Goal: Transaction & Acquisition: Book appointment/travel/reservation

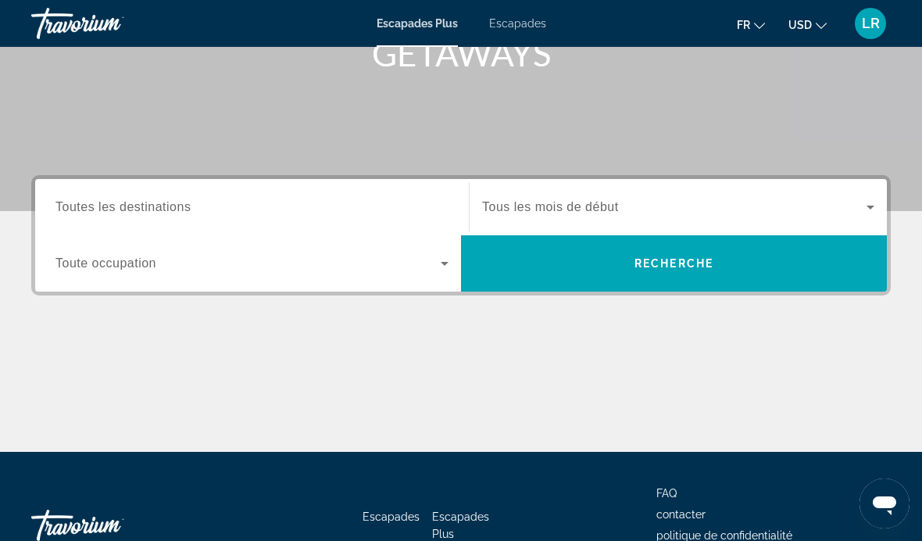
click at [349, 195] on div "Widget de recherche" at bounding box center [251, 207] width 393 height 45
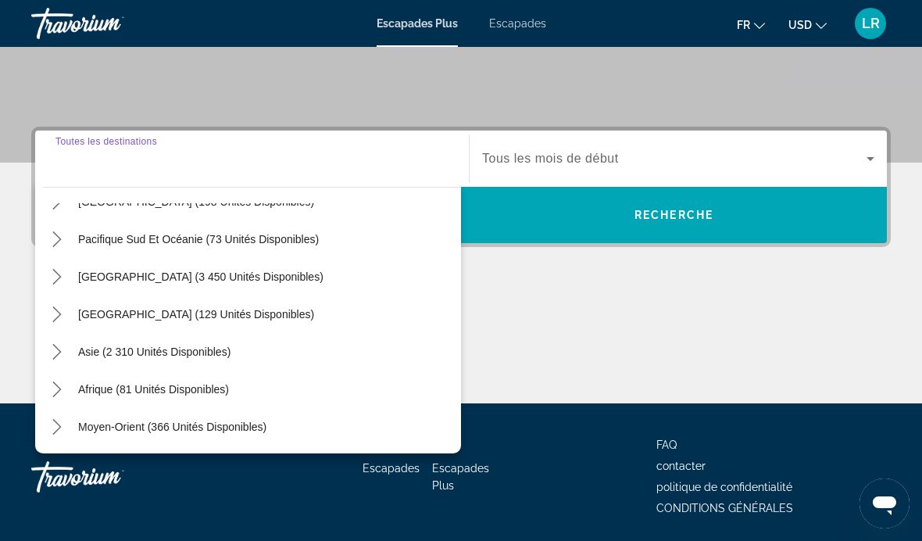
scroll to position [305, 0]
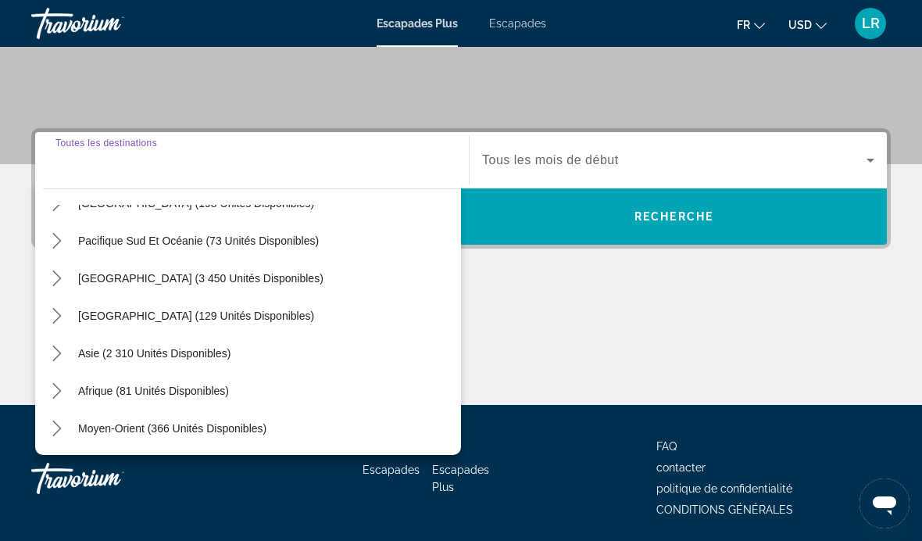
click at [184, 430] on span "Moyen-Orient (366 unités disponibles)" at bounding box center [172, 428] width 188 height 13
type input "**********"
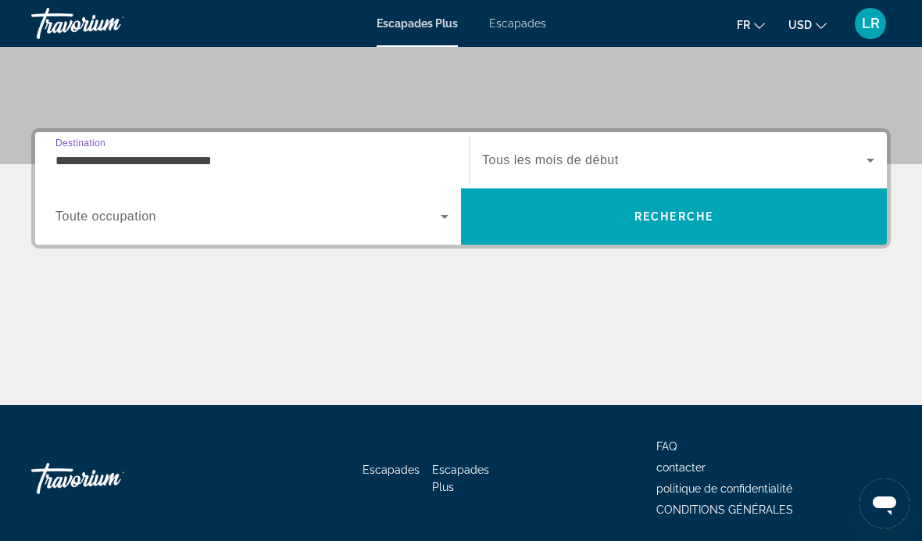
click at [299, 220] on span "Widget de recherche" at bounding box center [247, 216] width 385 height 19
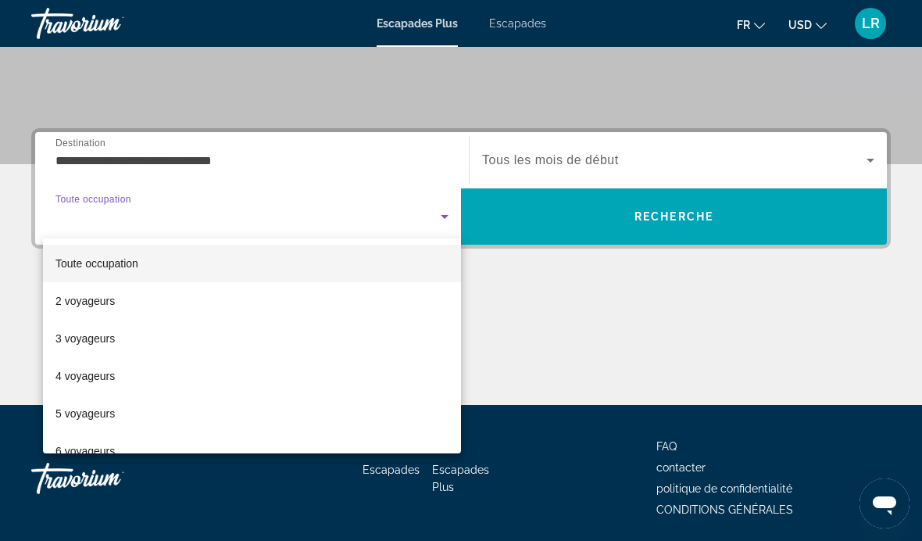
click at [217, 306] on mat-option "2 voyageurs" at bounding box center [252, 301] width 418 height 38
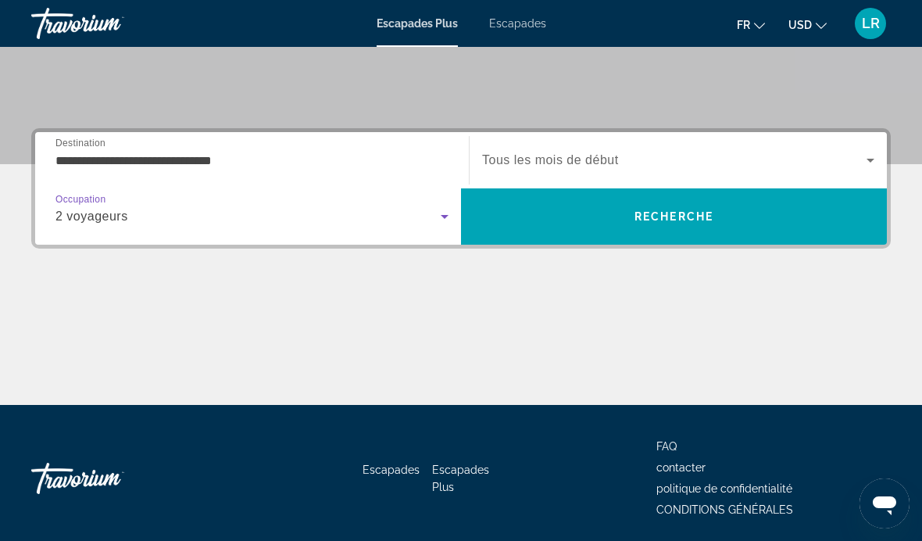
click at [718, 153] on span "Widget de recherche" at bounding box center [674, 160] width 384 height 19
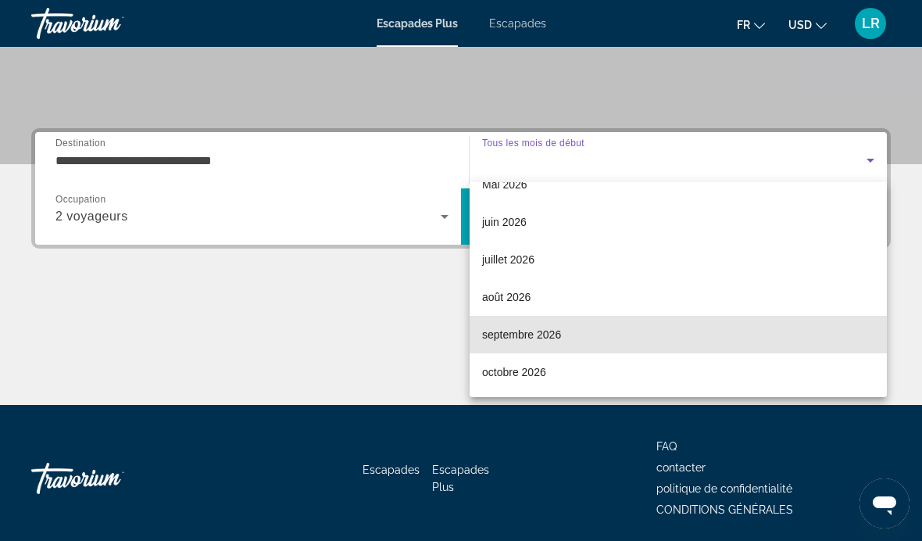
click at [599, 334] on mat-option "septembre 2026" at bounding box center [678, 335] width 417 height 38
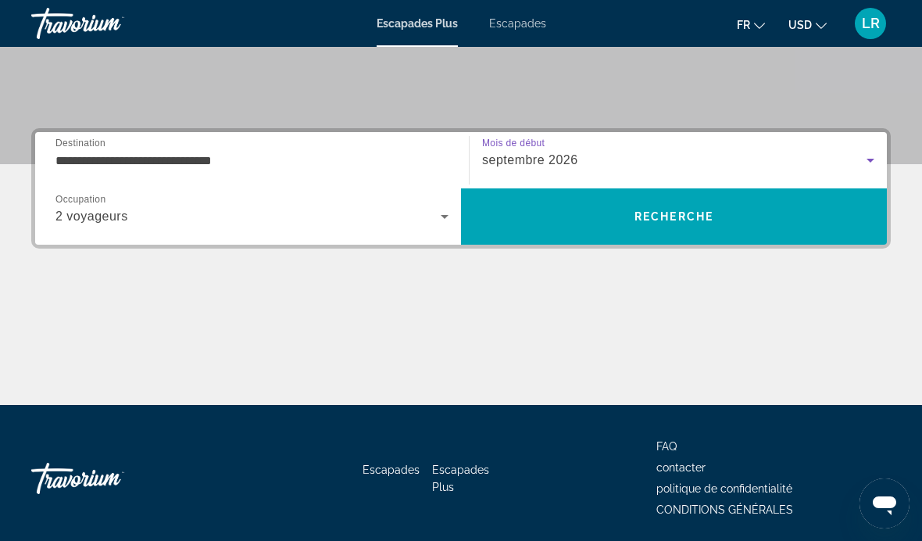
click at [711, 213] on span "RECHERCHE" at bounding box center [674, 216] width 79 height 13
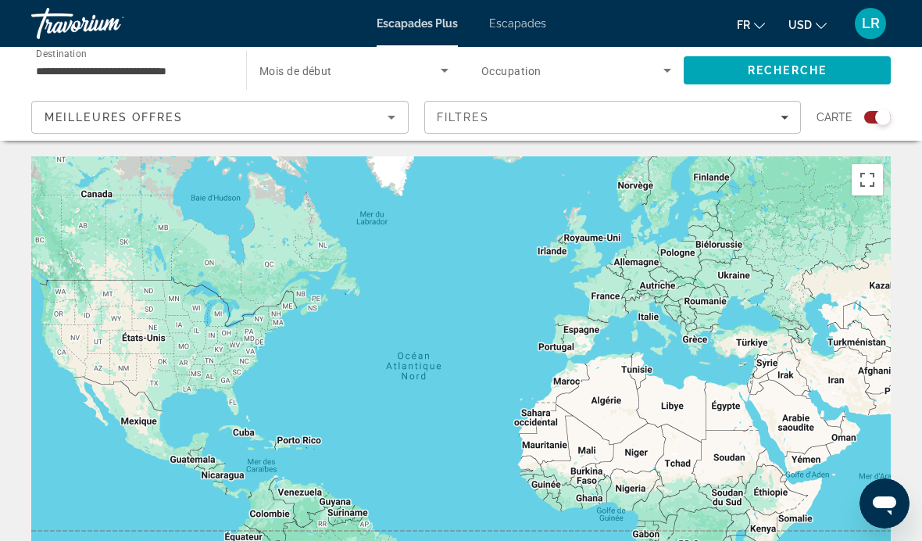
click at [842, 68] on span "RECHERCHE" at bounding box center [787, 71] width 207 height 38
click at [391, 56] on div "Widget de recherche" at bounding box center [353, 70] width 189 height 44
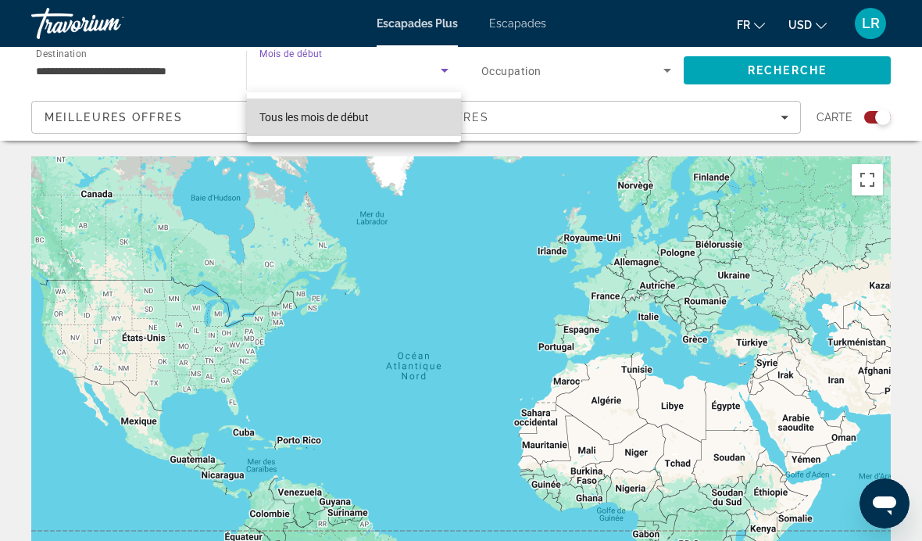
click at [424, 122] on mat-option "Tous les mois de début" at bounding box center [354, 117] width 214 height 38
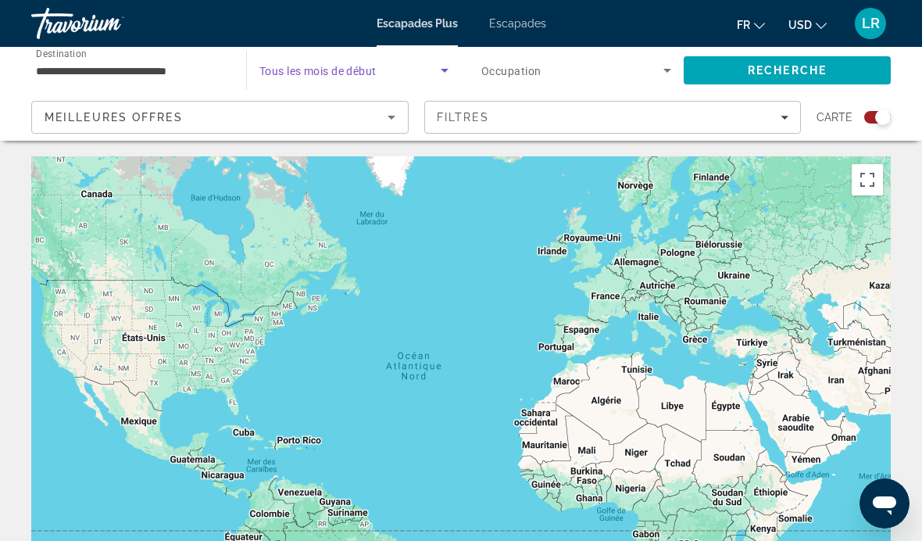
click at [510, 78] on span "Widget de recherche" at bounding box center [572, 70] width 182 height 19
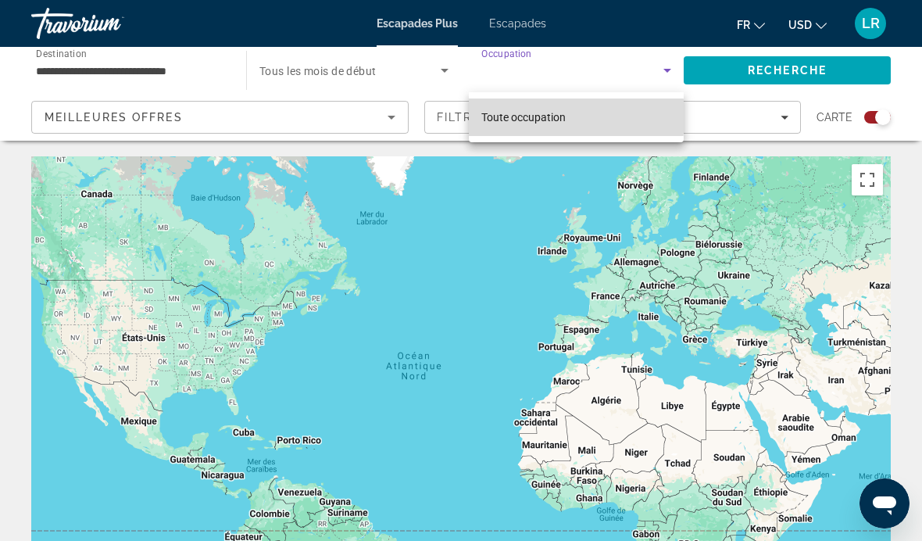
click at [521, 116] on span "Toute occupation" at bounding box center [523, 117] width 84 height 13
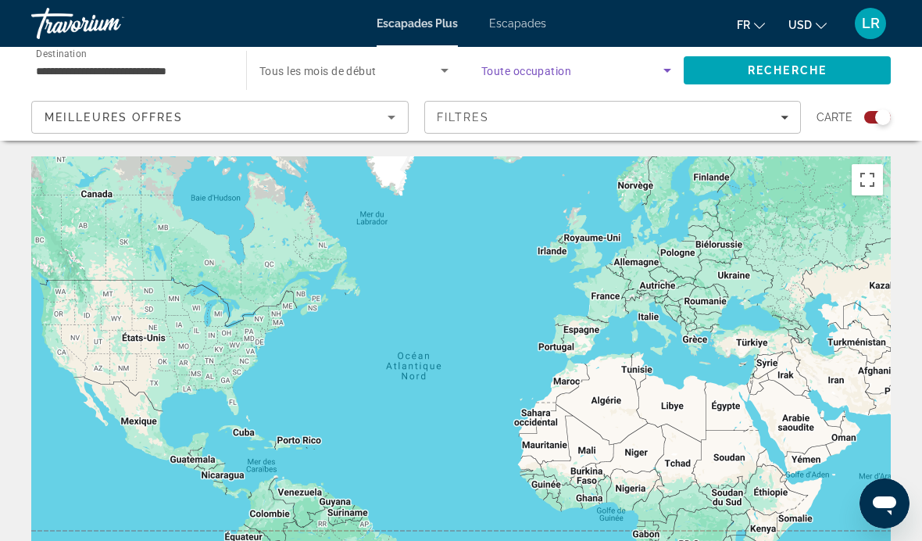
click at [513, 117] on div "Filtres" at bounding box center [613, 117] width 352 height 13
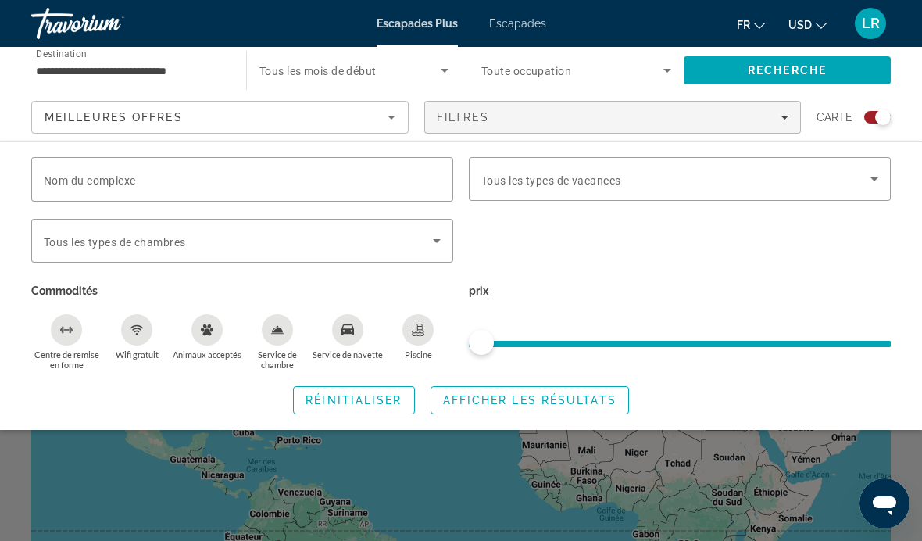
click at [524, 388] on span "Widget de recherche" at bounding box center [529, 400] width 197 height 38
click at [862, 70] on span "RECHERCHE" at bounding box center [787, 71] width 207 height 38
click at [527, 21] on span "Escapades" at bounding box center [517, 23] width 57 height 13
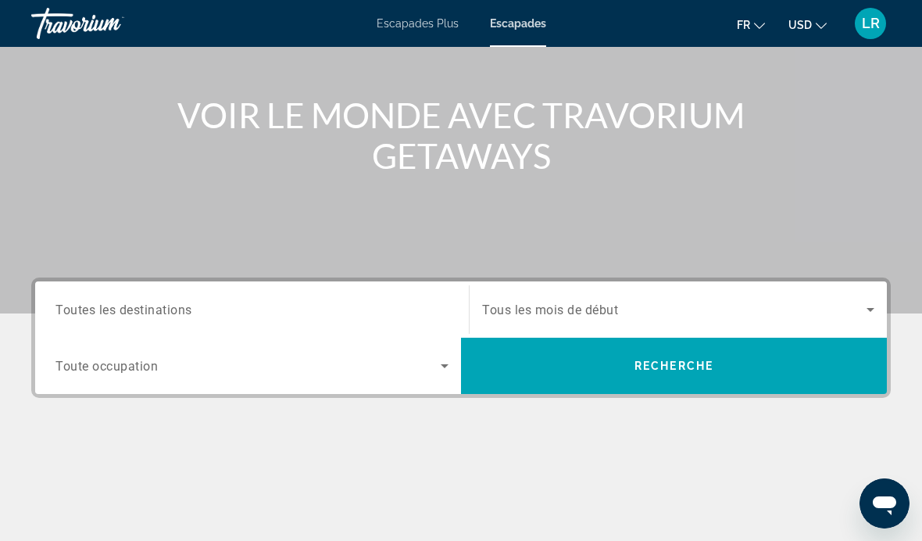
click at [404, 316] on input "Destination Toutes les destinations" at bounding box center [251, 310] width 393 height 19
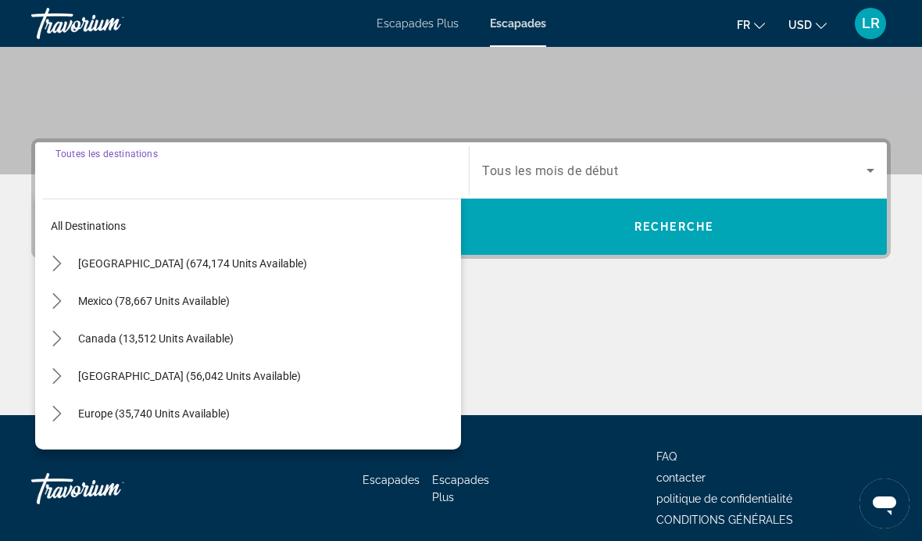
scroll to position [305, 0]
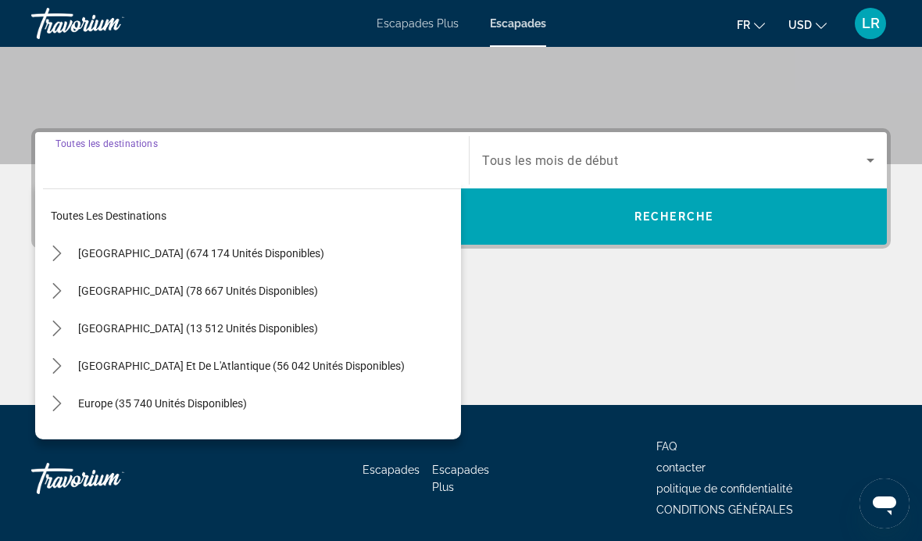
click at [384, 293] on span "Sélectionnez la destination : Mexique (78 667 unités disponibles)" at bounding box center [265, 291] width 391 height 38
type input "**********"
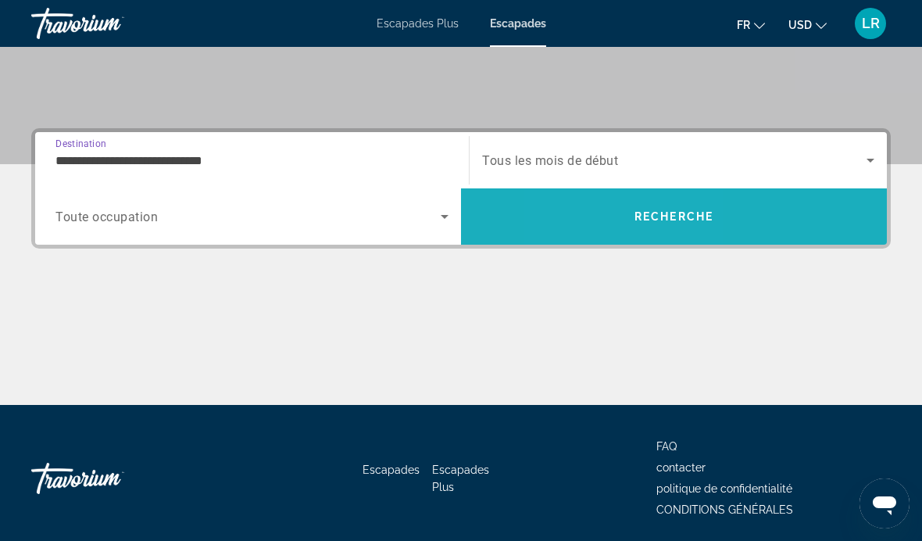
click at [608, 198] on span "RECHERCHE" at bounding box center [674, 217] width 426 height 38
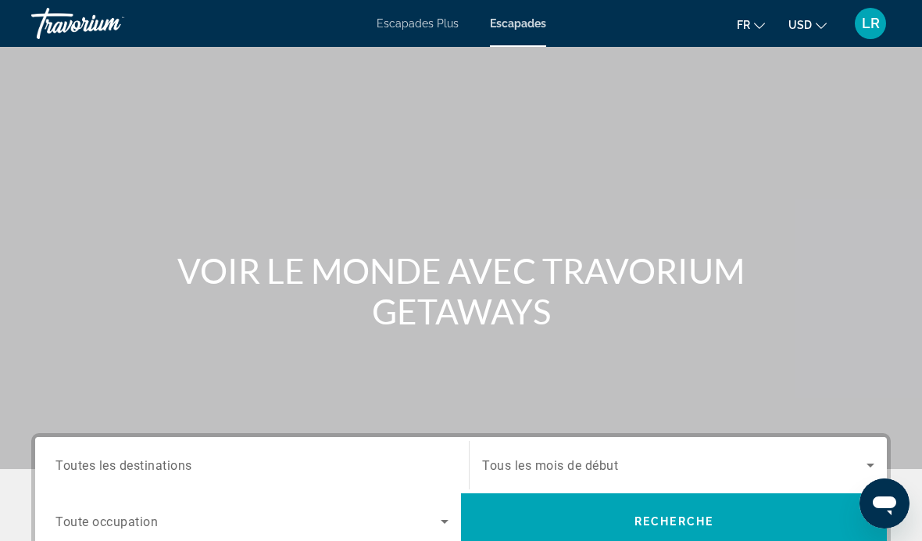
click at [102, 466] on span "Toutes les destinations" at bounding box center [123, 464] width 137 height 15
click at [102, 466] on input "Destination Toutes les destinations" at bounding box center [251, 465] width 393 height 19
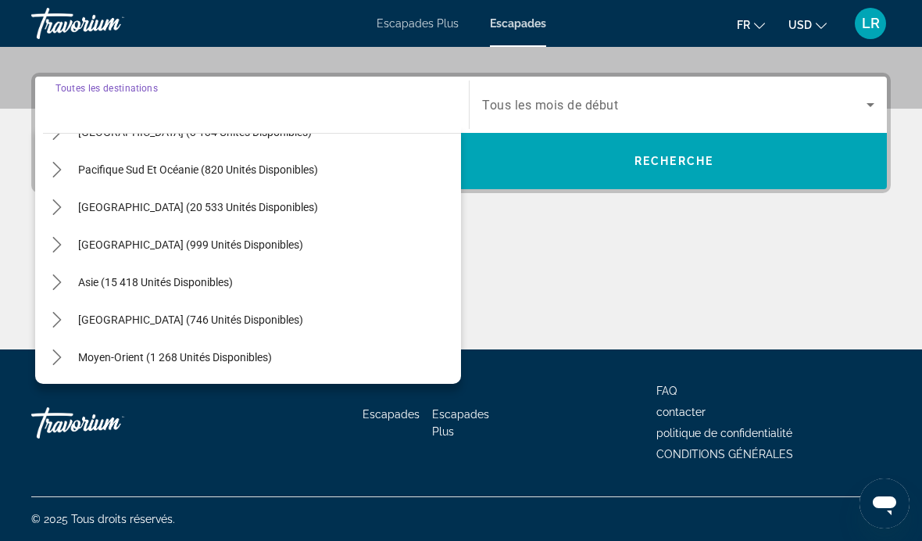
scroll to position [254, 0]
click at [113, 353] on span "Moyen-Orient (1 268 unités disponibles)" at bounding box center [175, 357] width 194 height 13
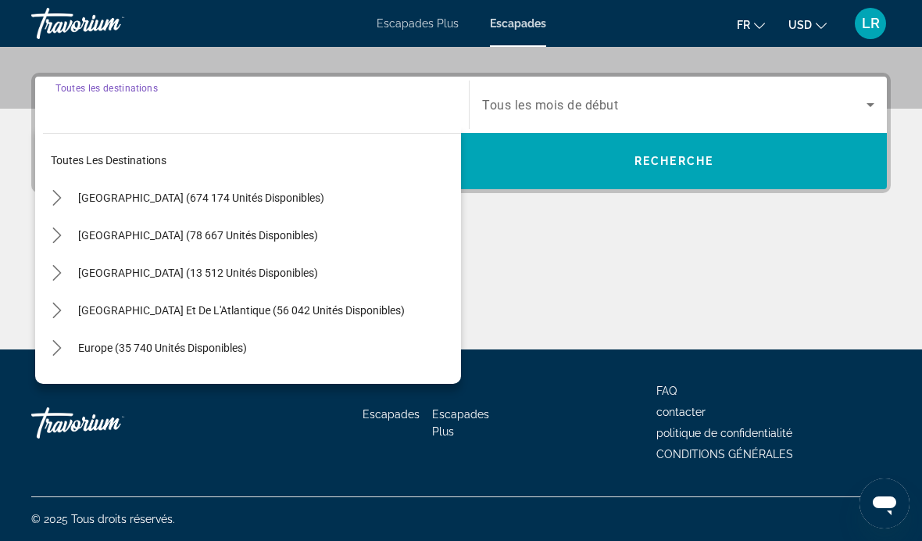
type input "**********"
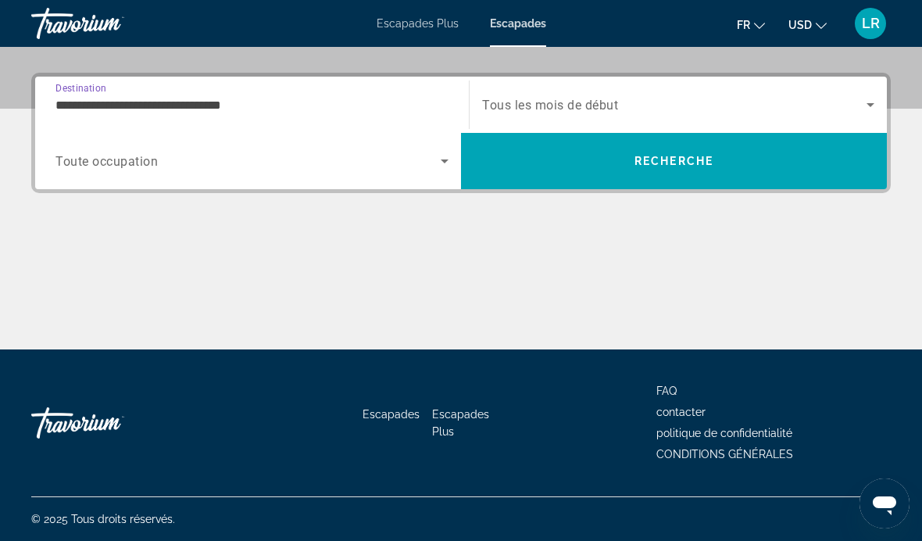
click at [566, 167] on span "RECHERCHE" at bounding box center [674, 161] width 426 height 38
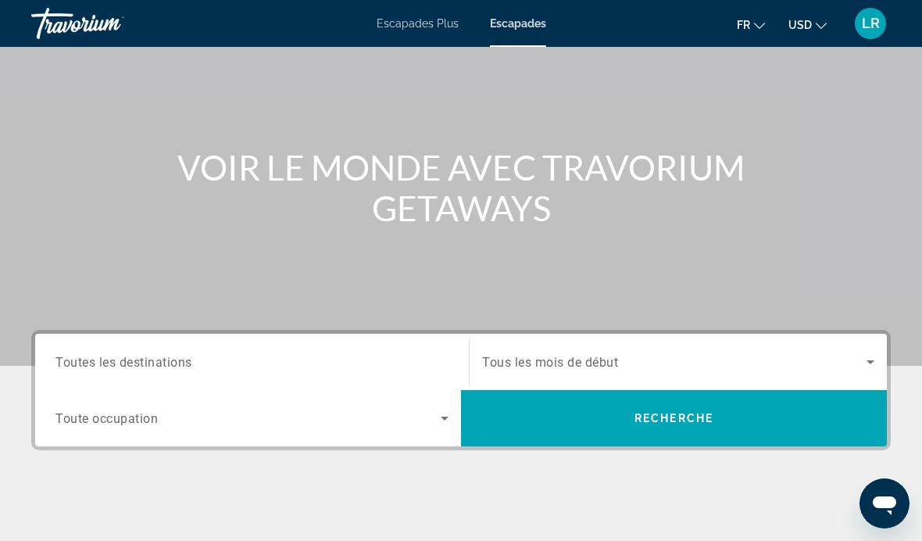
scroll to position [130, 0]
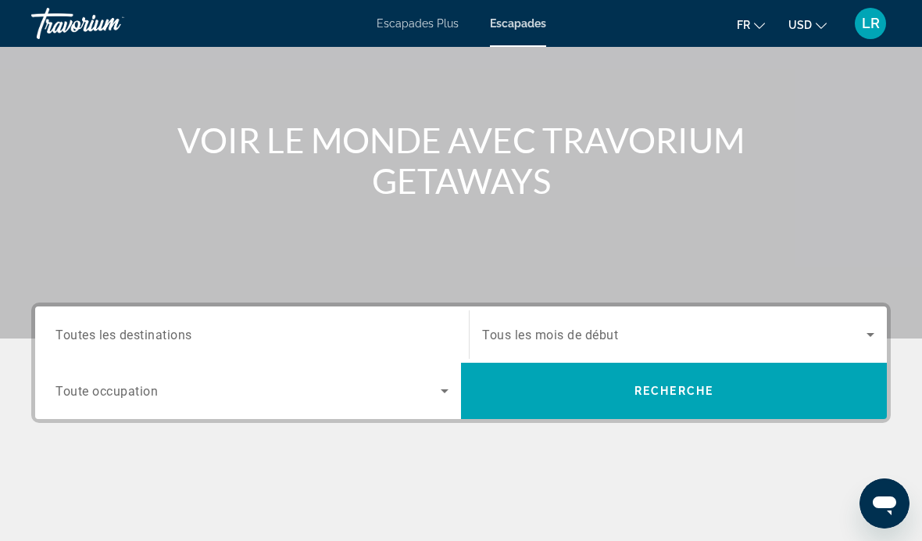
click at [410, 321] on div "Widget de recherche" at bounding box center [251, 335] width 393 height 45
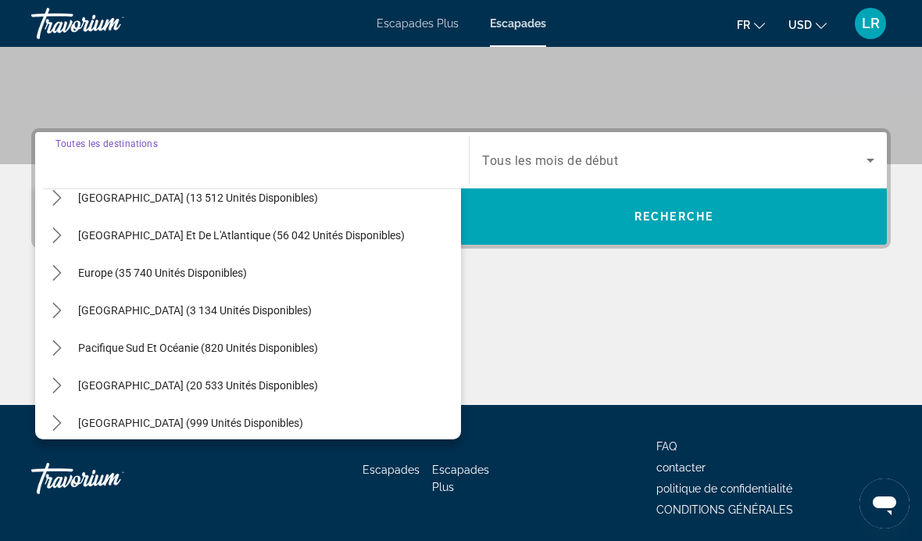
scroll to position [127, 0]
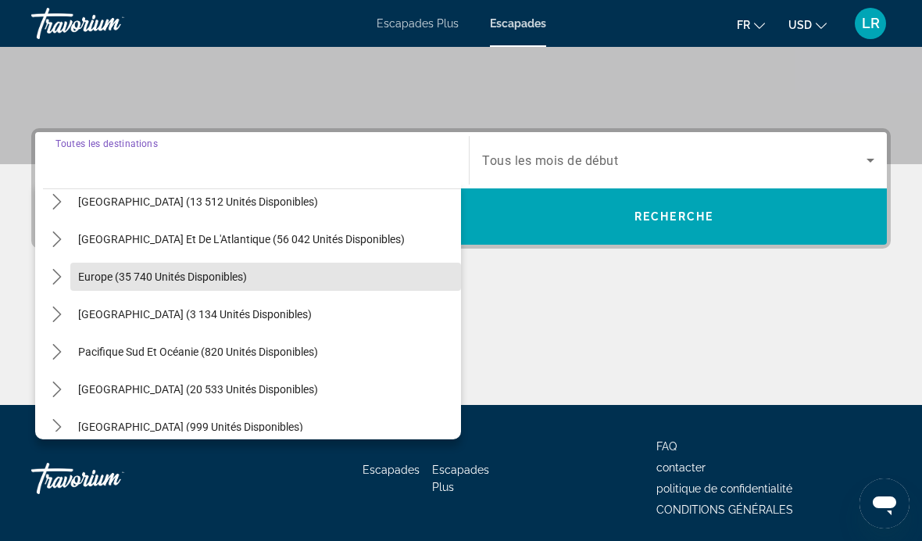
click at [263, 268] on span "Sélectionnez la destination : Europe (35 740 unités disponibles)" at bounding box center [265, 277] width 391 height 38
type input "**********"
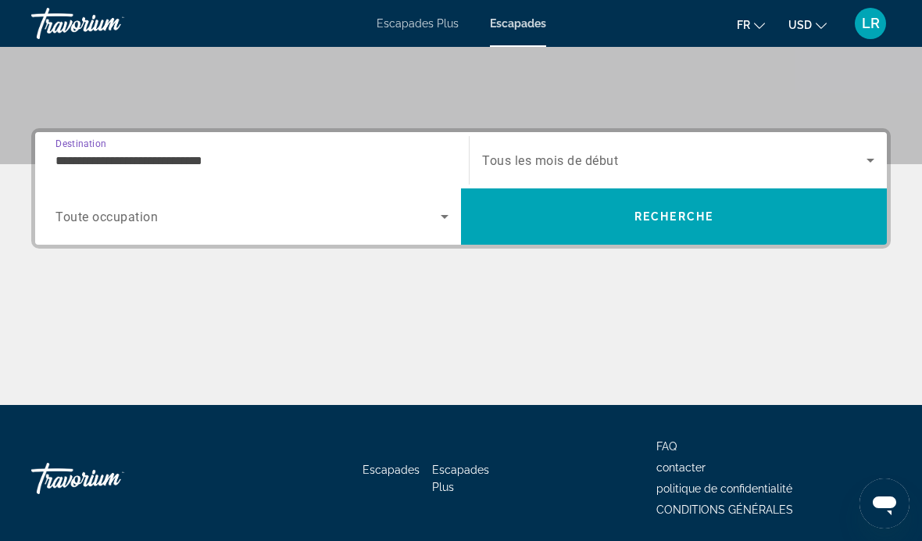
click at [692, 212] on span "RECHERCHE" at bounding box center [674, 216] width 79 height 13
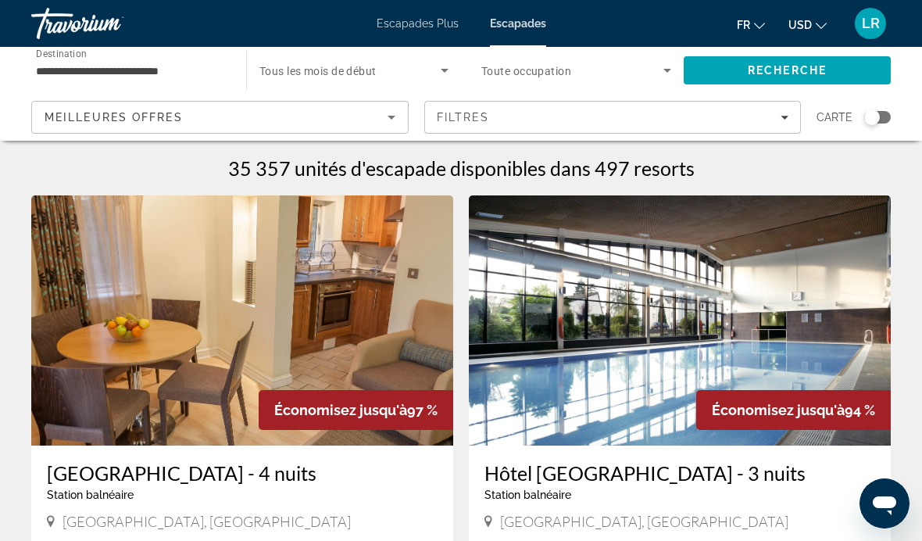
click at [78, 111] on span "MEILLEURES OFFRES" at bounding box center [114, 117] width 138 height 13
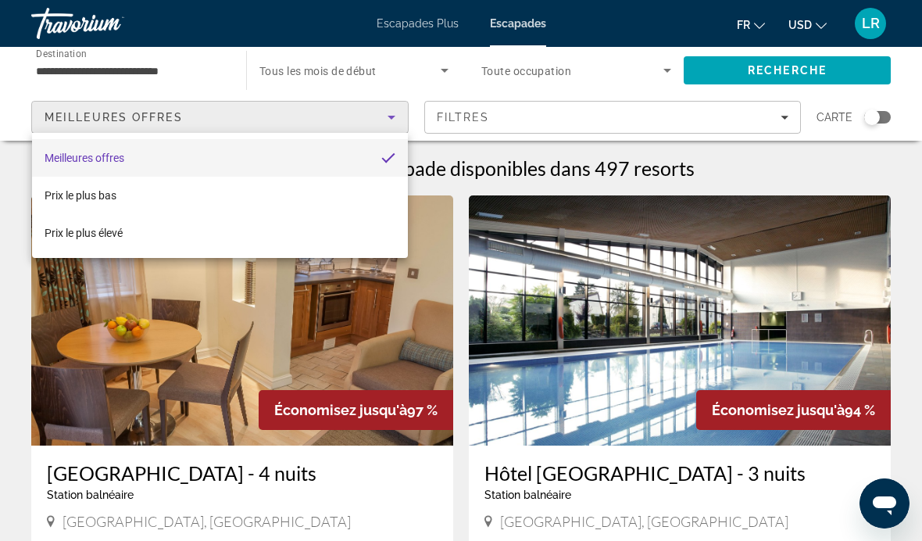
click at [72, 118] on div at bounding box center [461, 270] width 922 height 541
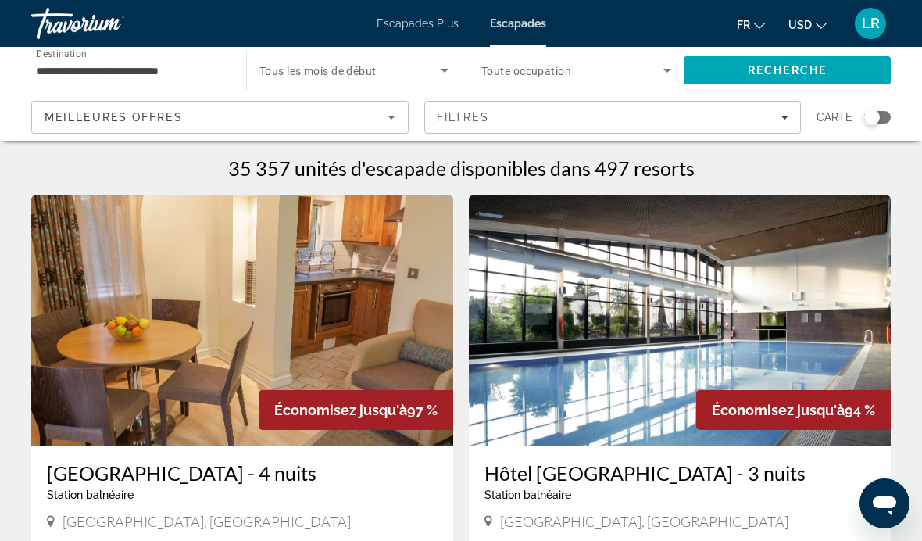
click at [79, 123] on span "MEILLEURES OFFRES" at bounding box center [114, 117] width 138 height 13
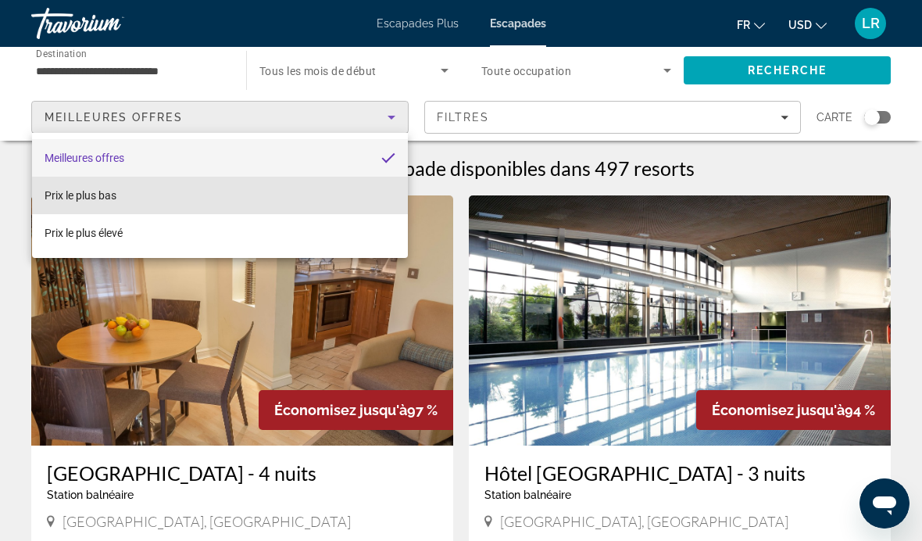
click at [109, 195] on span "Prix le plus bas" at bounding box center [81, 195] width 72 height 13
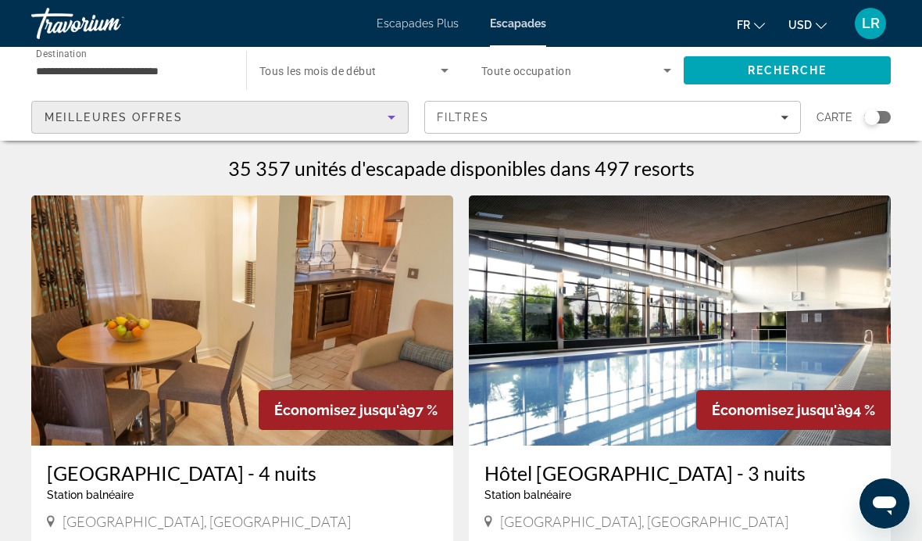
click at [478, 123] on span "Filtres" at bounding box center [463, 117] width 53 height 13
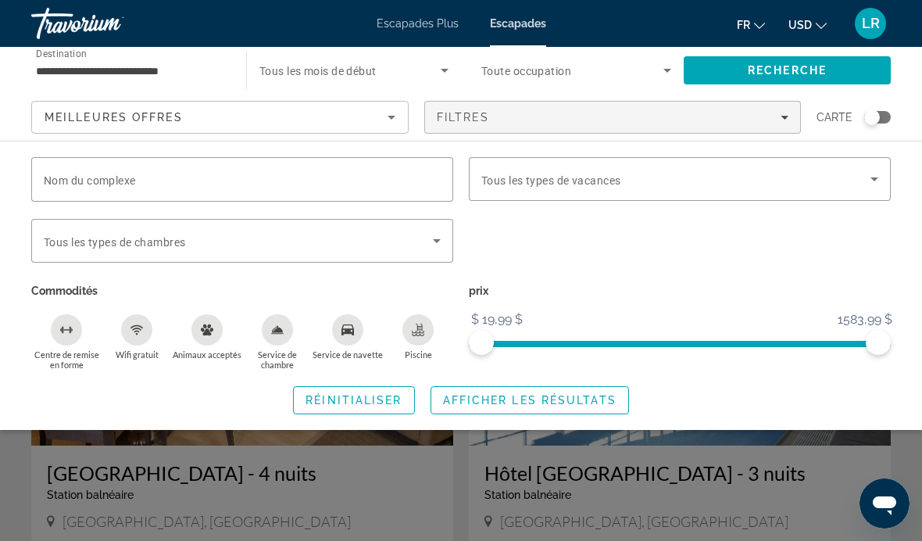
click at [509, 188] on span "Widget de recherche" at bounding box center [675, 179] width 389 height 19
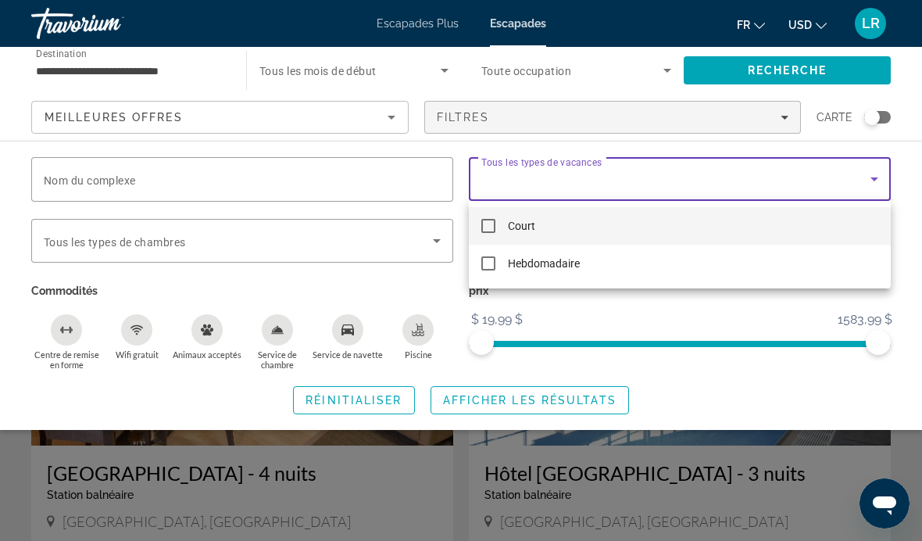
click at [485, 402] on div at bounding box center [461, 270] width 922 height 541
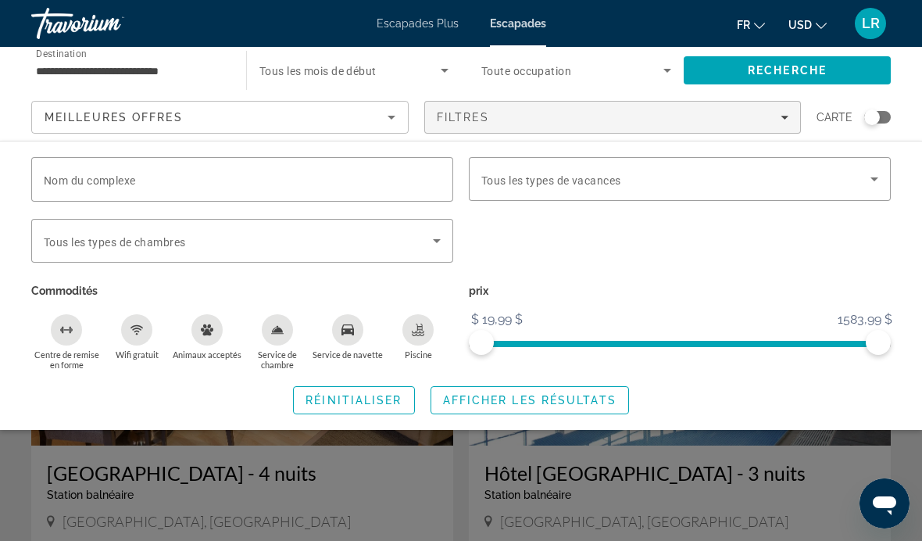
click at [735, 81] on span "RECHERCHE" at bounding box center [787, 71] width 207 height 38
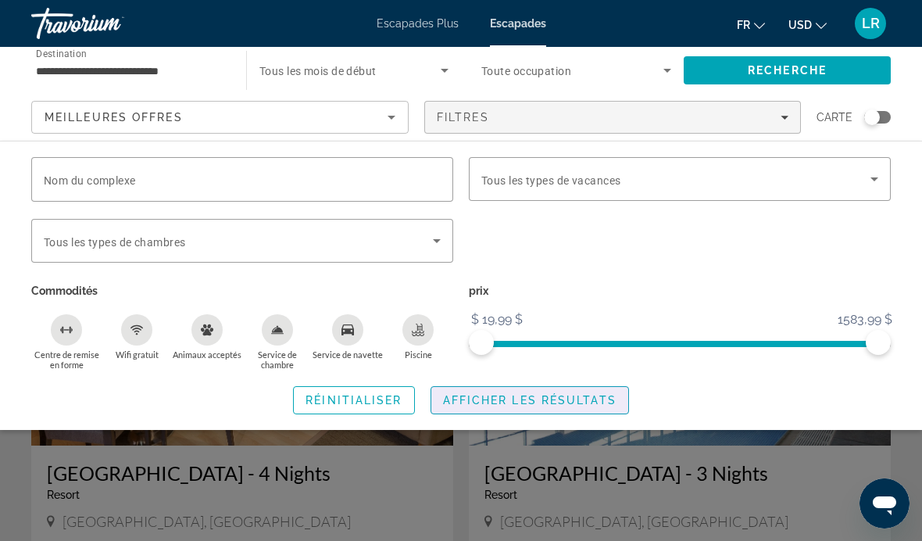
click at [531, 402] on span "AFFICHER LES RÉSULTATS" at bounding box center [529, 400] width 173 height 13
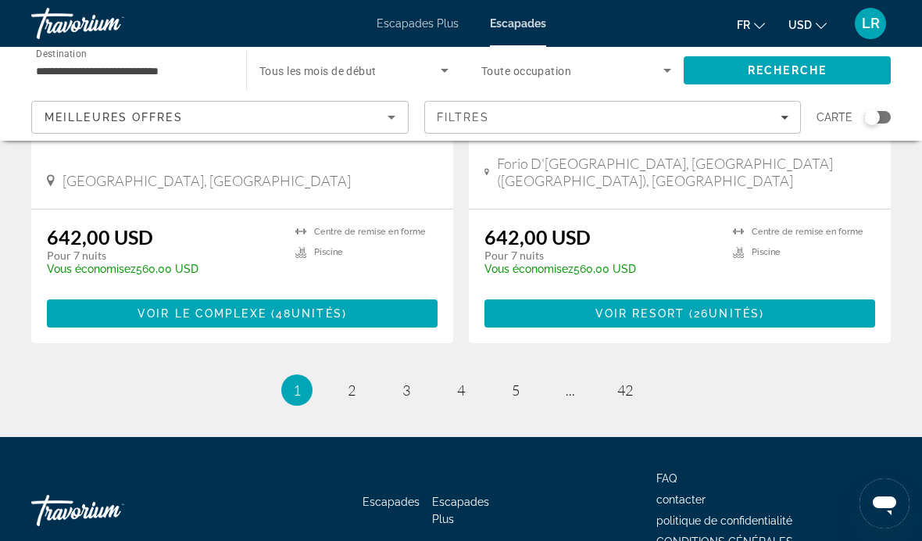
scroll to position [2972, 0]
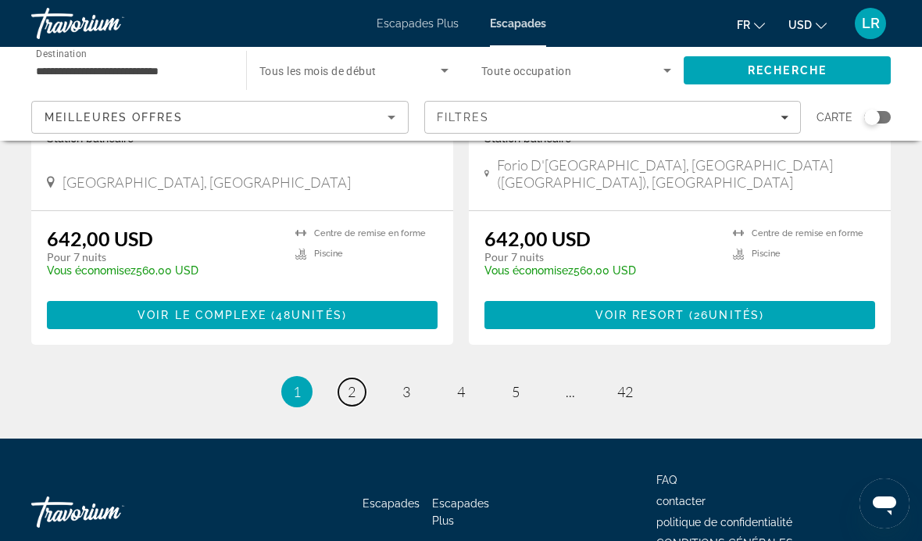
click at [352, 378] on link "Page 2" at bounding box center [351, 391] width 27 height 27
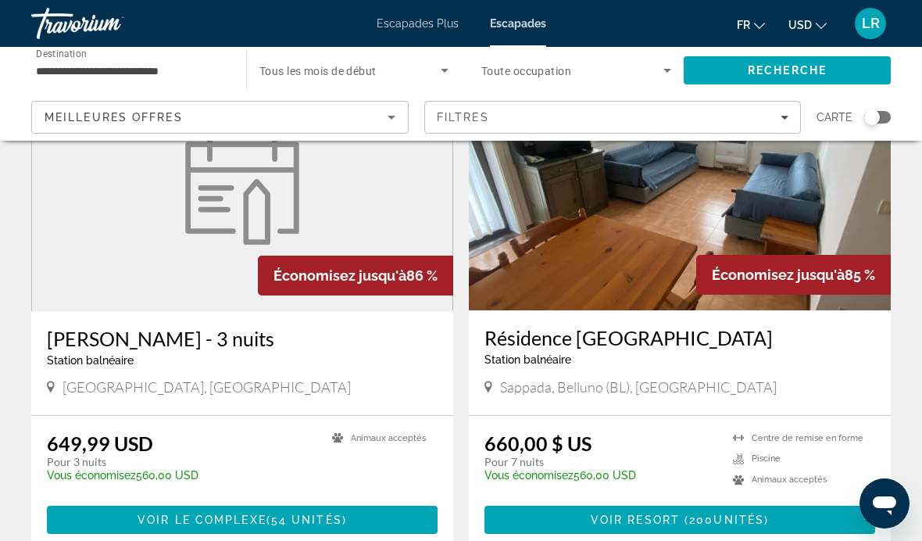
scroll to position [136, 0]
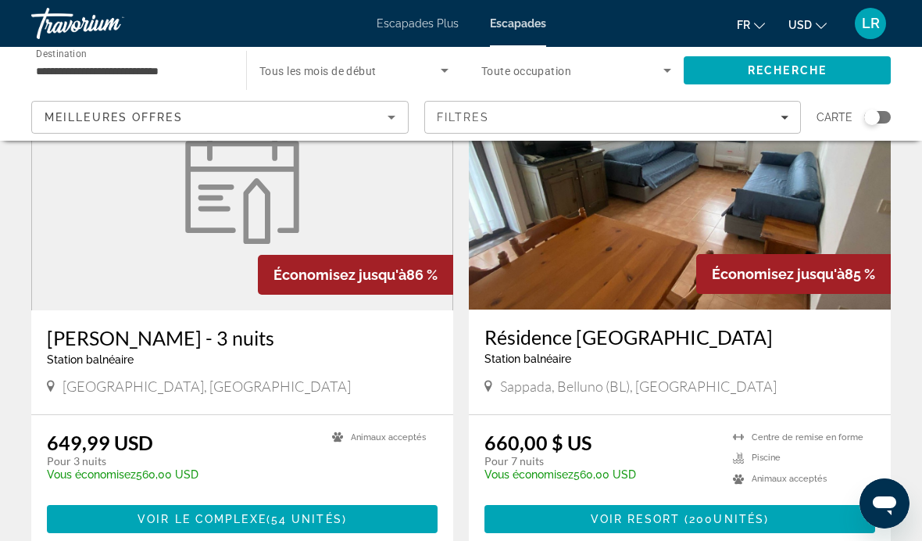
click at [77, 219] on figure "Contenu principal" at bounding box center [242, 185] width 420 height 250
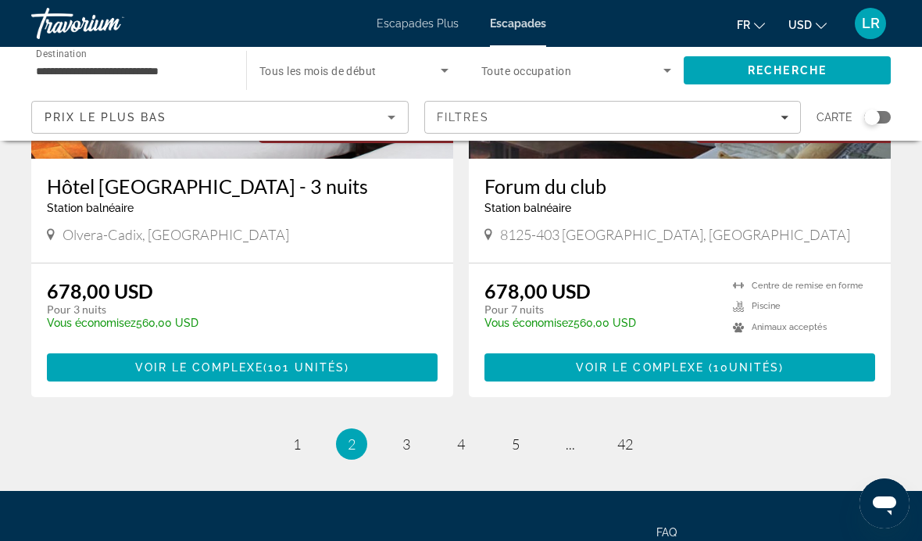
scroll to position [2973, 0]
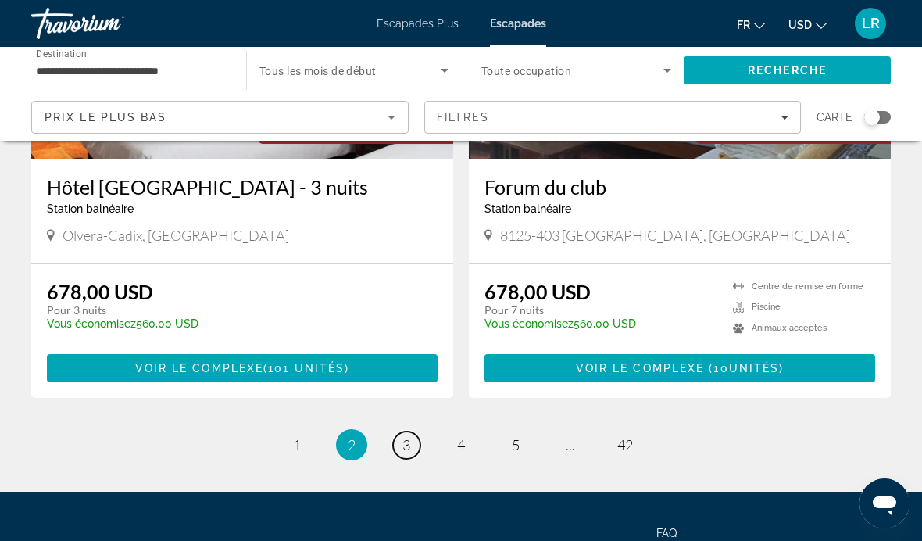
click at [408, 436] on span "3" at bounding box center [406, 444] width 8 height 17
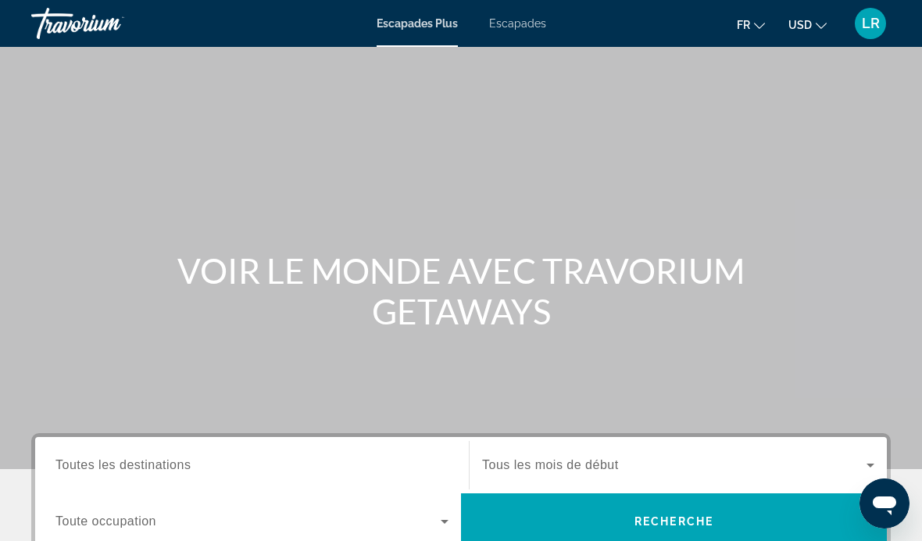
click at [563, 459] on span "Tous les mois de début" at bounding box center [550, 464] width 137 height 13
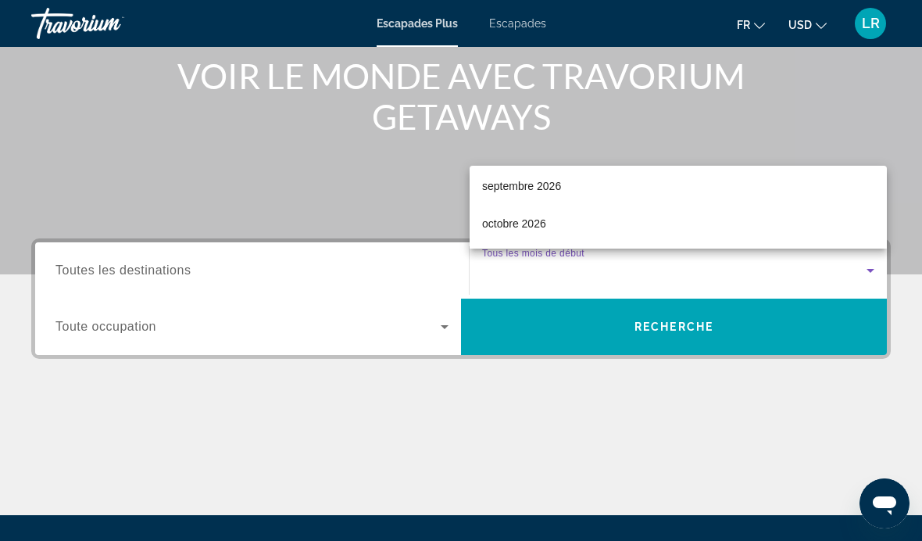
scroll to position [455, 0]
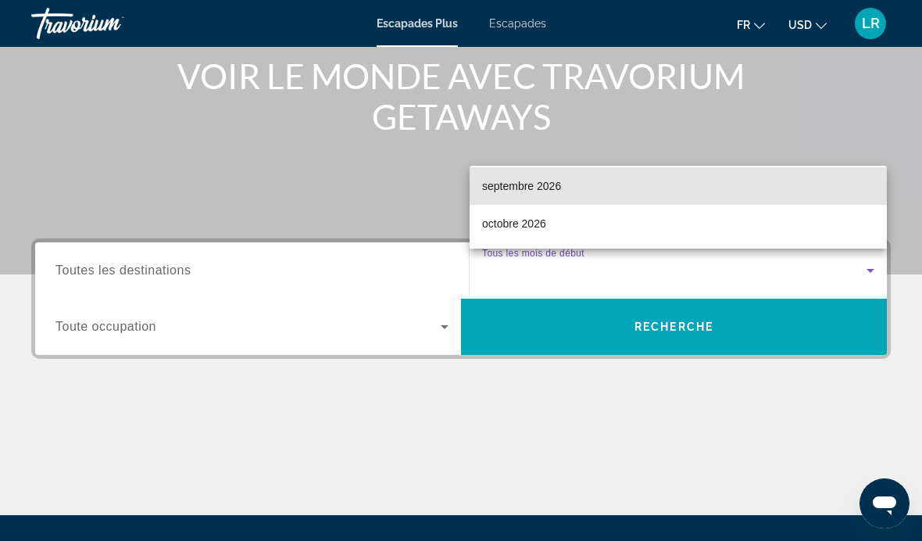
click at [570, 184] on mat-option "septembre 2026" at bounding box center [678, 186] width 417 height 38
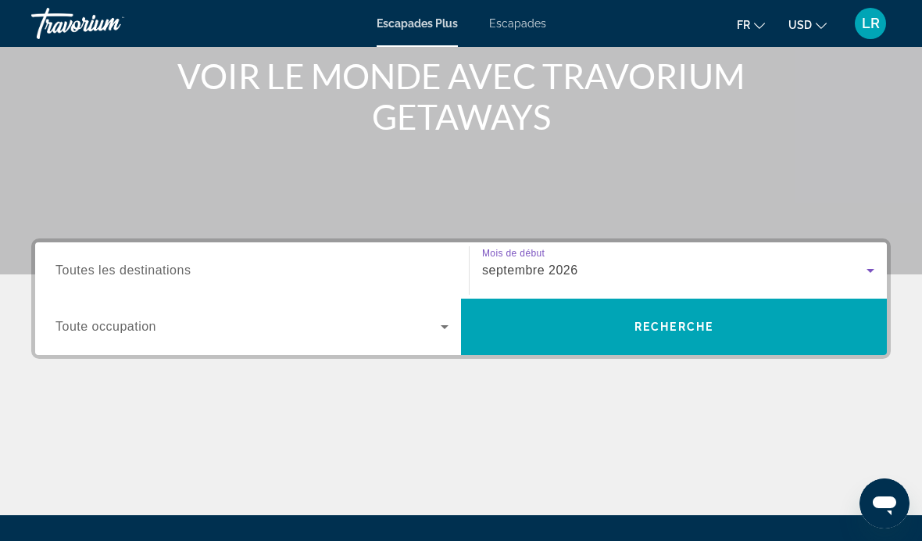
click at [429, 327] on span "Widget de recherche" at bounding box center [247, 326] width 385 height 19
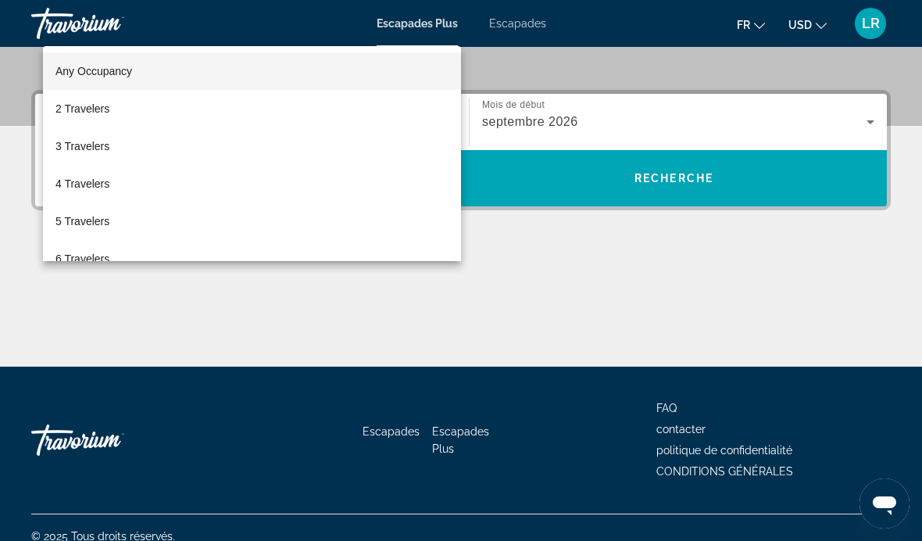
scroll to position [360, 0]
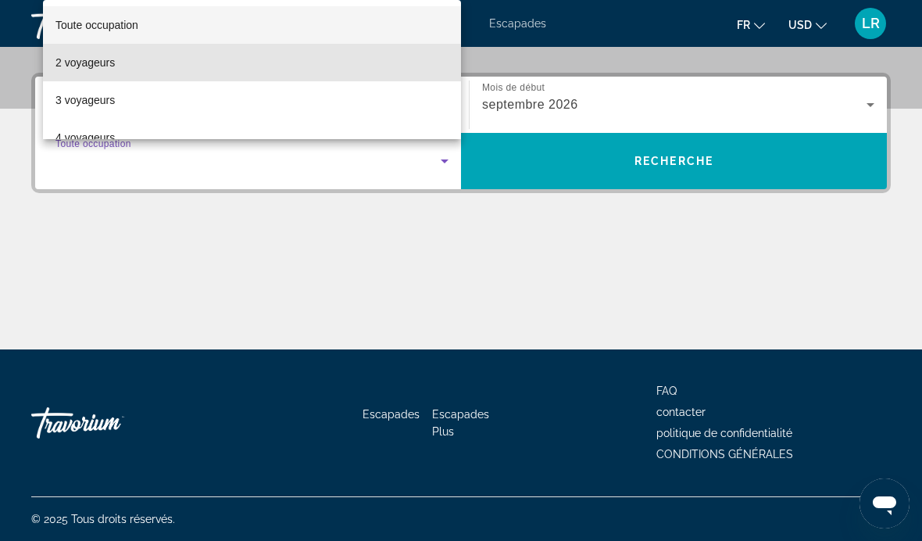
click at [235, 66] on mat-option "2 voyageurs" at bounding box center [252, 63] width 418 height 38
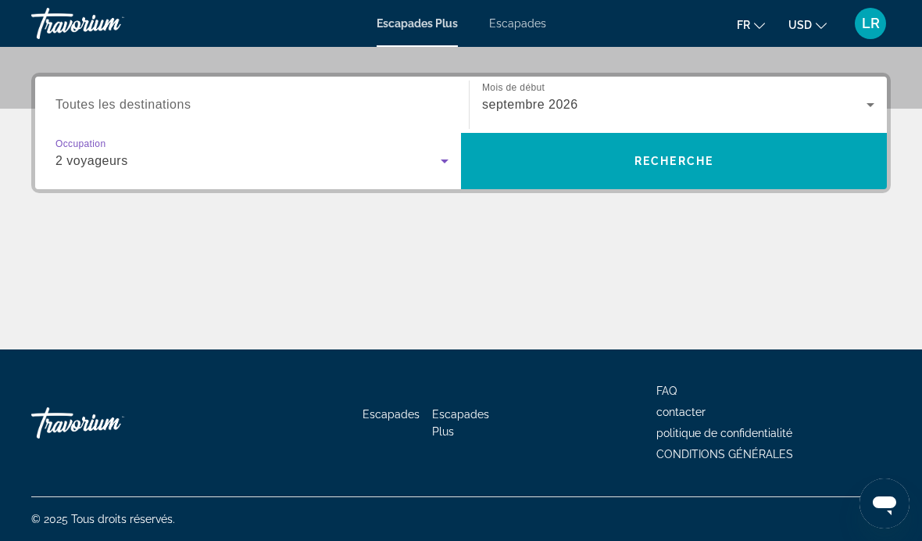
click at [649, 171] on span "RECHERCHE" at bounding box center [674, 161] width 426 height 38
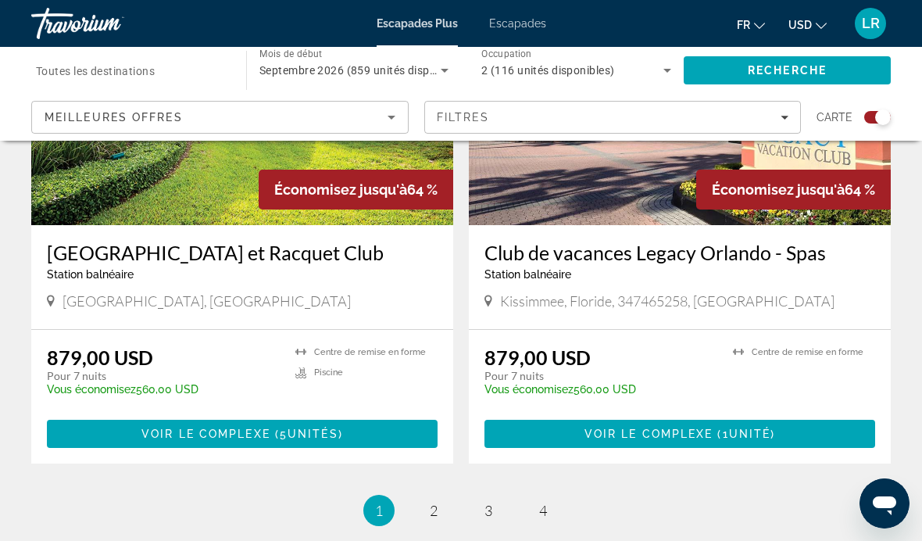
scroll to position [3420, 0]
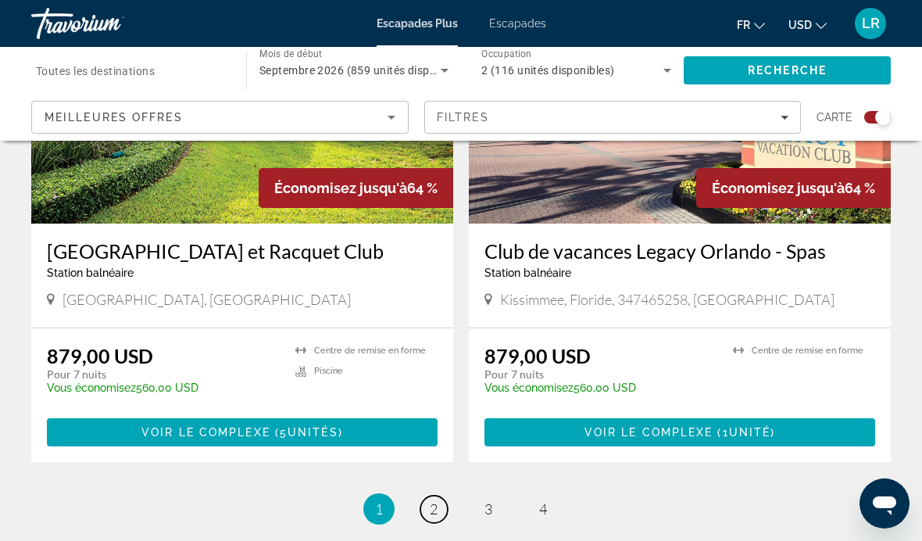
click at [427, 495] on link "Page 2" at bounding box center [433, 508] width 27 height 27
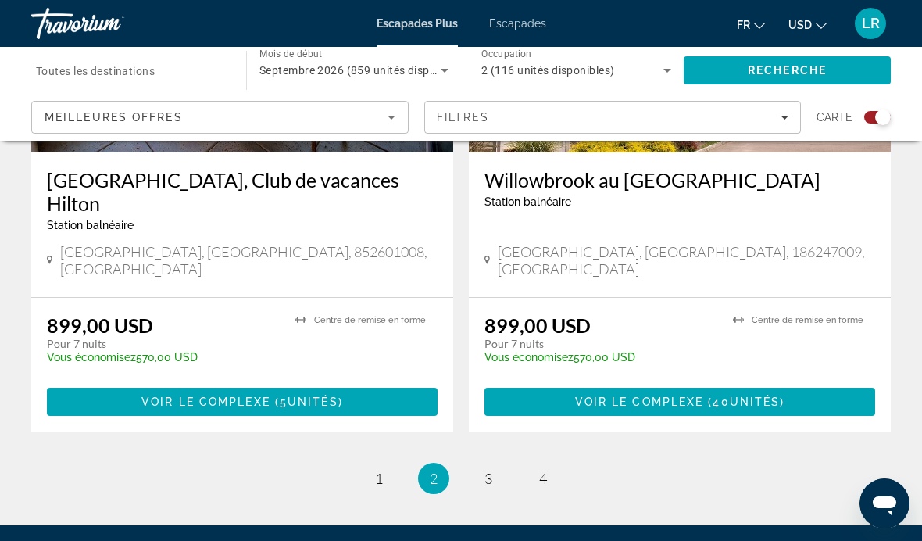
scroll to position [3538, 0]
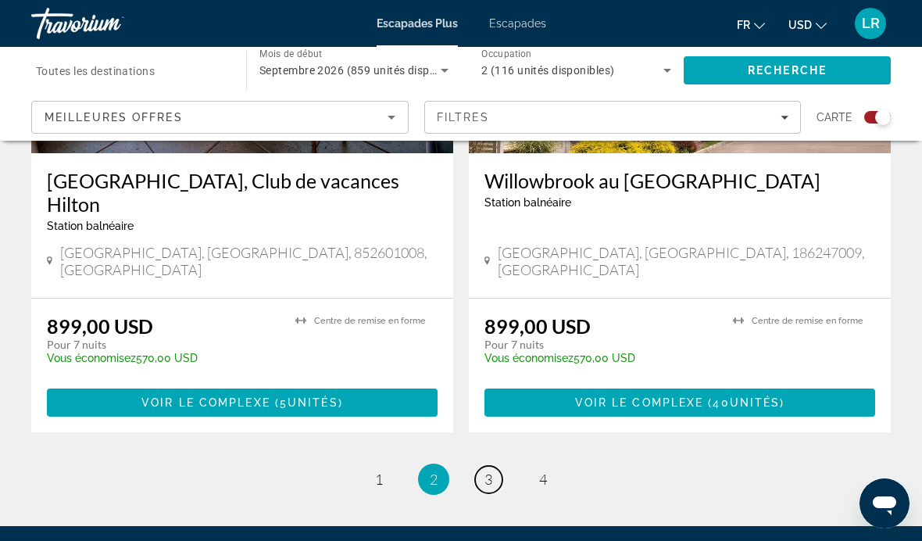
click at [483, 466] on link "Page 3" at bounding box center [488, 479] width 27 height 27
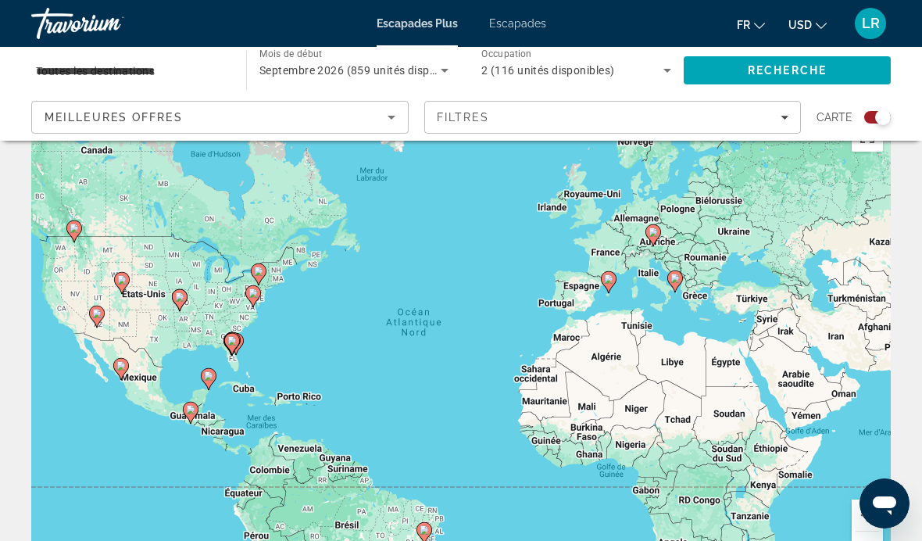
scroll to position [84, 0]
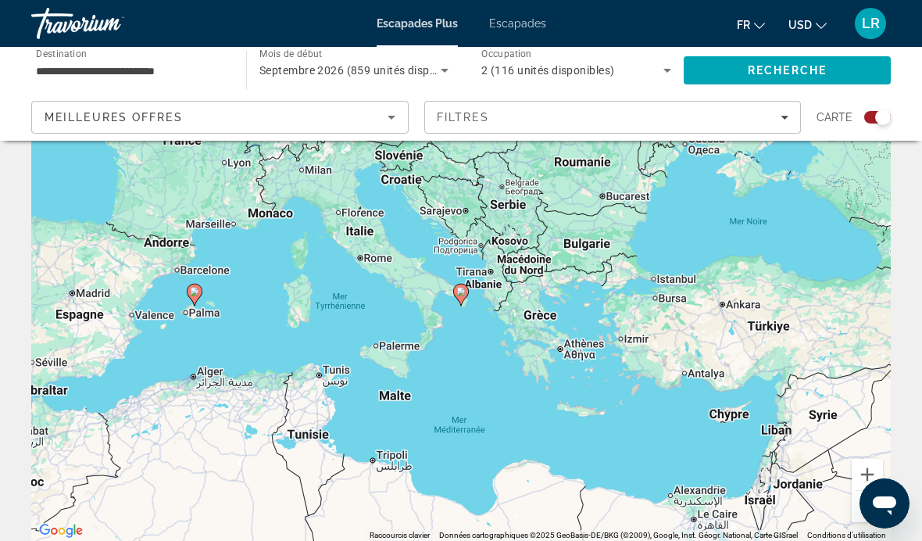
click at [454, 299] on gmp-advanced-marker "Contenu principal" at bounding box center [461, 294] width 16 height 23
type input "**********"
click at [462, 287] on icon "Contenu principal" at bounding box center [461, 294] width 14 height 20
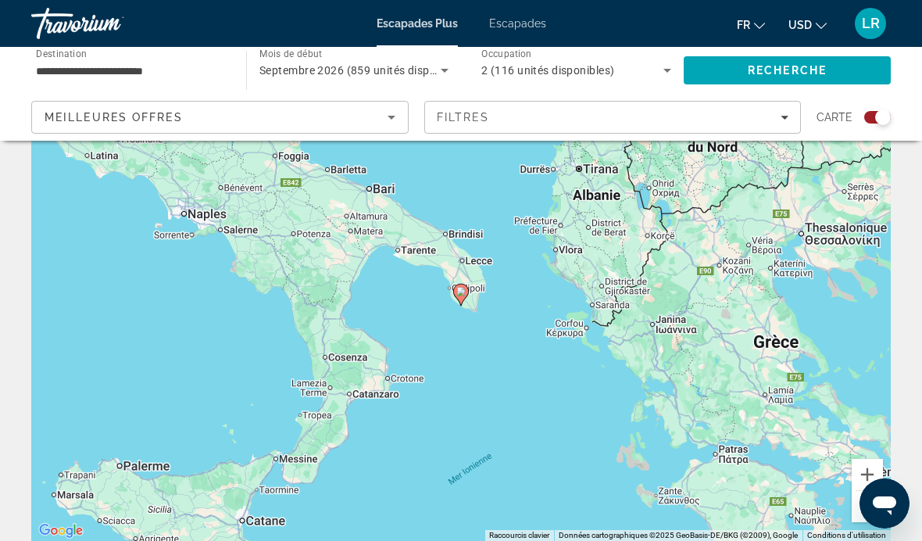
click at [464, 296] on icon "Contenu principal" at bounding box center [461, 294] width 14 height 20
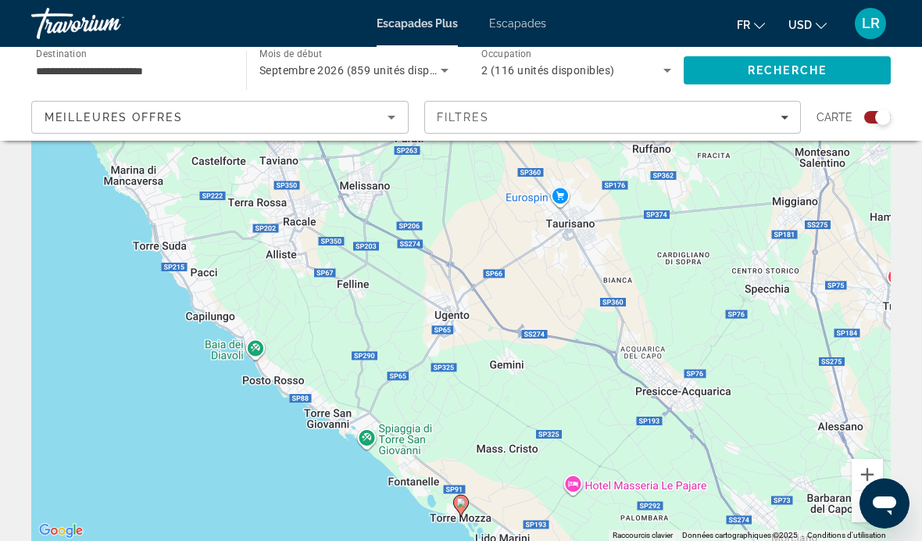
click at [106, 387] on div "Pour activer le glissement avec le clavier, appuyez sur Alt+Entrée. Une fois ce…" at bounding box center [461, 306] width 860 height 469
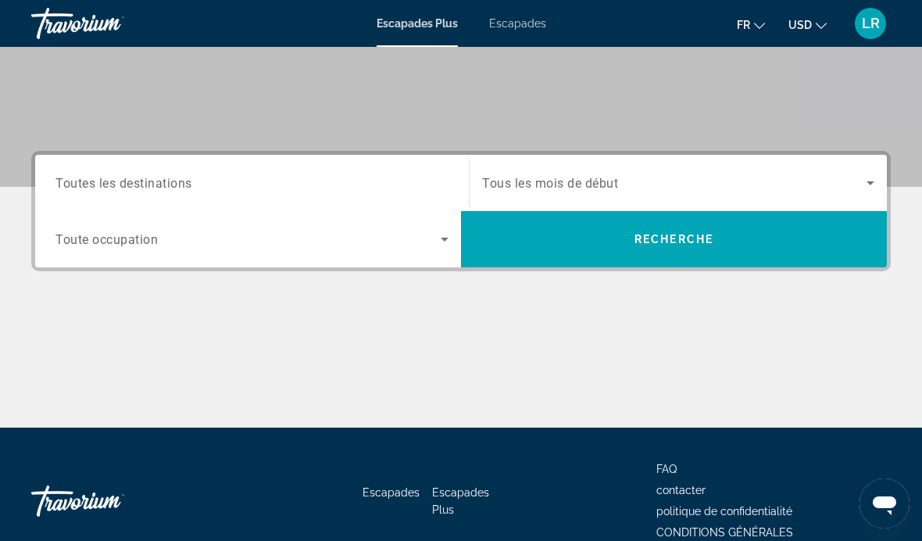
click at [93, 184] on span "Toutes les destinations" at bounding box center [123, 182] width 137 height 15
click at [93, 184] on input "Destination Toutes les destinations" at bounding box center [251, 183] width 393 height 19
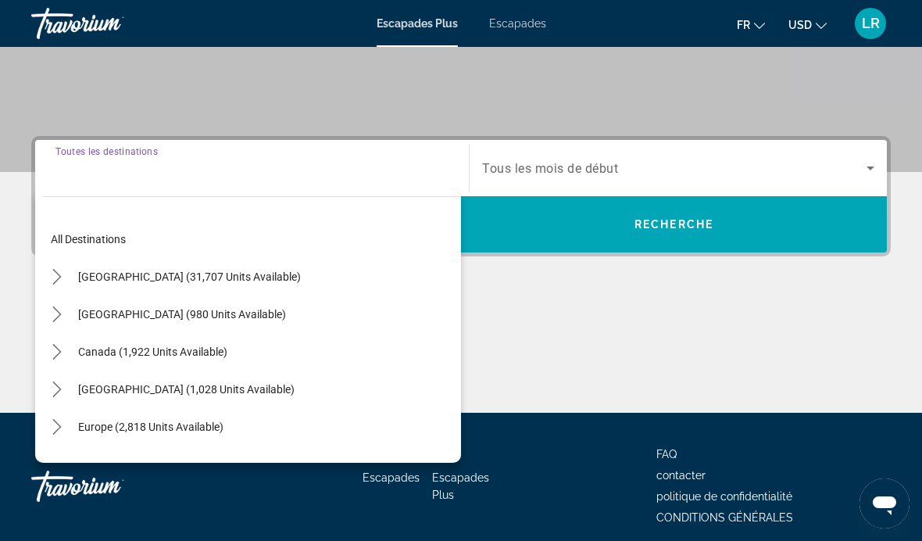
scroll to position [305, 0]
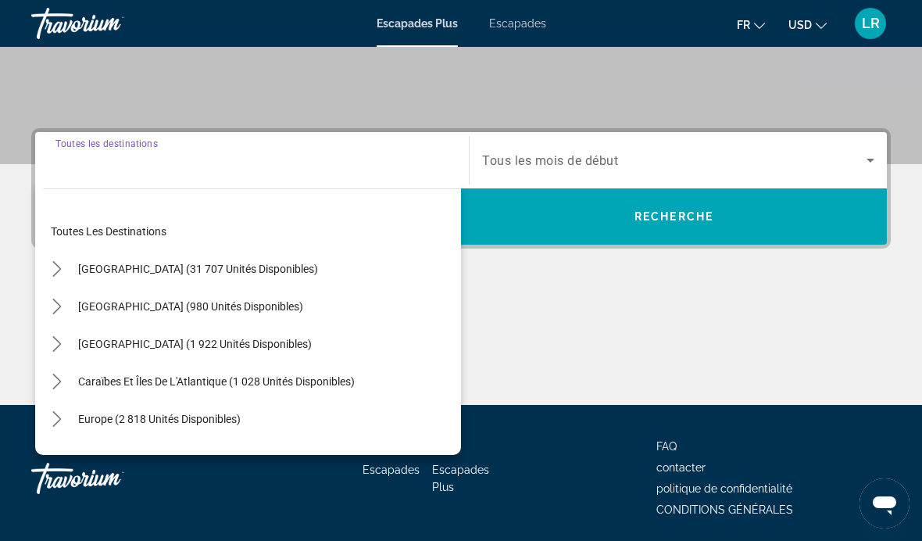
click at [66, 152] on input "Destination Toutes les destinations" at bounding box center [251, 161] width 393 height 19
click at [73, 169] on input "Destination Toutes les destinations" at bounding box center [251, 161] width 393 height 19
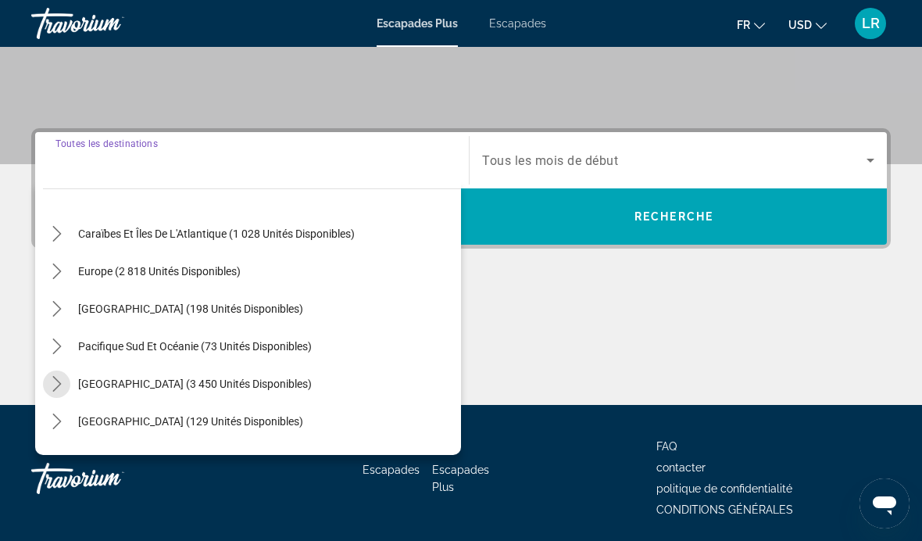
scroll to position [143, 0]
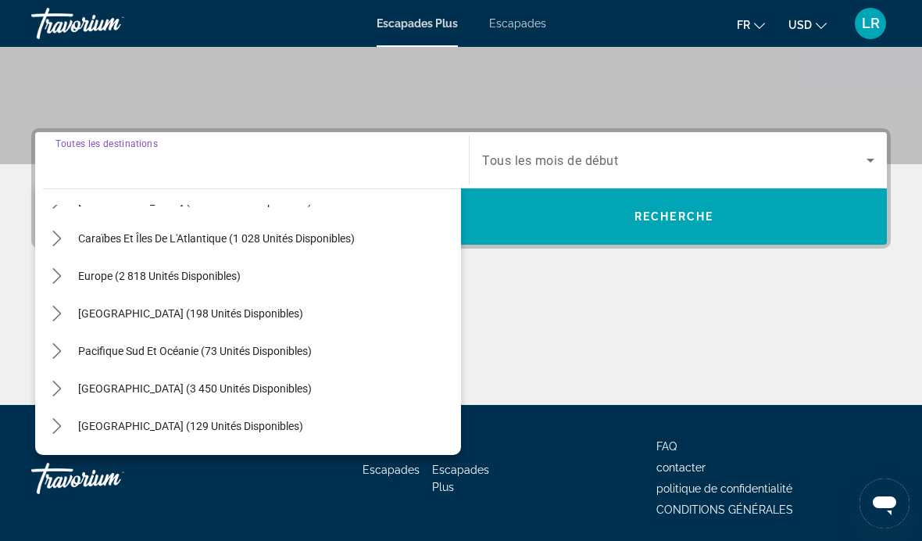
click at [81, 277] on span "Europe (2 818 unités disponibles)" at bounding box center [159, 276] width 163 height 13
type input "**********"
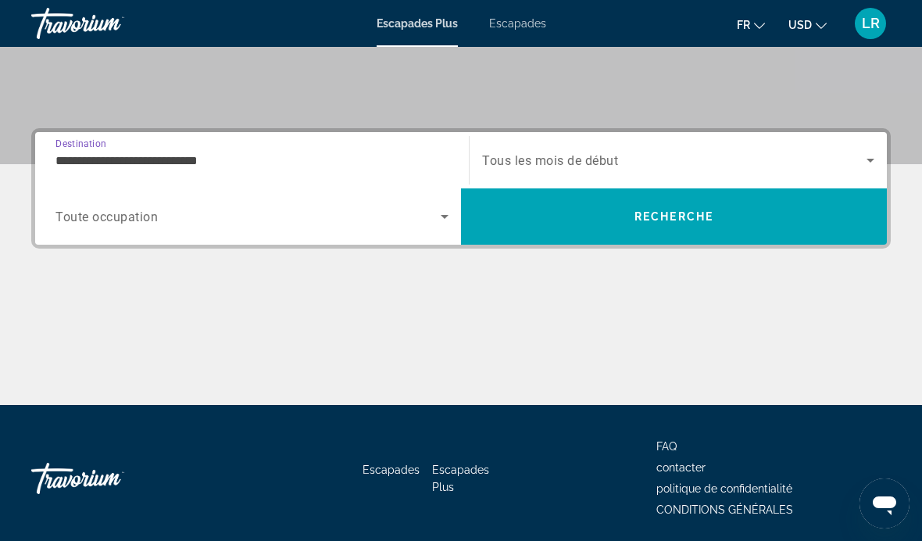
click at [523, 151] on span "Widget de recherche" at bounding box center [674, 160] width 384 height 19
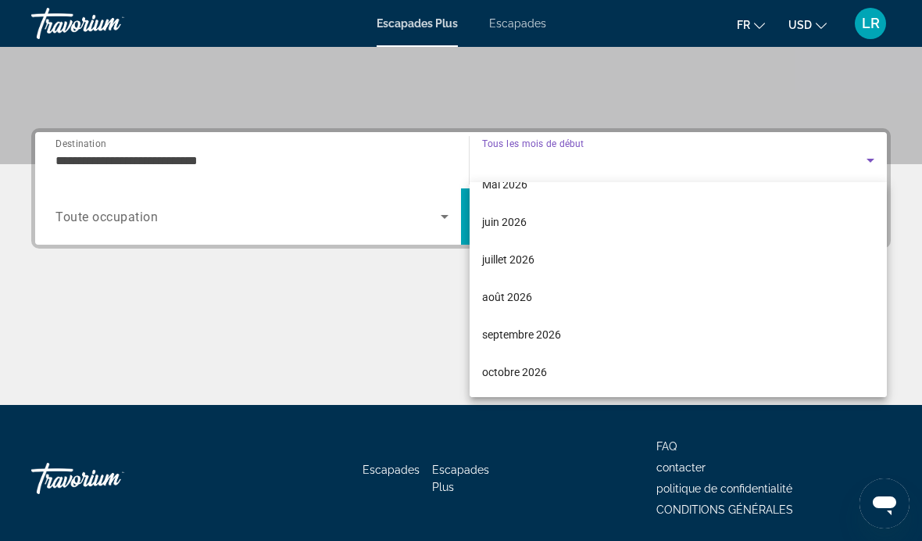
scroll to position [323, 0]
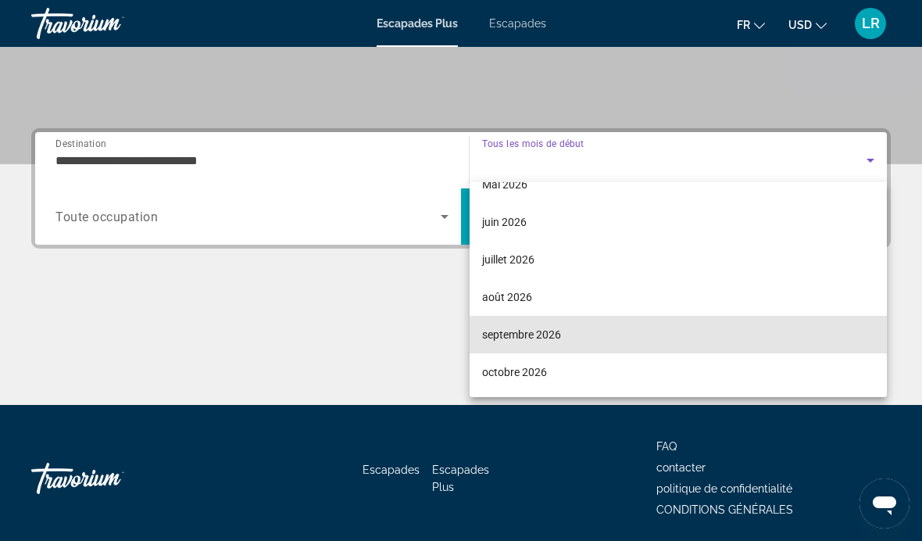
click at [493, 330] on span "septembre 2026" at bounding box center [521, 334] width 79 height 19
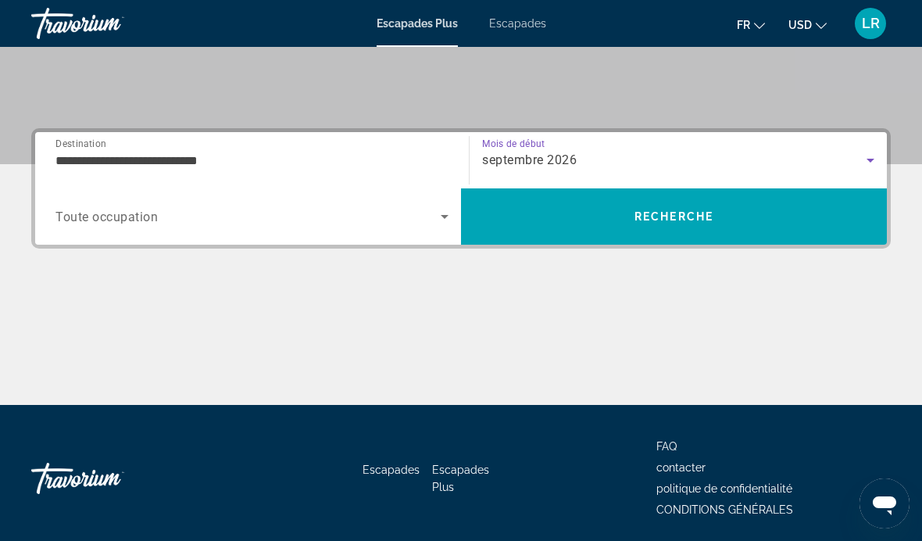
click at [346, 219] on span "Widget de recherche" at bounding box center [247, 216] width 385 height 19
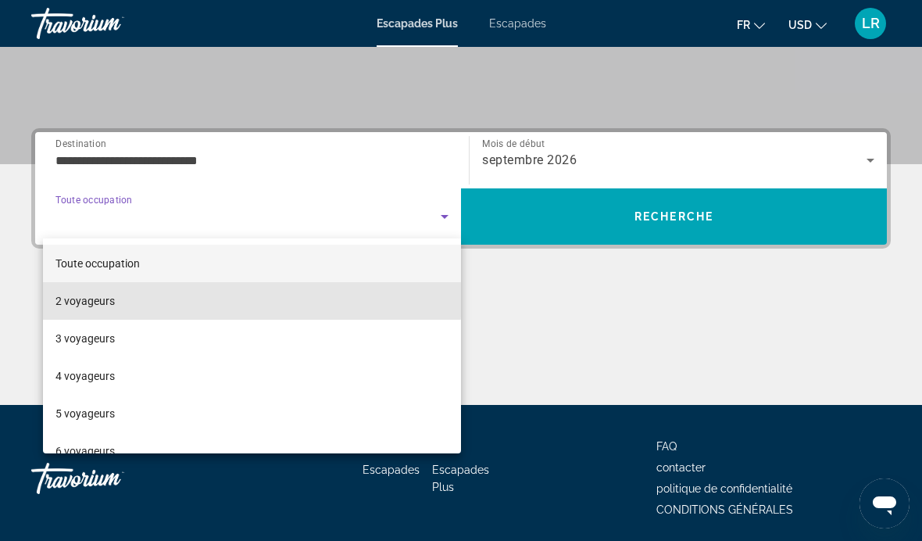
click at [104, 295] on span "2 voyageurs" at bounding box center [84, 300] width 59 height 19
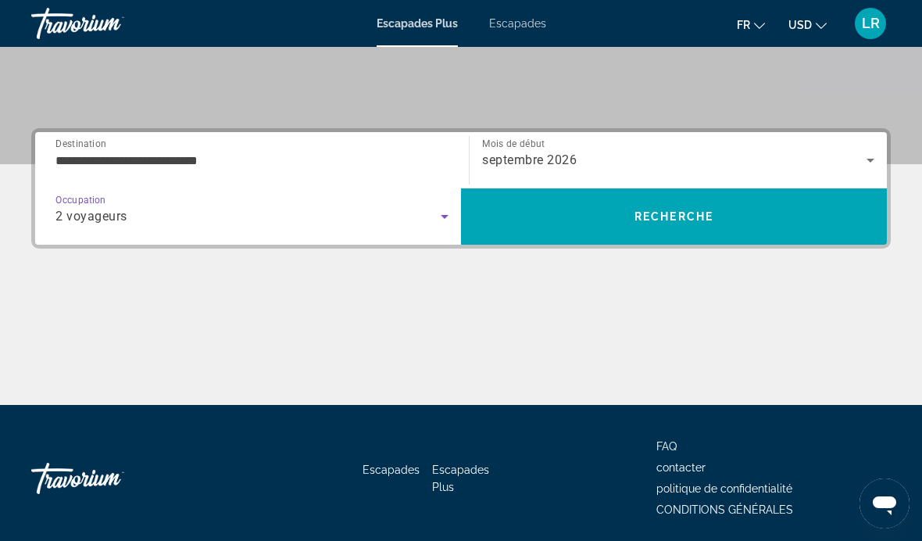
click at [552, 220] on span "RECHERCHE" at bounding box center [674, 217] width 426 height 38
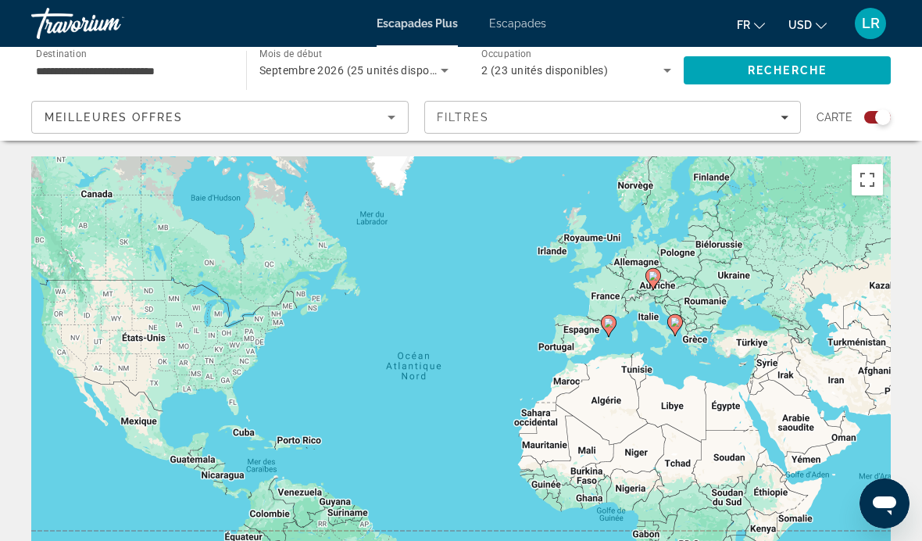
click at [0, 173] on html "**********" at bounding box center [461, 270] width 922 height 541
click at [514, 29] on span "Escapades" at bounding box center [517, 23] width 57 height 13
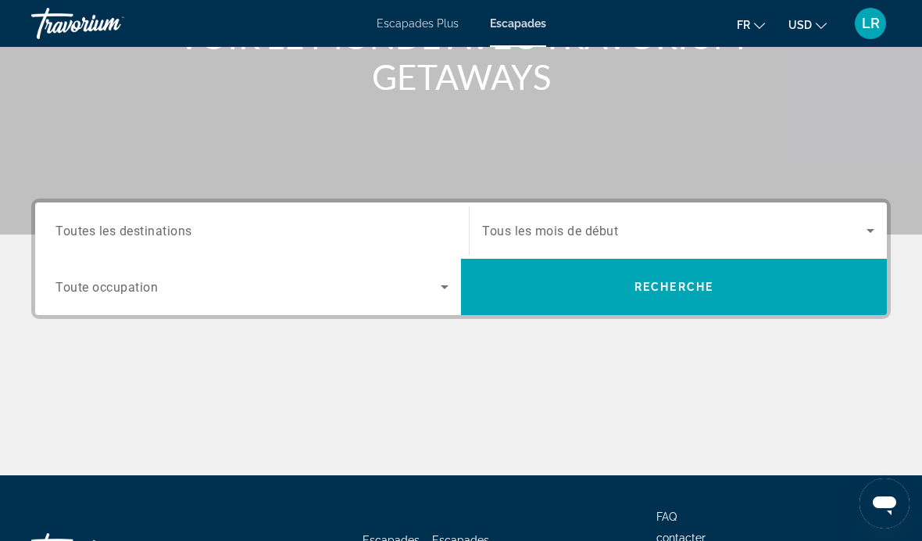
click at [88, 222] on input "Destination Toutes les destinations" at bounding box center [251, 231] width 393 height 19
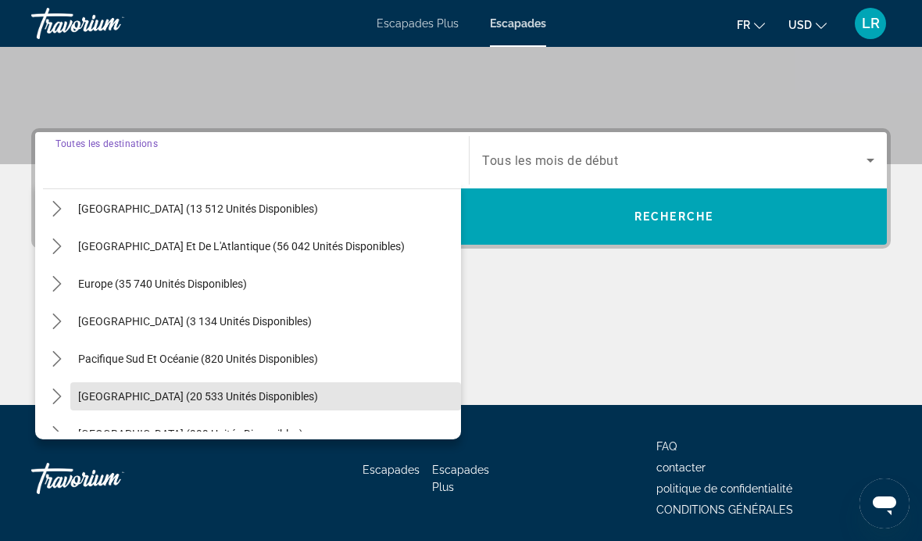
scroll to position [117, 0]
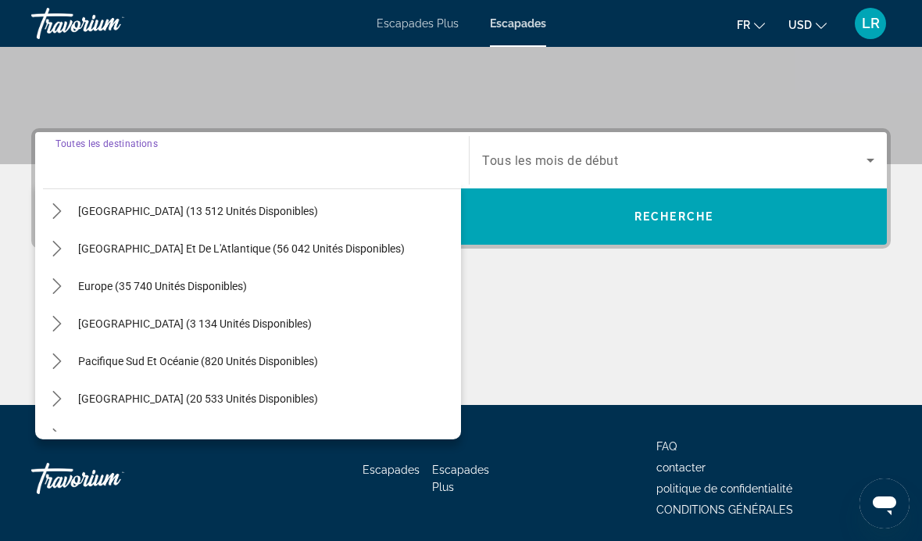
click at [95, 281] on span "Europe (35 740 unités disponibles)" at bounding box center [162, 286] width 169 height 13
type input "**********"
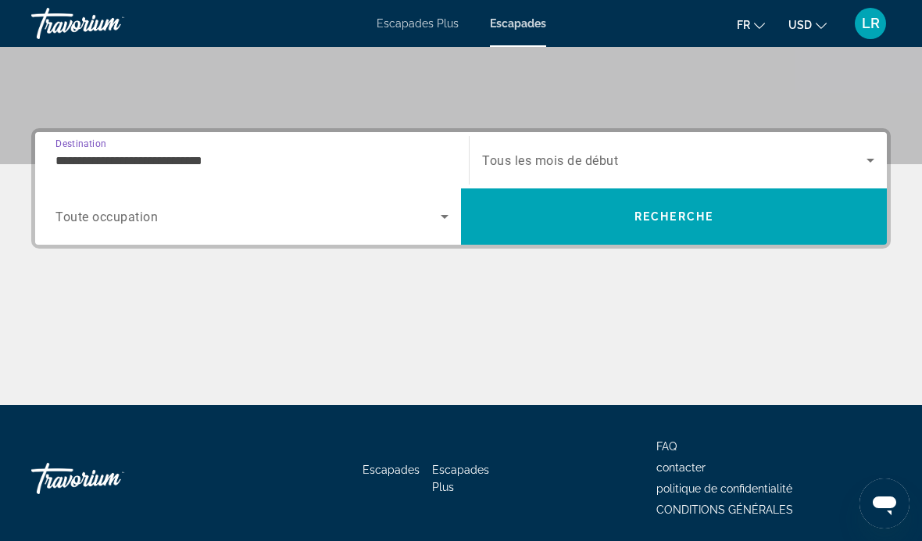
click at [475, 154] on div "Start Month Tous les mois de début" at bounding box center [678, 160] width 417 height 44
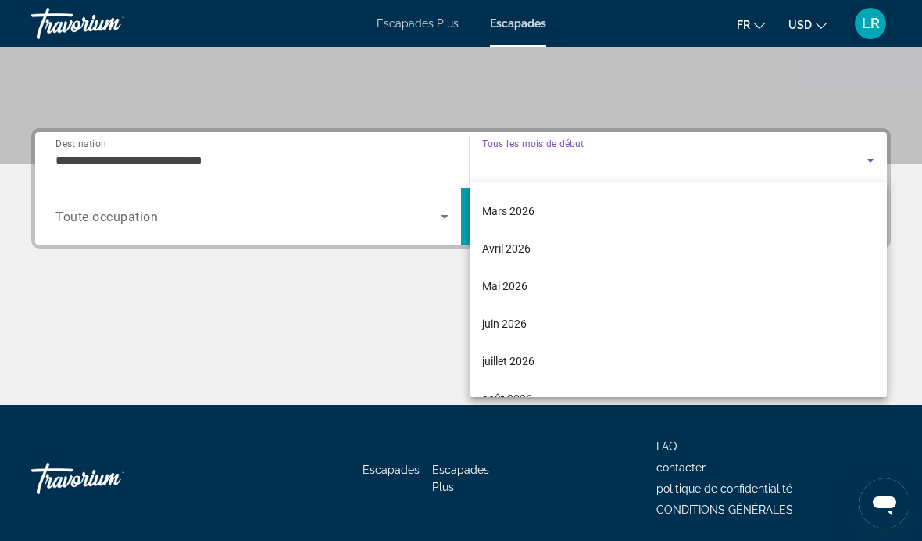
scroll to position [312, 0]
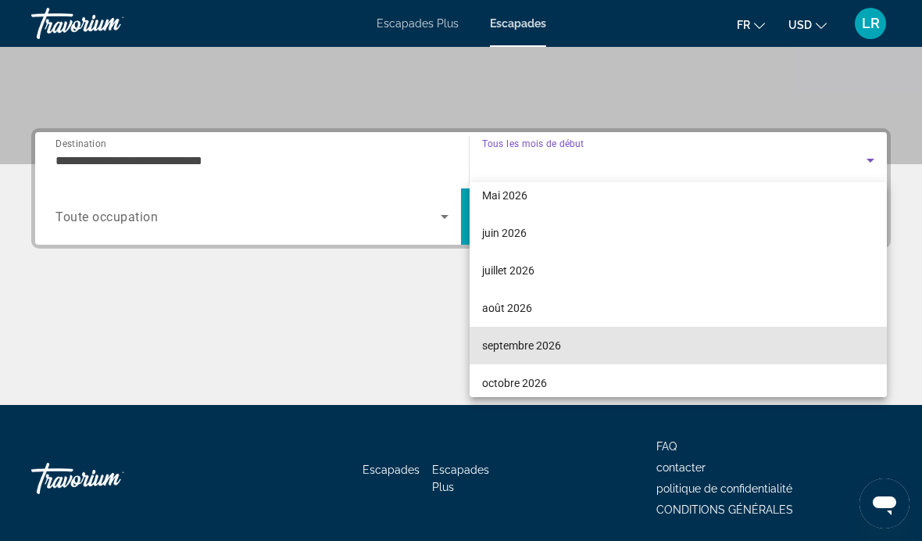
click at [506, 346] on span "septembre 2026" at bounding box center [521, 345] width 79 height 19
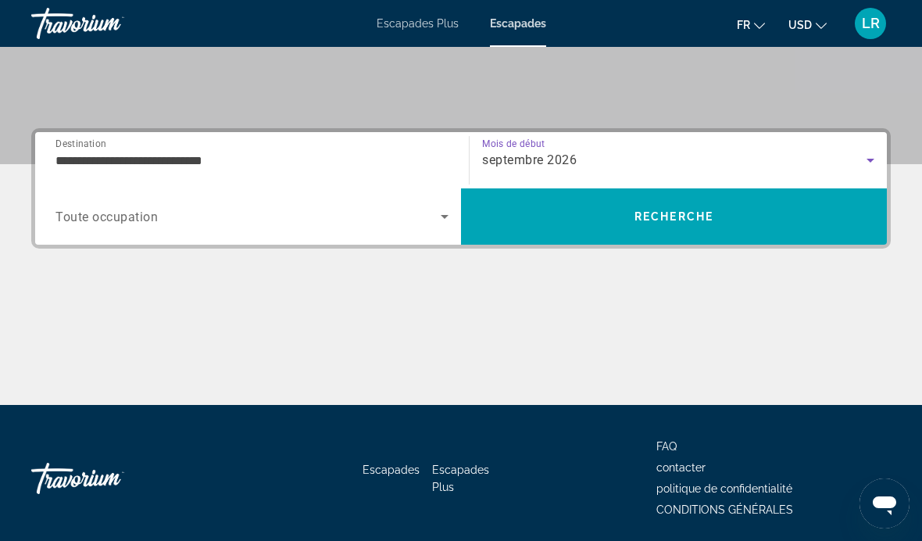
click at [134, 229] on div "Widget de recherche" at bounding box center [251, 217] width 393 height 44
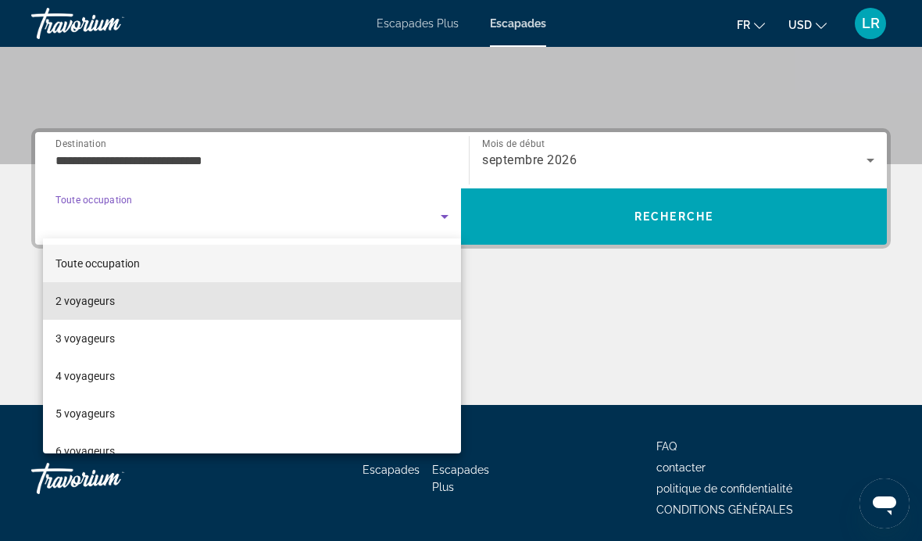
click at [80, 294] on span "2 voyageurs" at bounding box center [84, 300] width 59 height 19
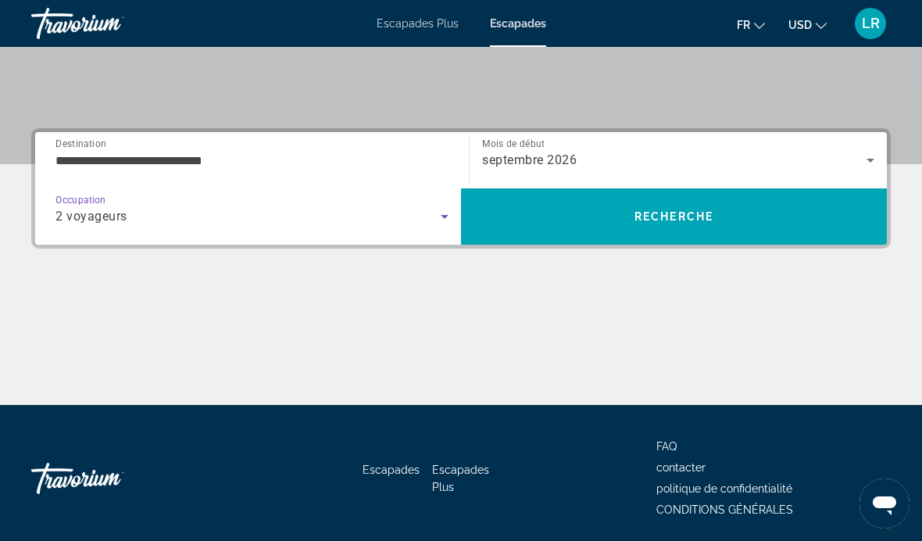
click at [581, 220] on span "RECHERCHE" at bounding box center [674, 217] width 426 height 38
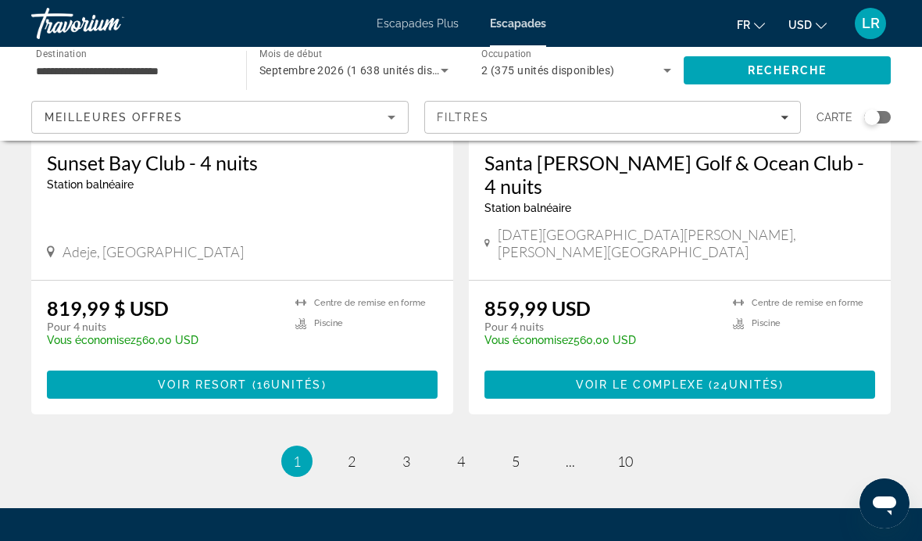
scroll to position [2972, 0]
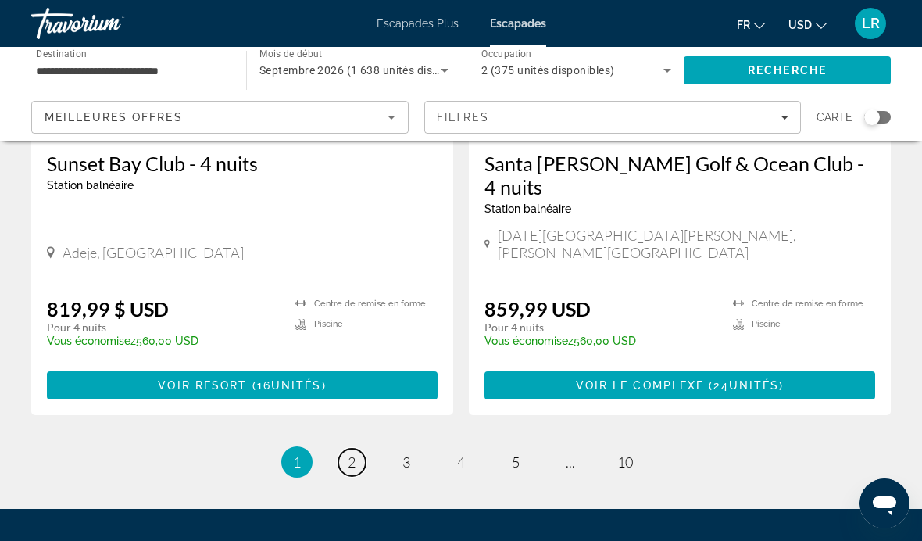
click at [348, 453] on span "2" at bounding box center [352, 461] width 8 height 17
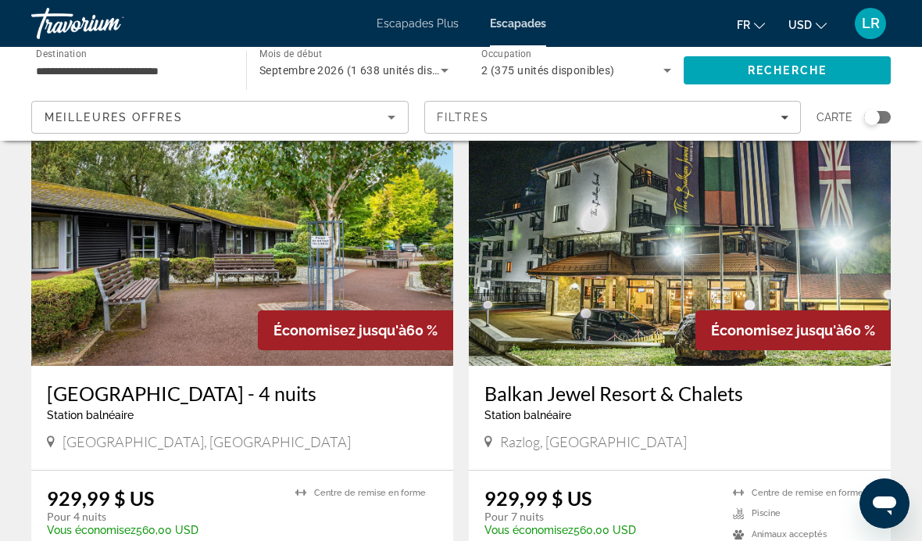
scroll to position [2839, 0]
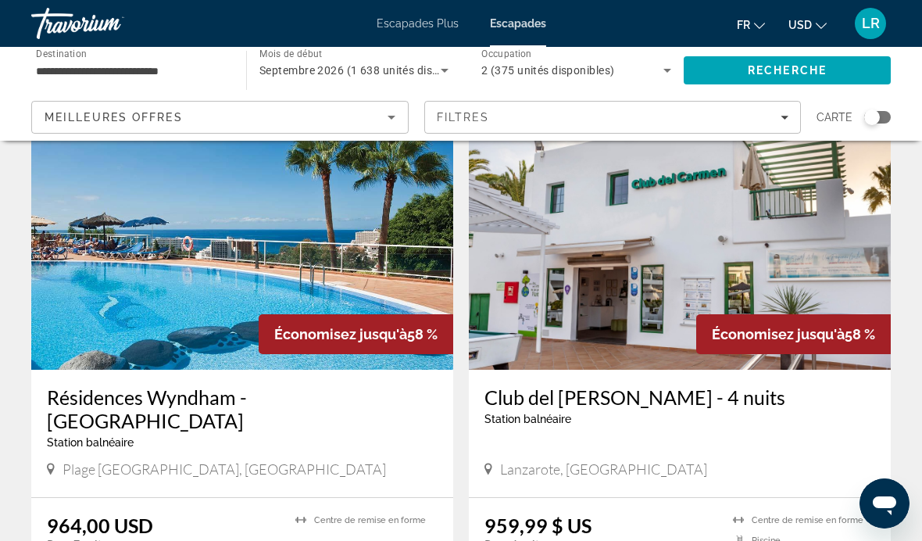
scroll to position [92, 0]
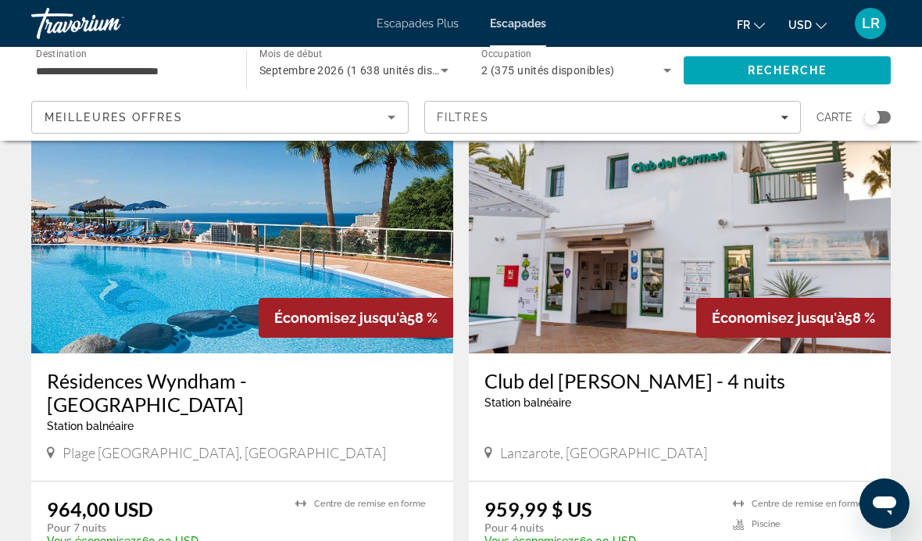
click at [809, 23] on span "USD" at bounding box center [799, 25] width 23 height 13
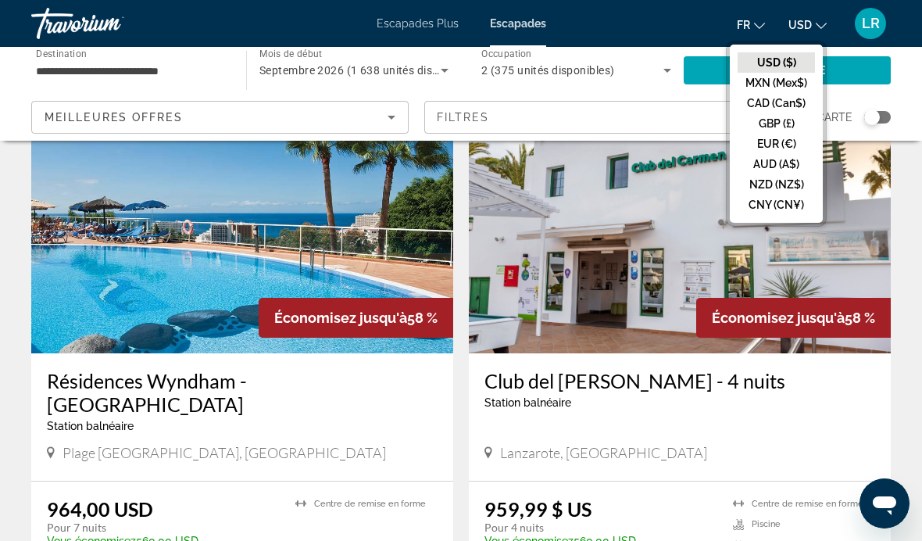
click at [757, 141] on button "EUR (€)" at bounding box center [776, 144] width 77 height 20
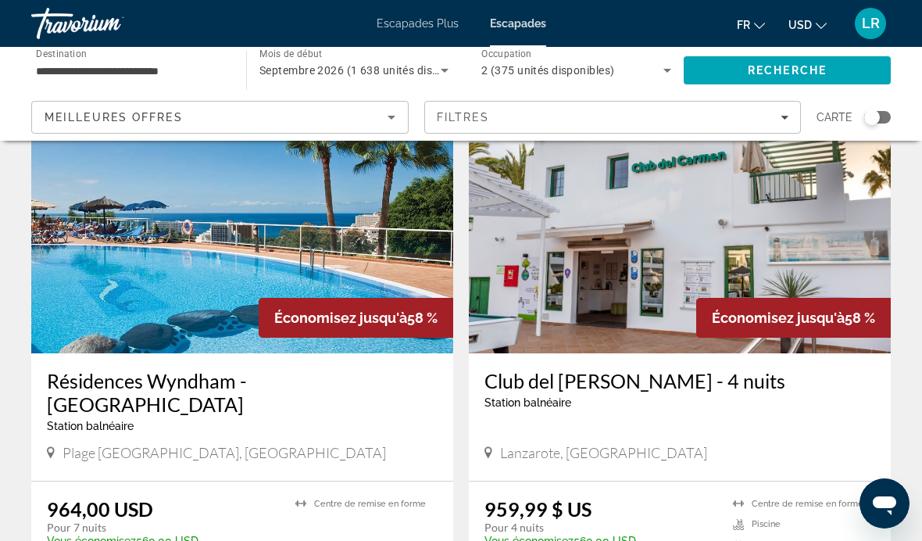
click at [803, 27] on span "USD" at bounding box center [799, 25] width 23 height 13
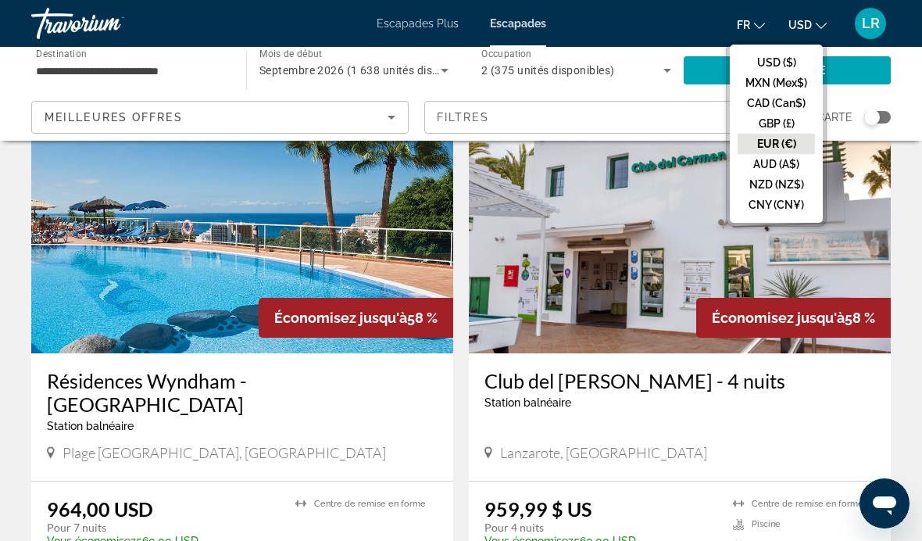
click at [763, 143] on button "EUR (€)" at bounding box center [776, 144] width 77 height 20
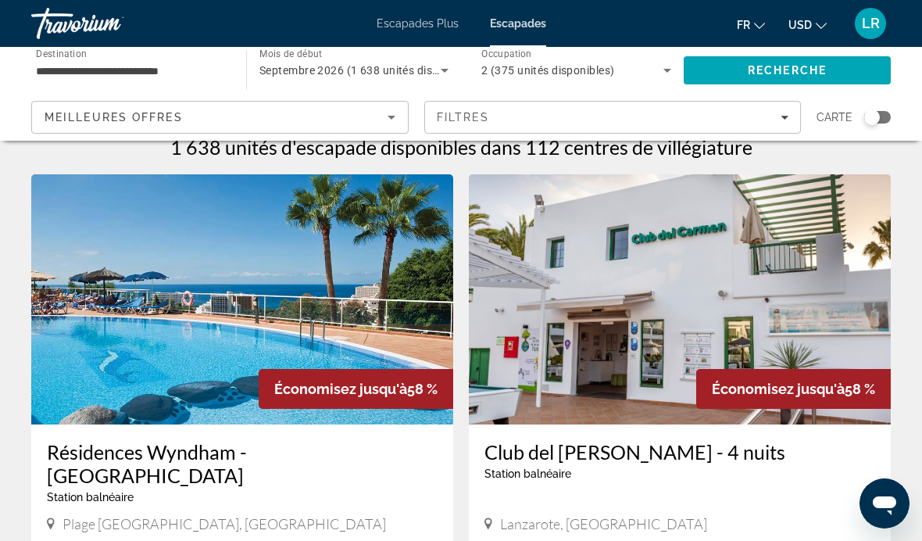
scroll to position [0, 0]
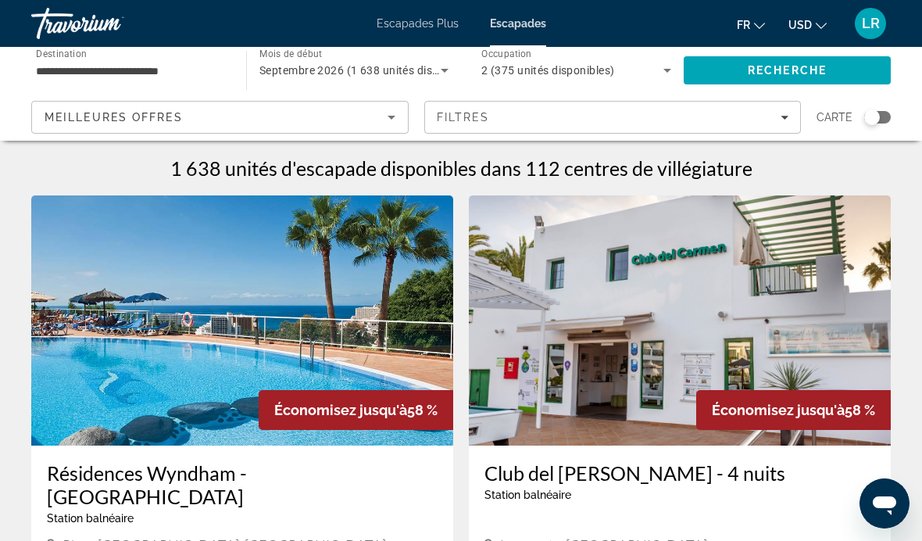
click at [748, 74] on span "RECHERCHE" at bounding box center [787, 70] width 79 height 13
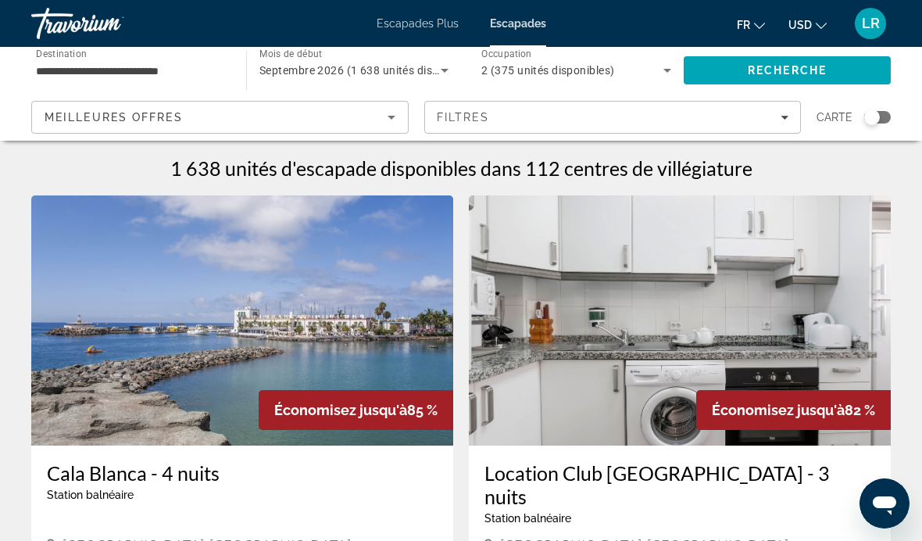
click at [864, 99] on app-map-search-filters "MEILLEURES OFFRES Filtres carte" at bounding box center [461, 117] width 891 height 47
click at [880, 118] on div "Widget de recherche" at bounding box center [877, 117] width 27 height 13
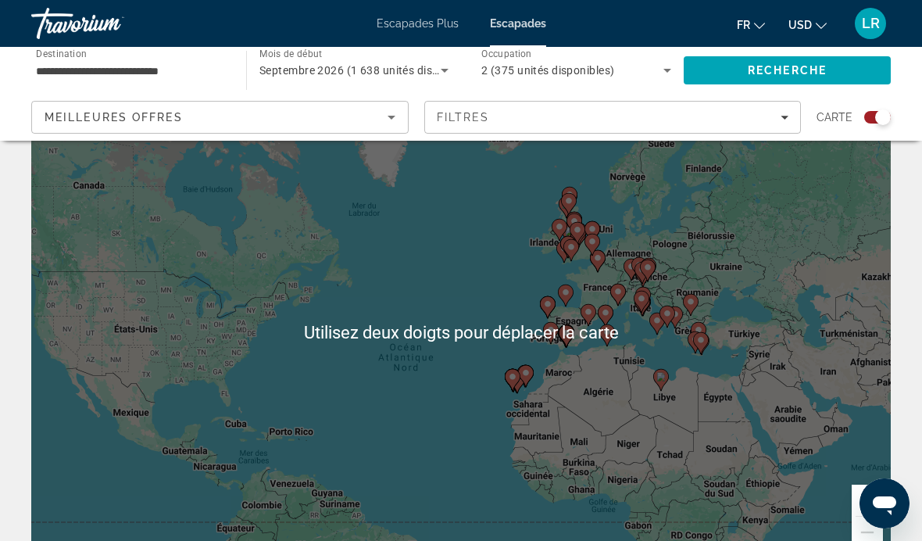
scroll to position [60, 0]
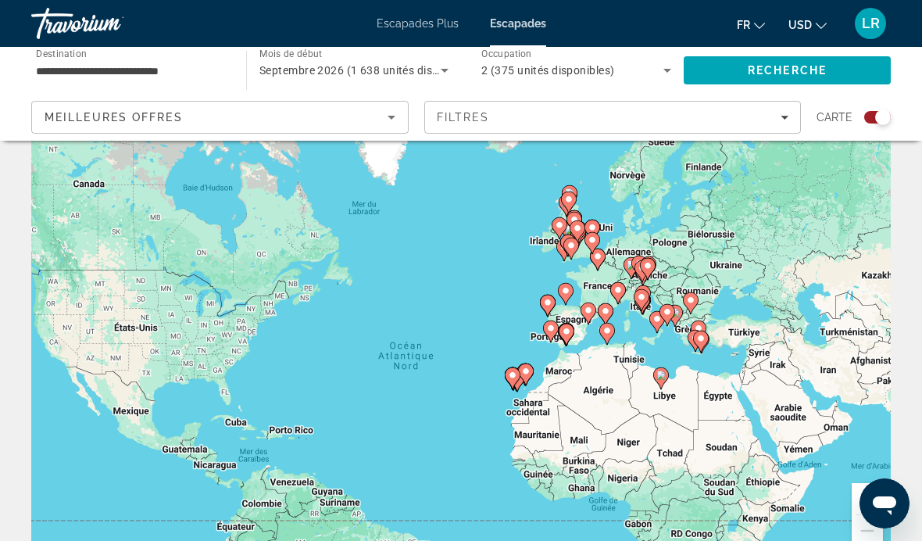
click at [702, 341] on image "Contenu principal" at bounding box center [700, 338] width 9 height 9
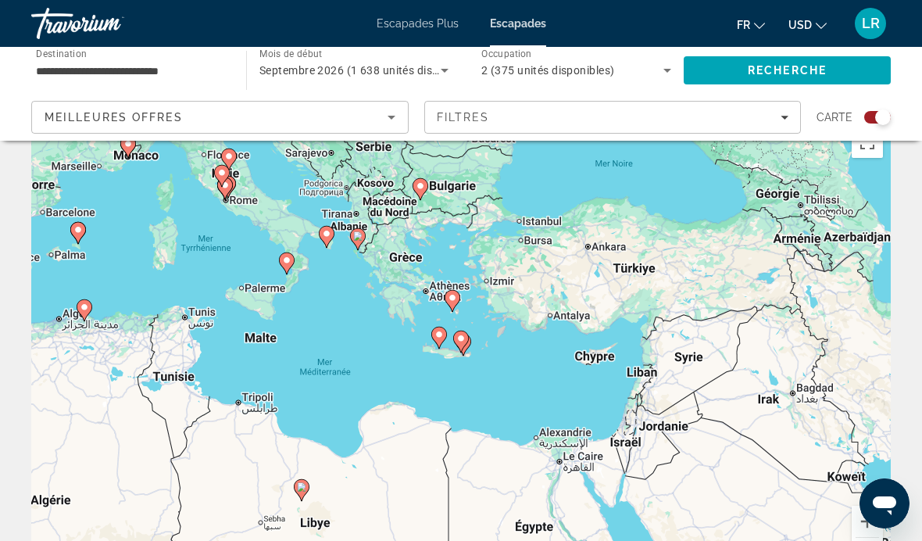
scroll to position [38, 0]
click at [402, 259] on div "Pour activer le glissement avec le clavier, appuyez sur Alt+Entrée. Une fois ce…" at bounding box center [461, 352] width 860 height 469
click at [395, 243] on div "Pour activer le glissement avec le clavier, appuyez sur Alt+Entrée. Une fois ce…" at bounding box center [461, 352] width 860 height 469
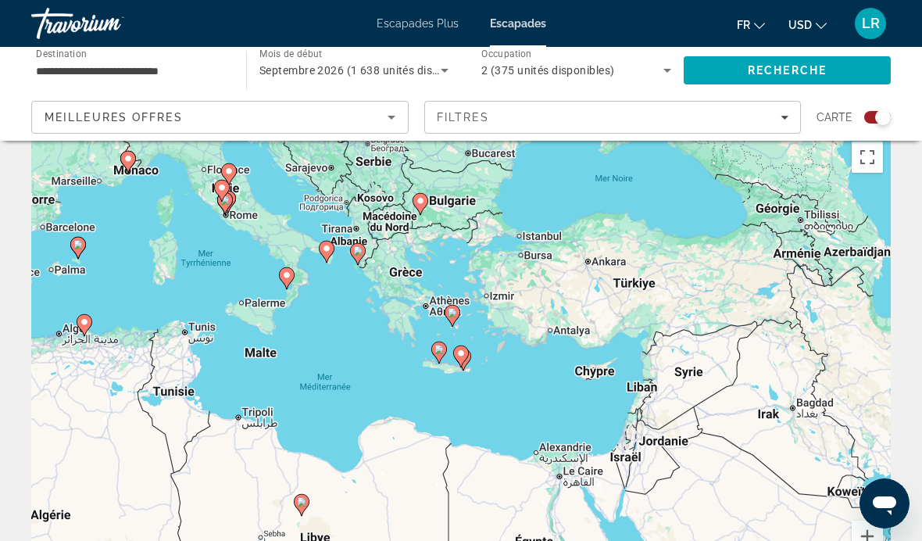
type input "**********"
click at [355, 249] on icon "Contenu principal" at bounding box center [358, 254] width 14 height 20
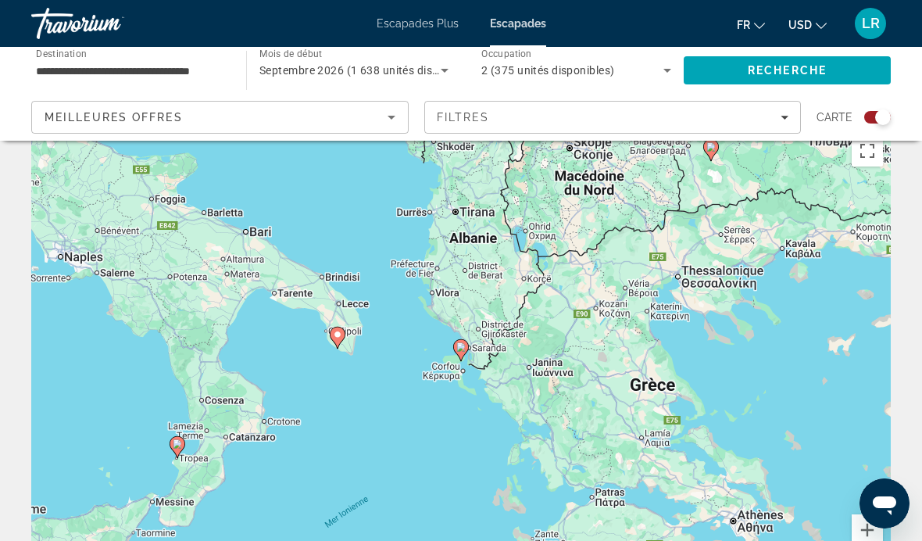
click at [461, 347] on image "Contenu principal" at bounding box center [460, 346] width 9 height 9
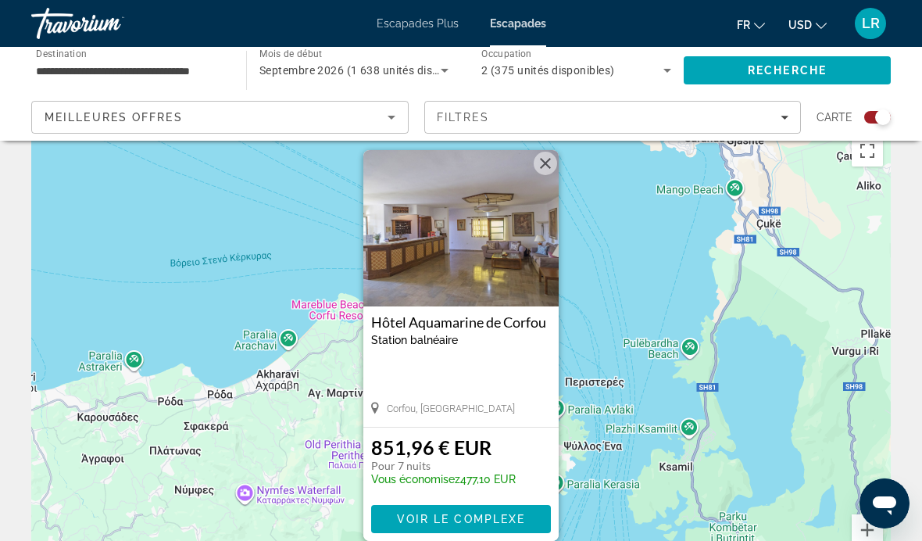
click at [426, 305] on img "Contenu principal" at bounding box center [460, 228] width 195 height 156
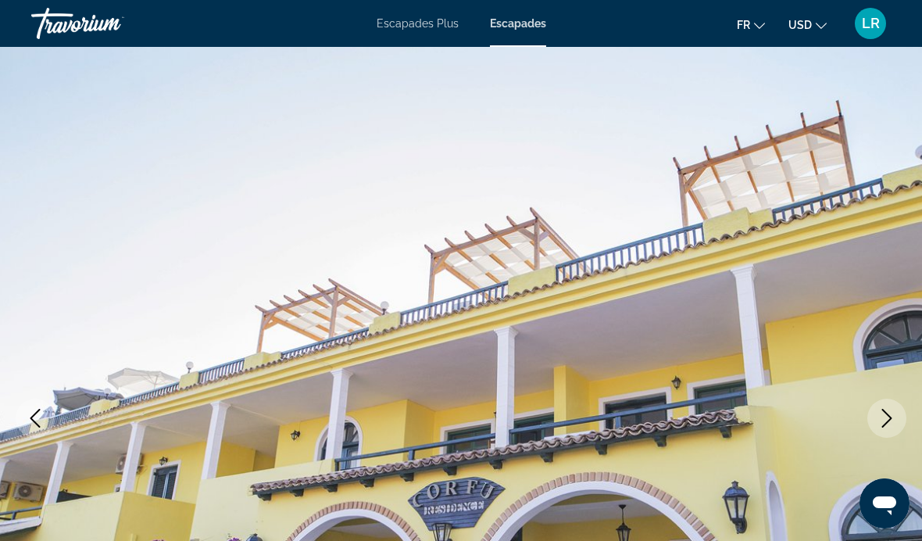
scroll to position [39, 0]
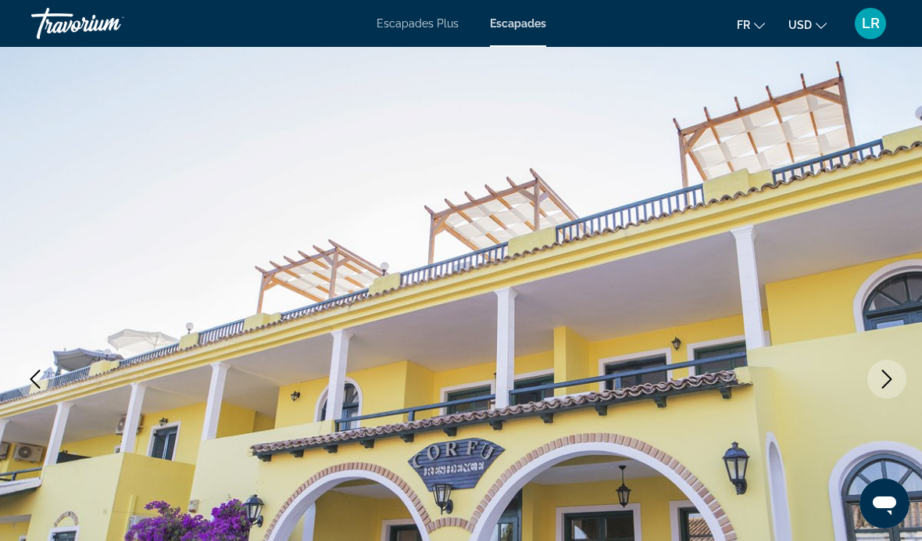
click at [884, 376] on icon "Image suivante" at bounding box center [887, 379] width 19 height 19
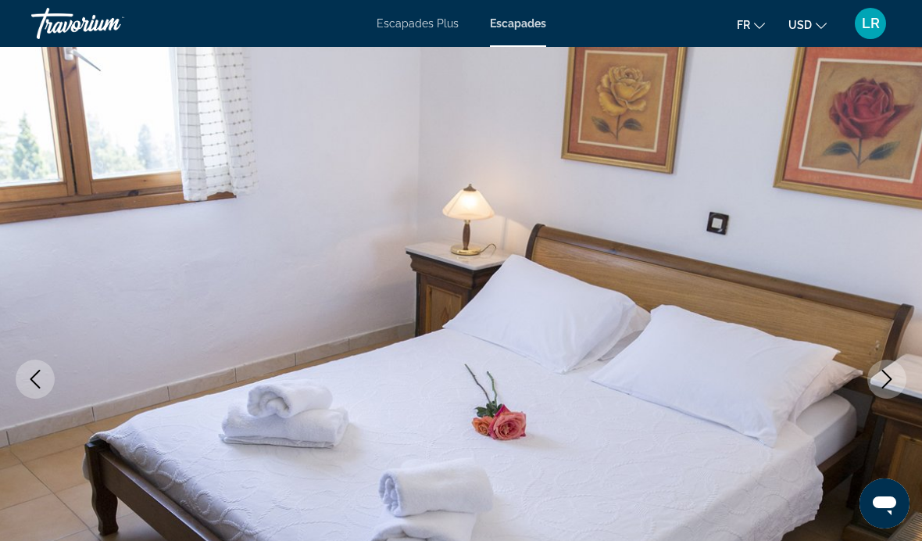
click at [865, 371] on img "Contenu principal" at bounding box center [461, 379] width 922 height 742
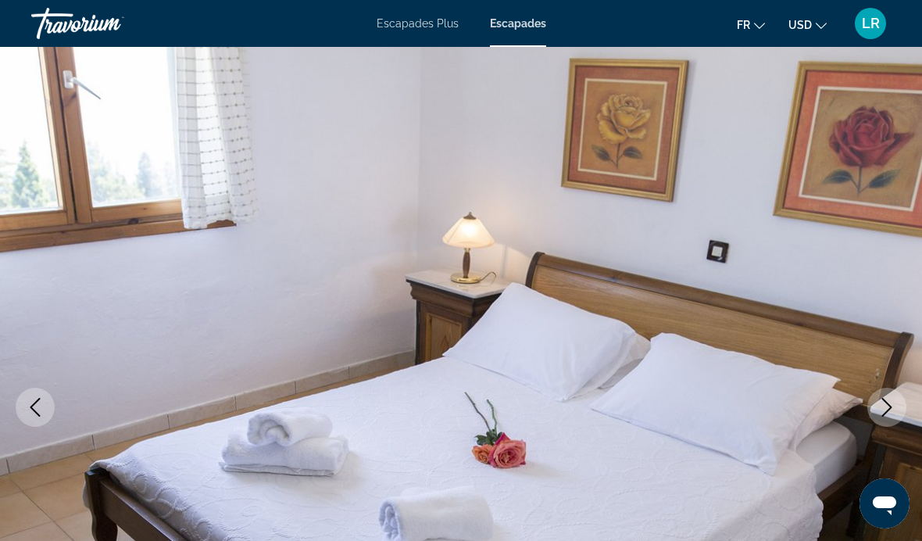
scroll to position [0, 0]
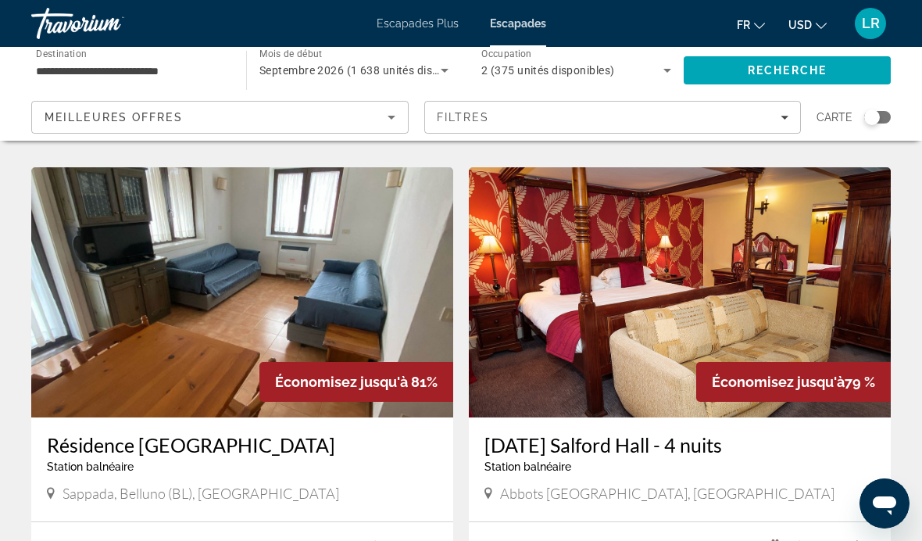
scroll to position [570, 0]
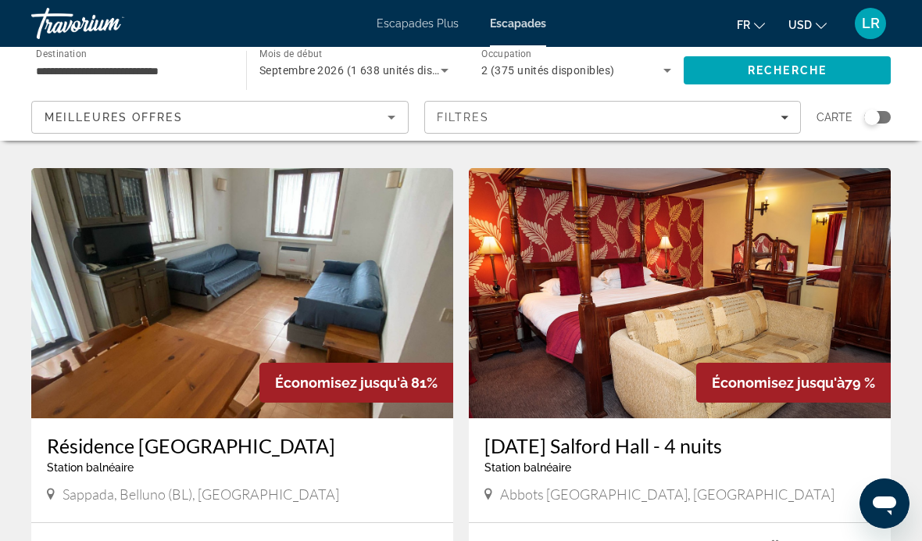
click at [312, 73] on span "Septembre 2026 (1 638 unités disponibles)" at bounding box center [369, 70] width 220 height 13
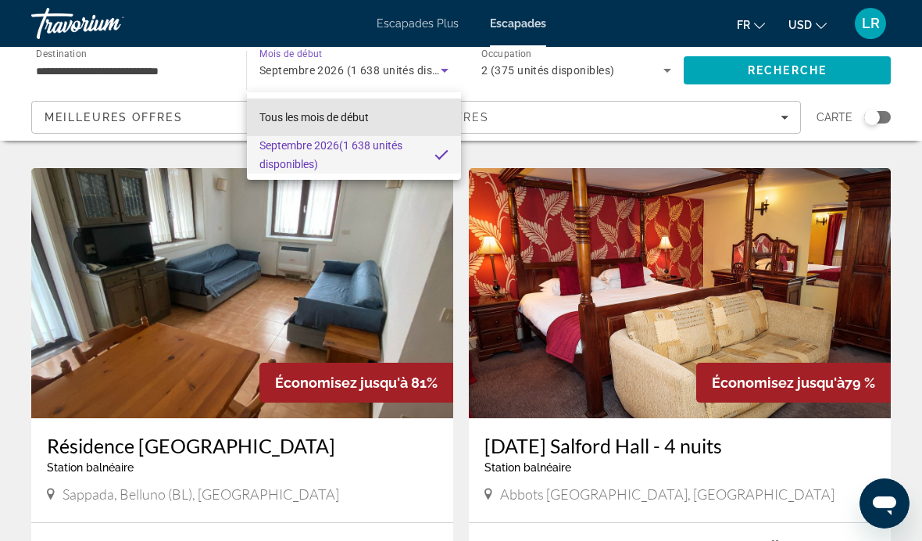
click at [279, 109] on span "Tous les mois de début" at bounding box center [313, 117] width 109 height 19
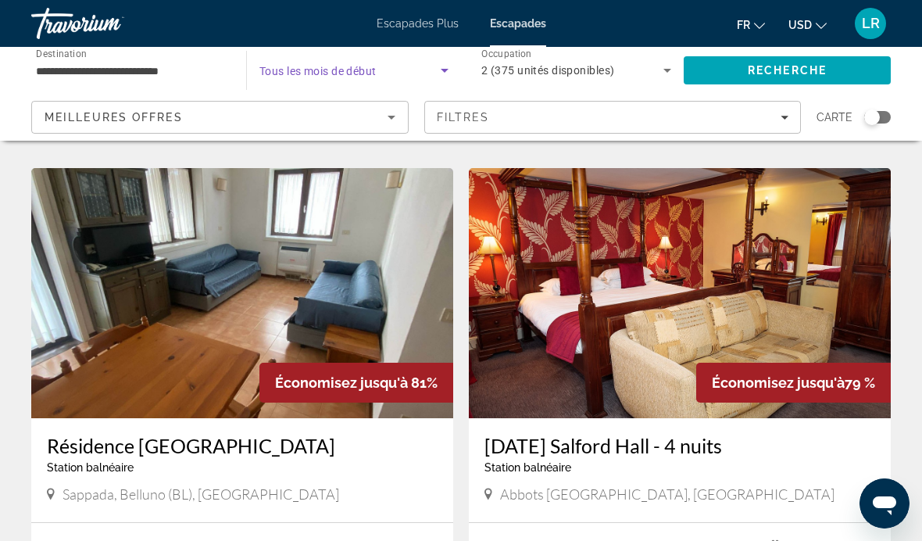
click at [269, 62] on span "Widget de recherche" at bounding box center [349, 70] width 181 height 19
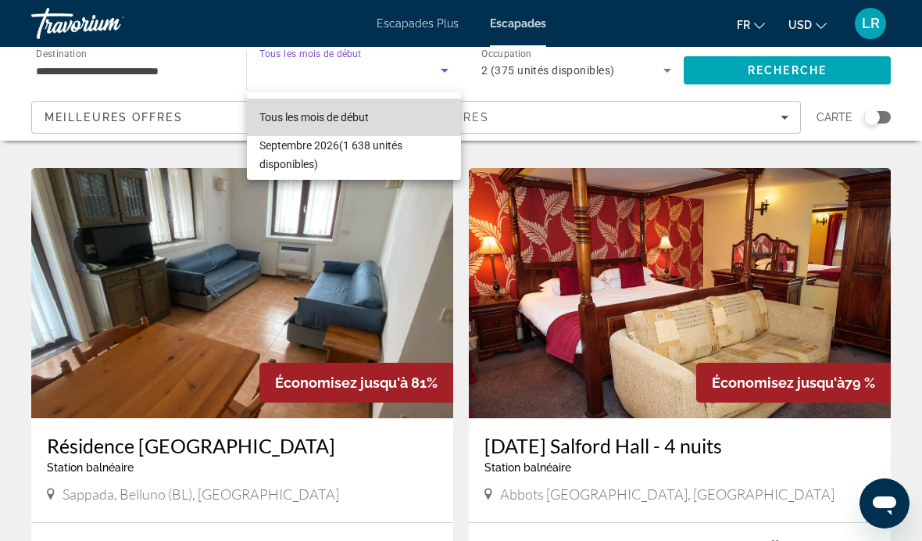
click at [271, 116] on span "Tous les mois de début" at bounding box center [313, 117] width 109 height 13
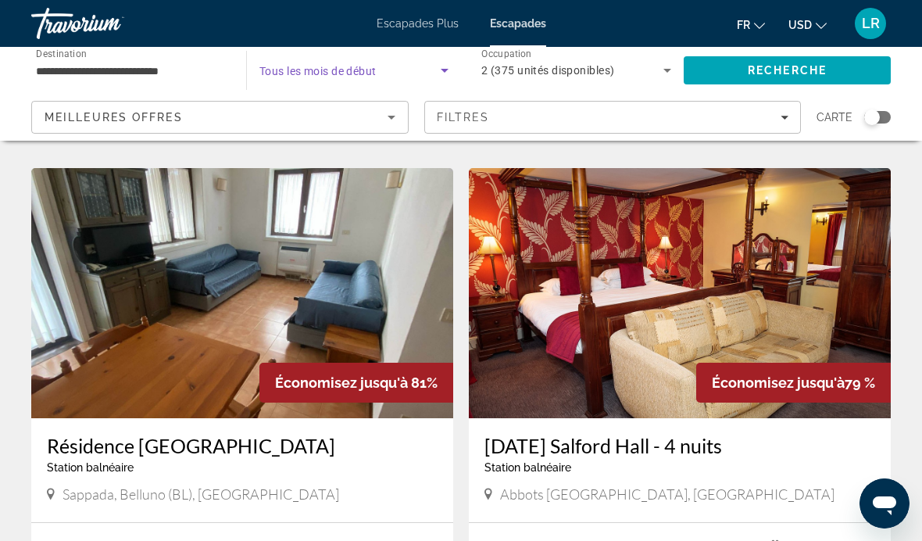
click at [99, 56] on div "**********" at bounding box center [131, 70] width 190 height 45
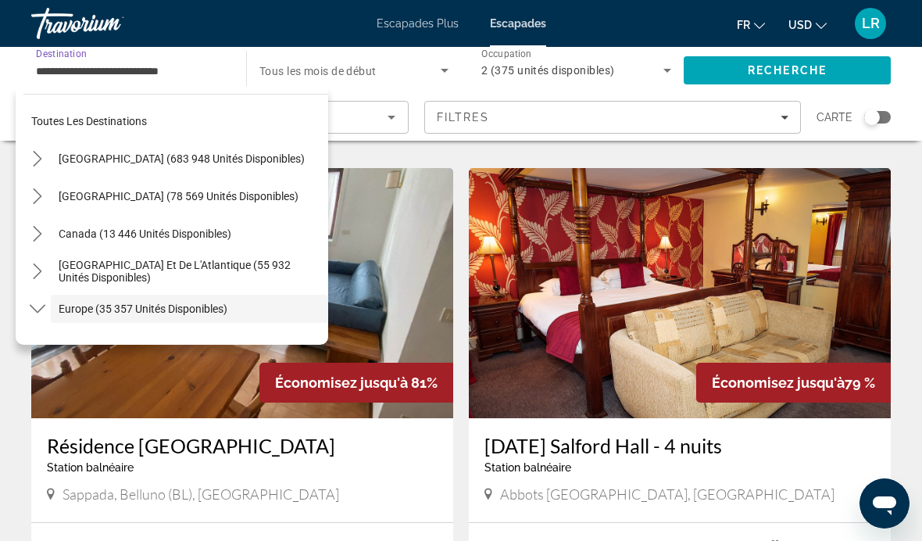
scroll to position [0, 0]
click at [73, 158] on span "États-Unis (683 948 unités disponibles)" at bounding box center [182, 158] width 246 height 13
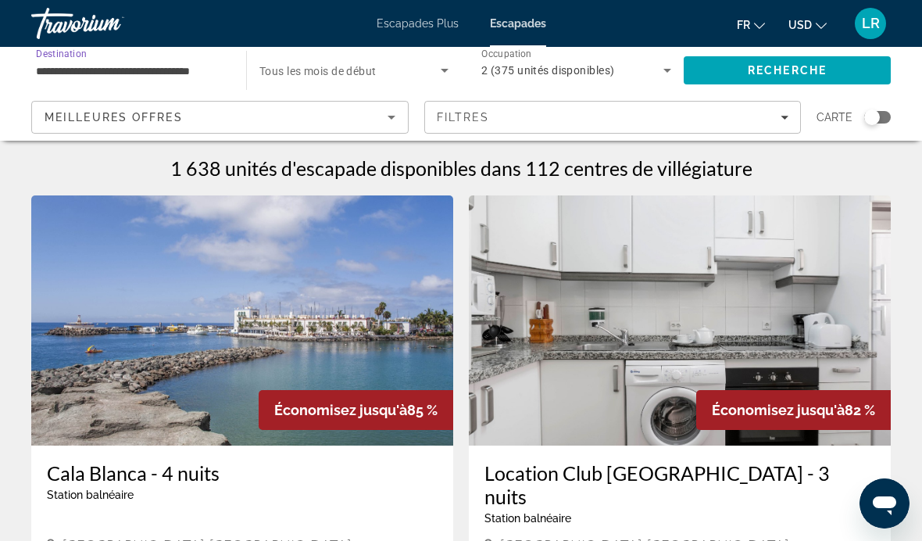
click at [113, 64] on input "**********" at bounding box center [131, 71] width 190 height 19
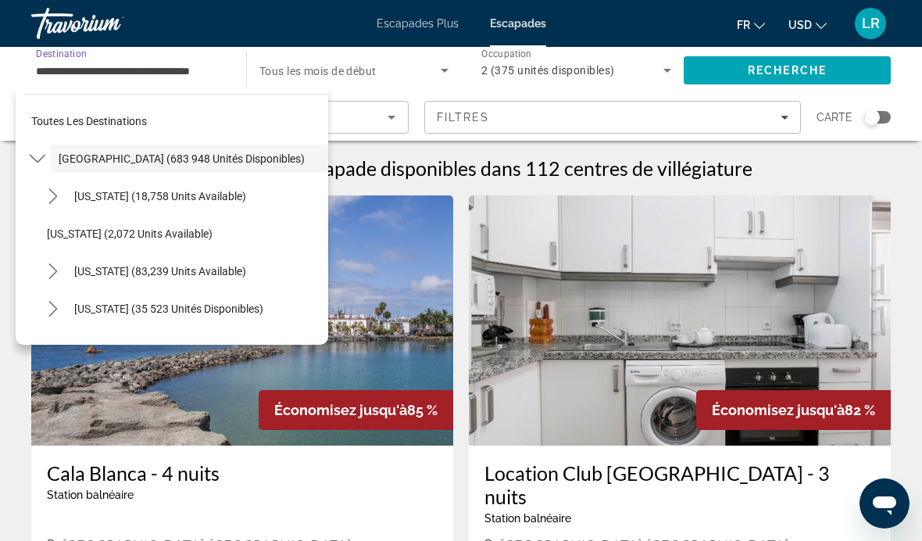
click at [733, 69] on span "RECHERCHE" at bounding box center [787, 71] width 207 height 38
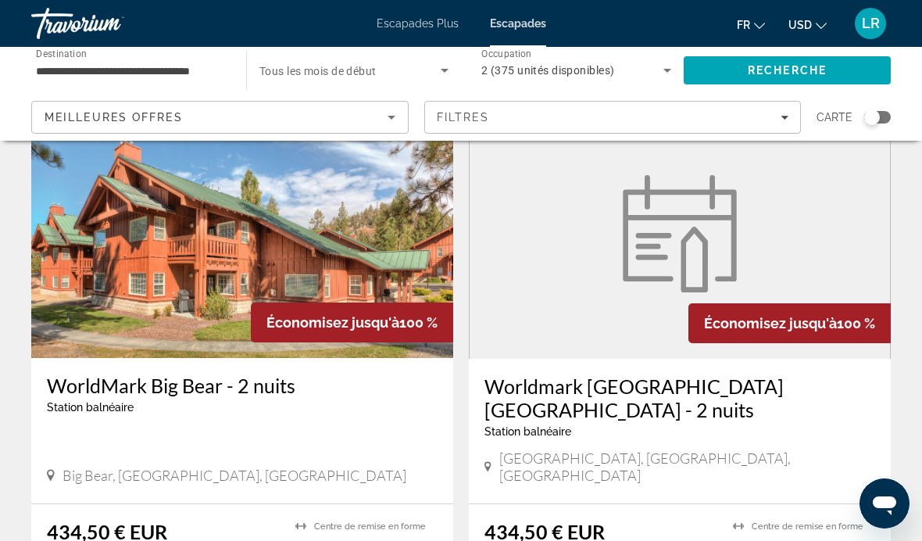
scroll to position [1723, 0]
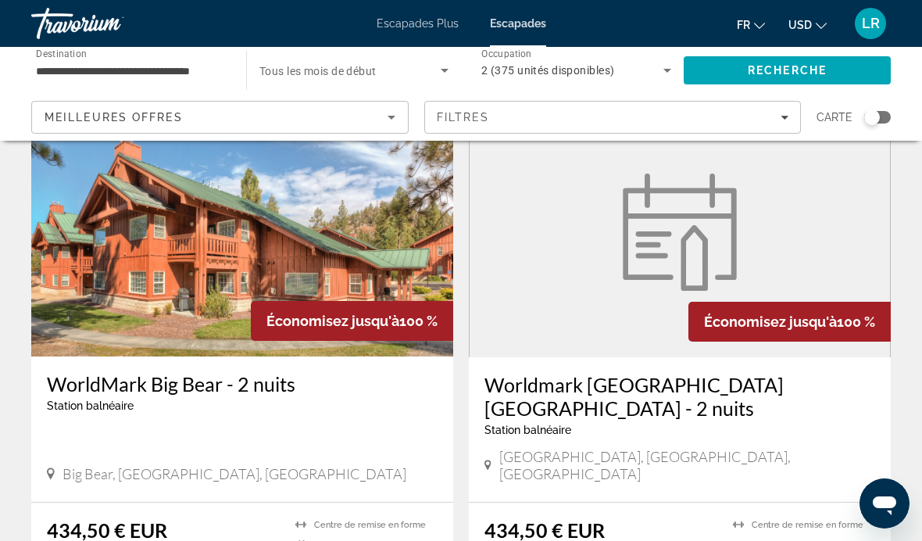
click at [77, 67] on input "**********" at bounding box center [131, 71] width 190 height 19
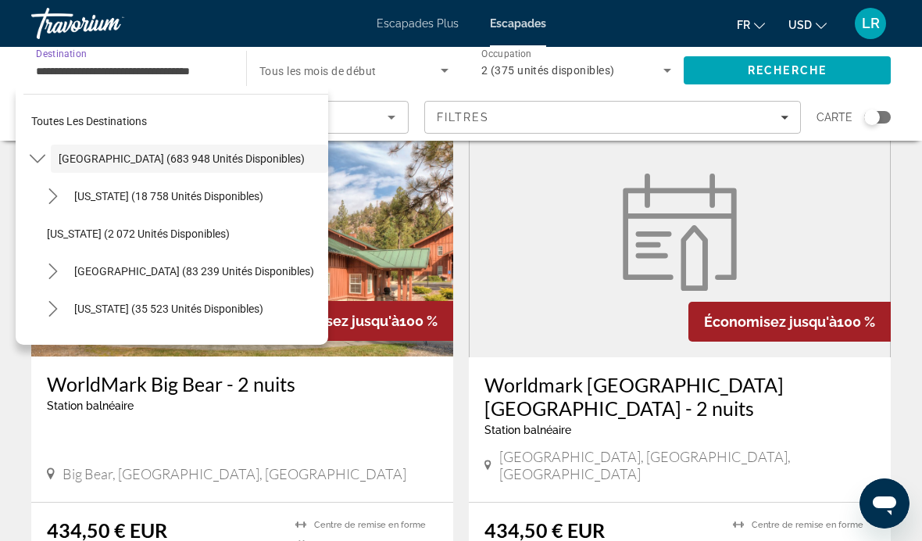
scroll to position [0, 0]
click at [41, 156] on icon "Basculer le sous-menu États-Unis (683 948 unités disponibles)" at bounding box center [38, 159] width 16 height 16
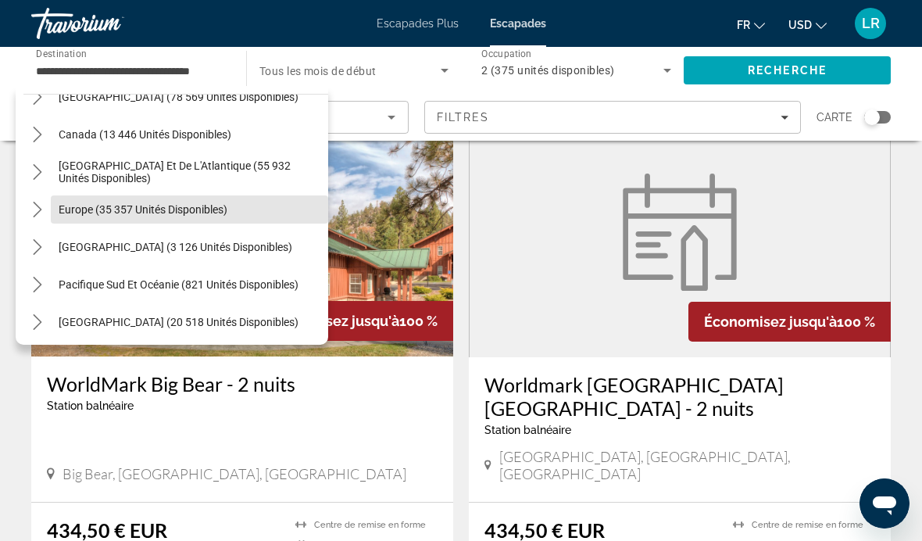
scroll to position [101, 0]
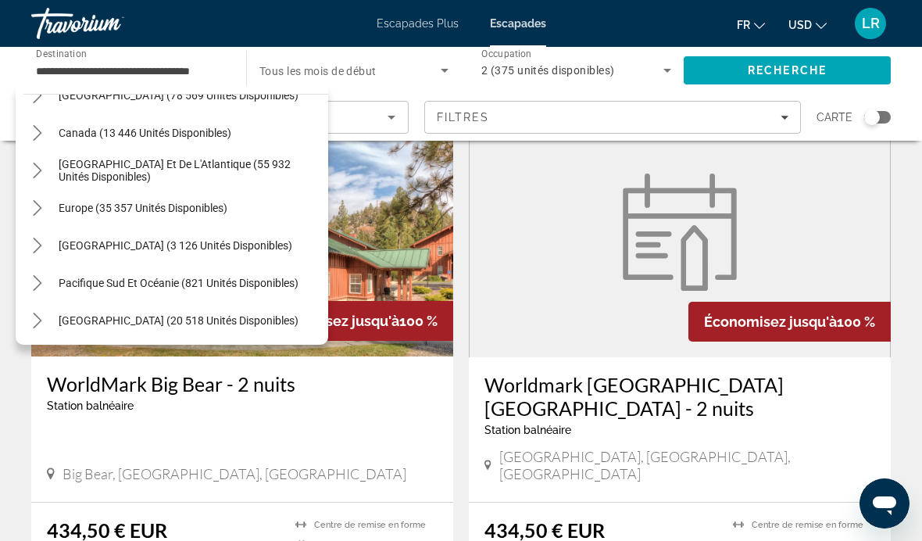
click at [43, 208] on icon "Basculer le sous-menu Europe (35 357 unités disponibles)" at bounding box center [38, 208] width 16 height 16
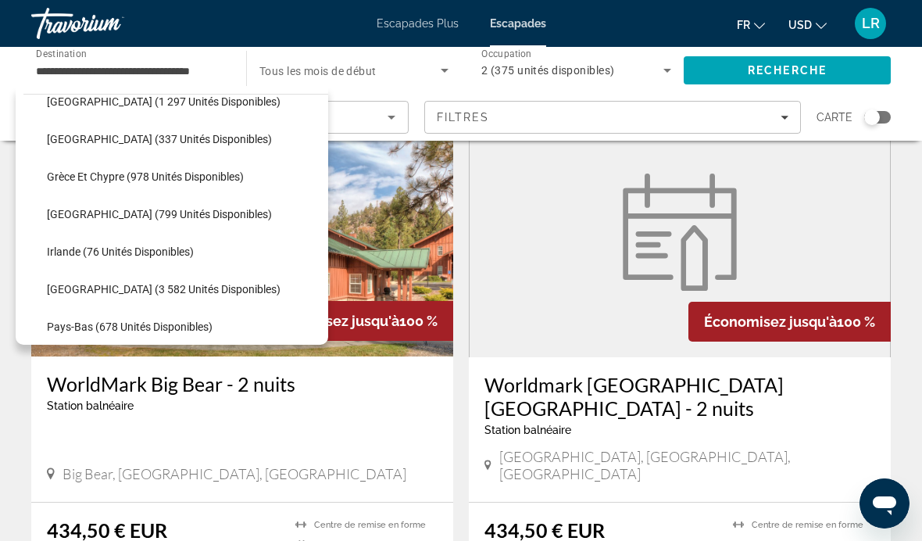
scroll to position [469, 0]
click at [77, 178] on span "Grèce Et Chypre (978 Unités Disponibles)" at bounding box center [145, 177] width 197 height 13
type input "**********"
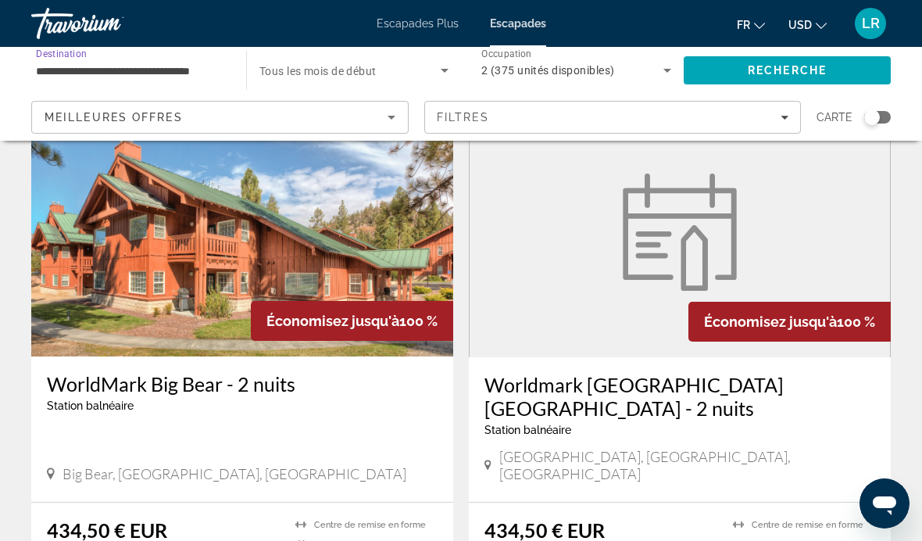
click at [322, 61] on span "Widget de recherche" at bounding box center [349, 70] width 181 height 19
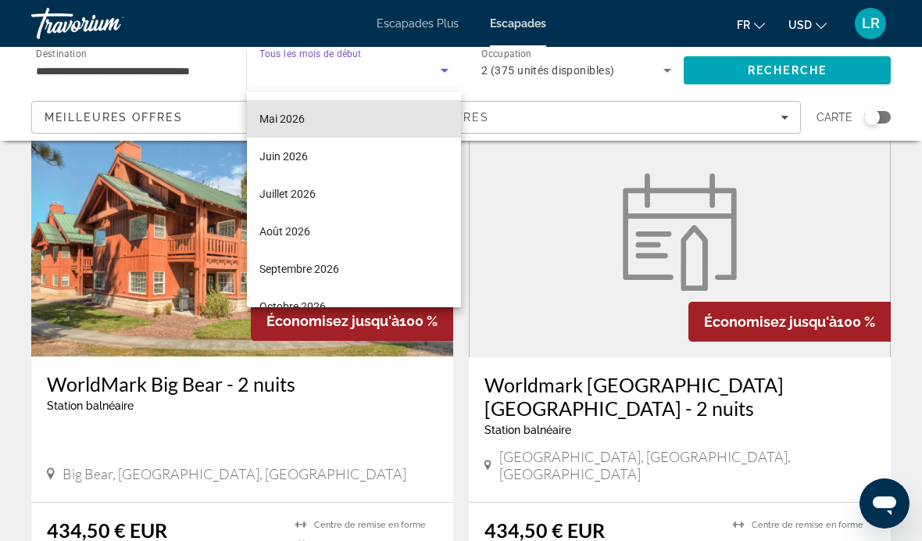
scroll to position [299, 0]
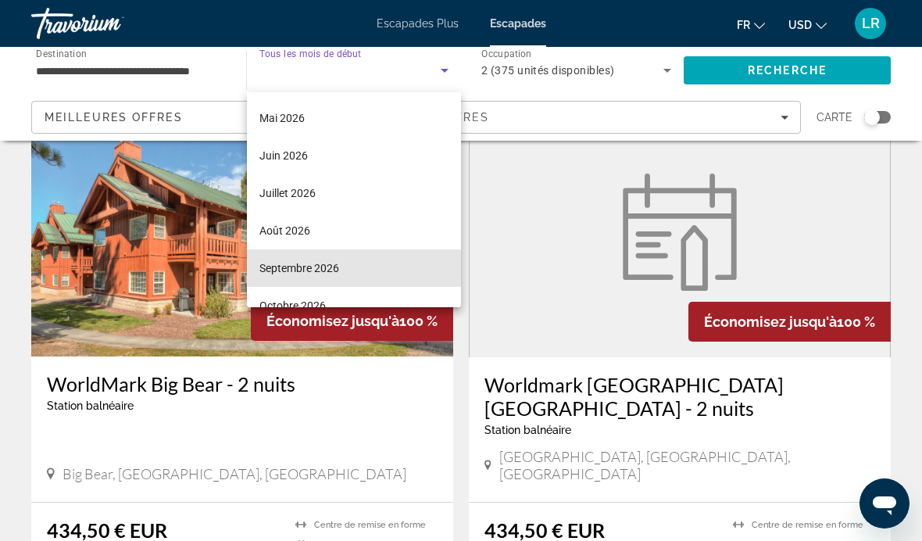
click at [296, 265] on span "Septembre 2026" at bounding box center [299, 268] width 80 height 19
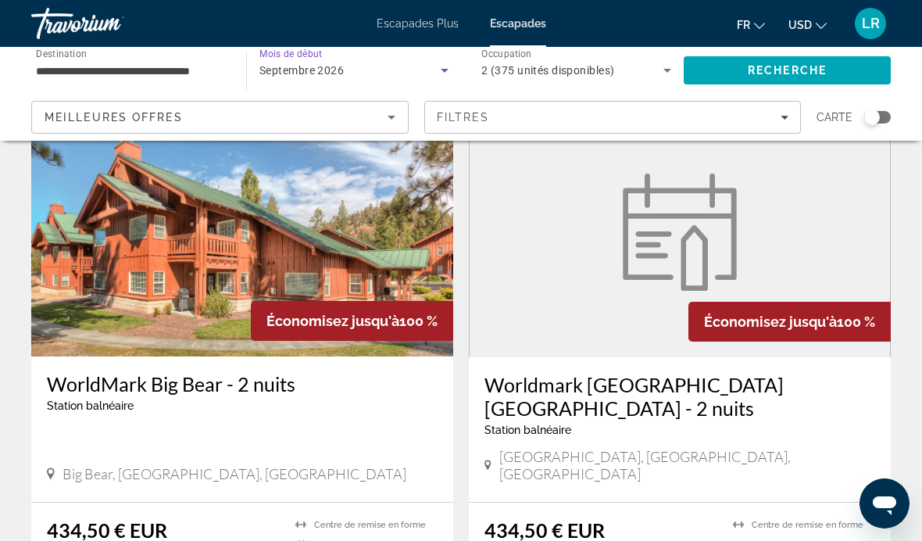
click at [735, 77] on span "RECHERCHE" at bounding box center [787, 71] width 207 height 38
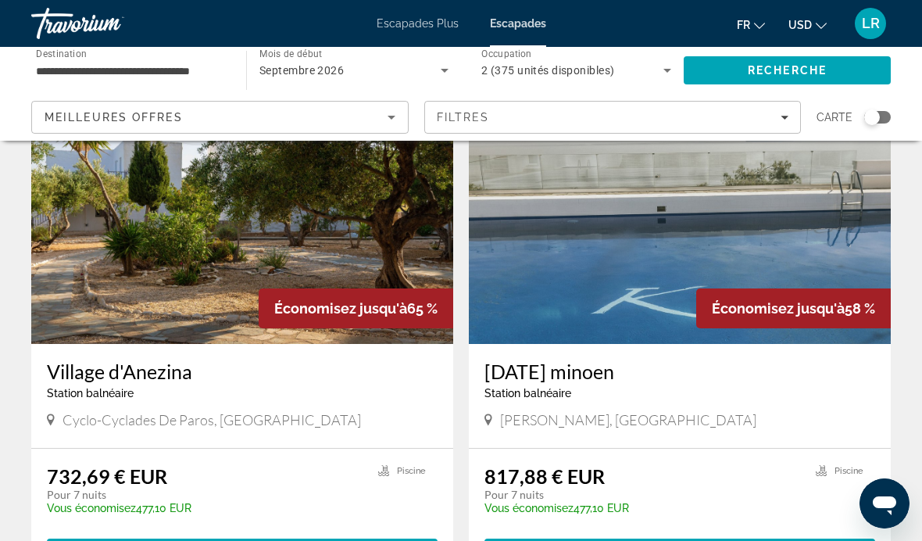
scroll to position [102, 0]
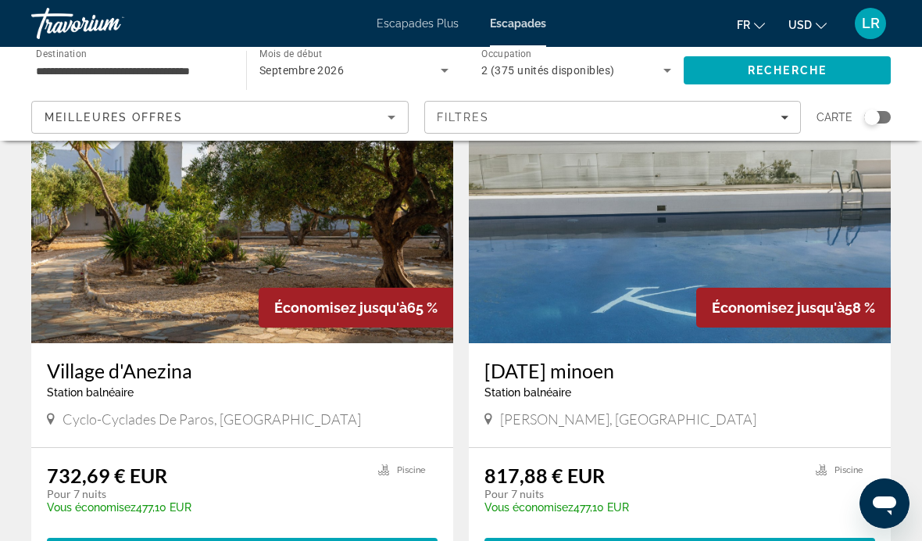
click at [589, 313] on img "Contenu principal" at bounding box center [680, 218] width 422 height 250
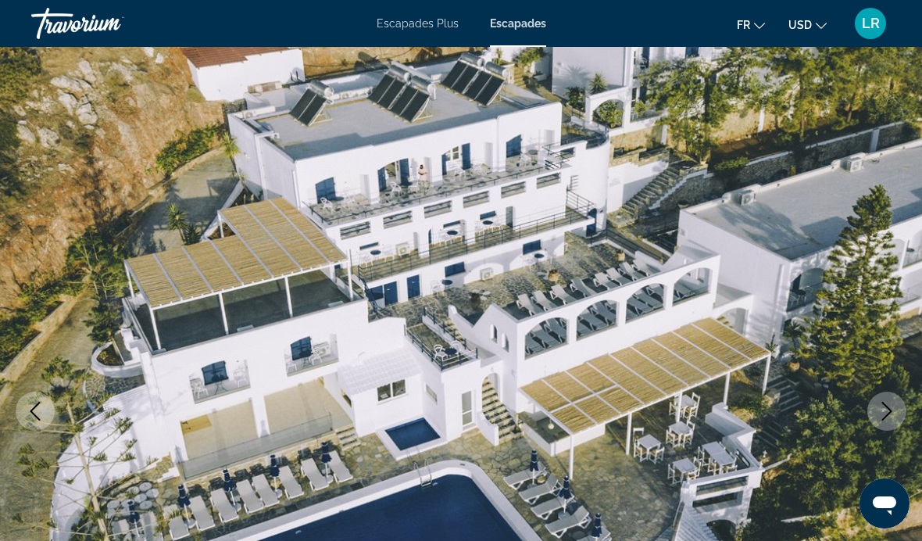
scroll to position [5, 0]
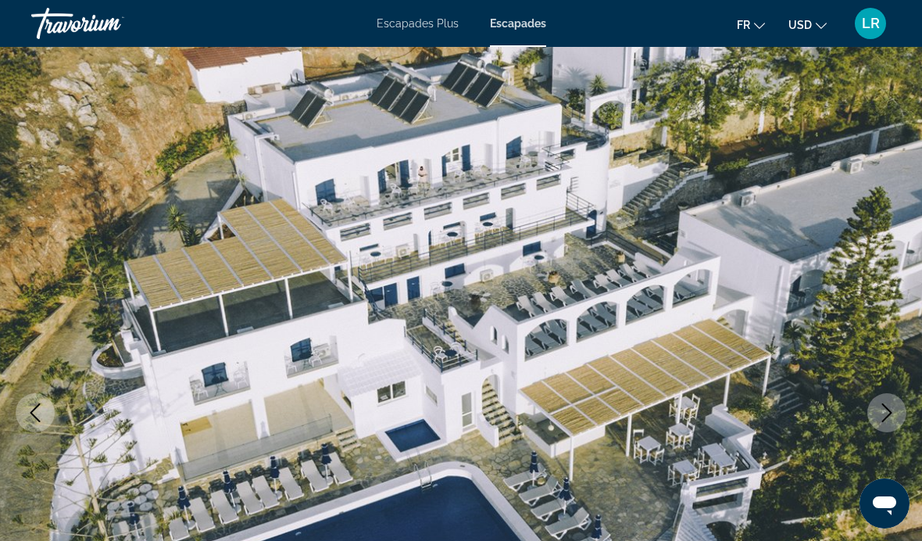
click at [880, 434] on img "Contenu principal" at bounding box center [461, 412] width 922 height 742
click at [875, 392] on img "Contenu principal" at bounding box center [461, 412] width 922 height 742
click at [877, 408] on button "Image suivante" at bounding box center [886, 412] width 39 height 39
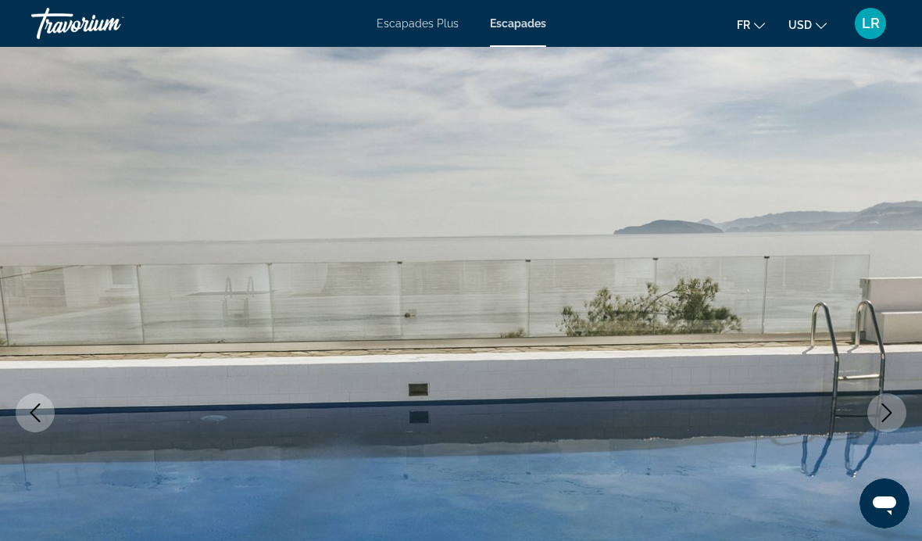
click at [874, 413] on button "Image suivante" at bounding box center [886, 412] width 39 height 39
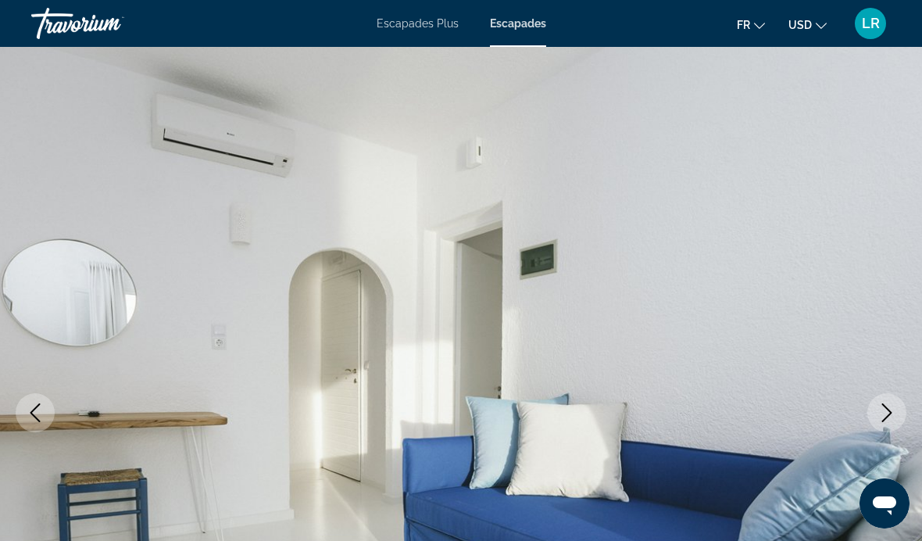
click at [870, 411] on button "Image suivante" at bounding box center [886, 412] width 39 height 39
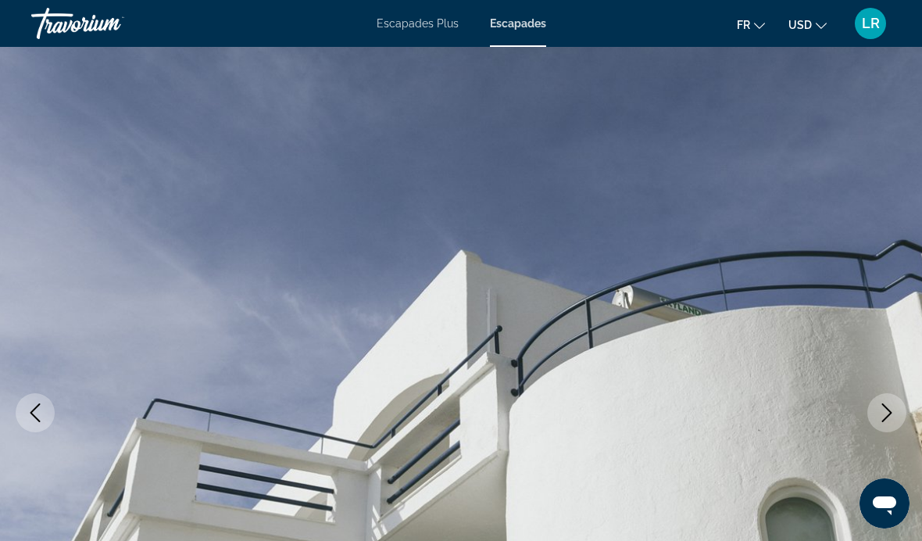
click at [872, 414] on button "Image suivante" at bounding box center [886, 412] width 39 height 39
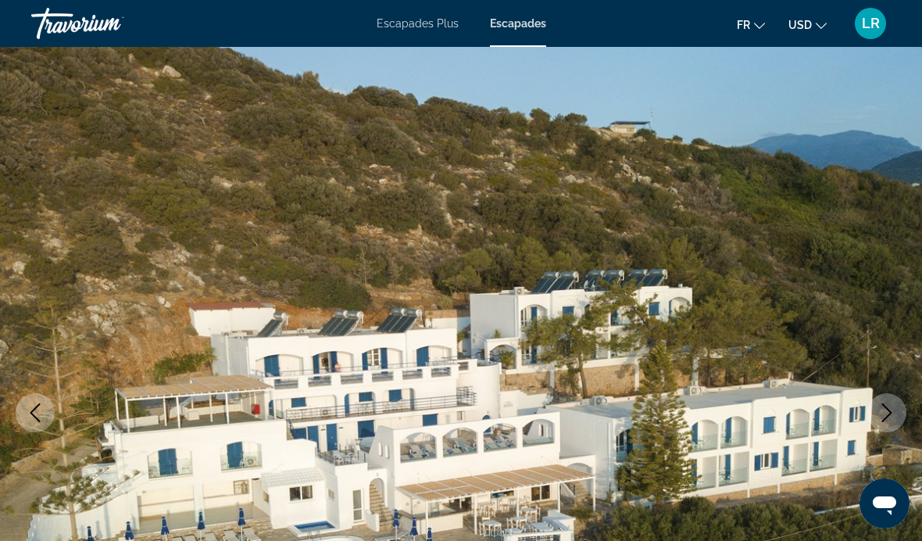
click at [876, 412] on button "Image suivante" at bounding box center [886, 412] width 39 height 39
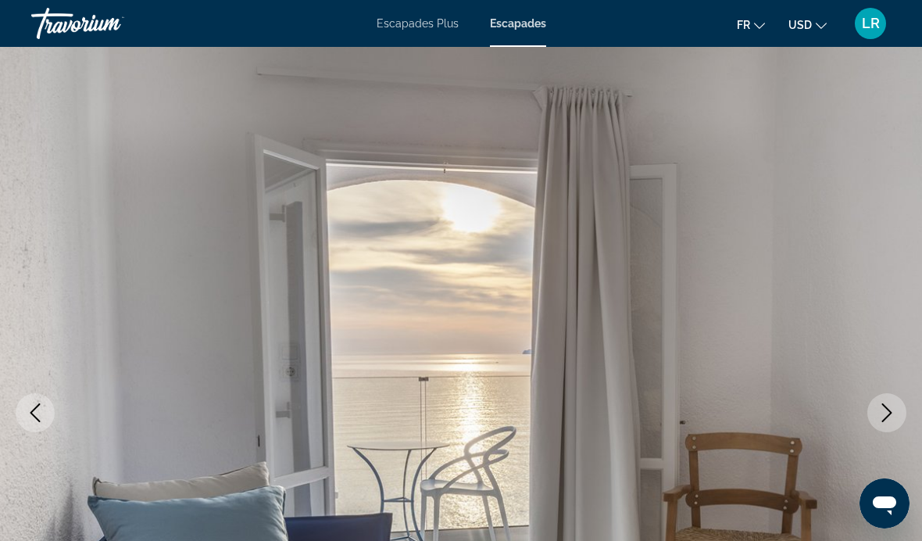
click at [880, 421] on icon "Image suivante" at bounding box center [887, 412] width 19 height 19
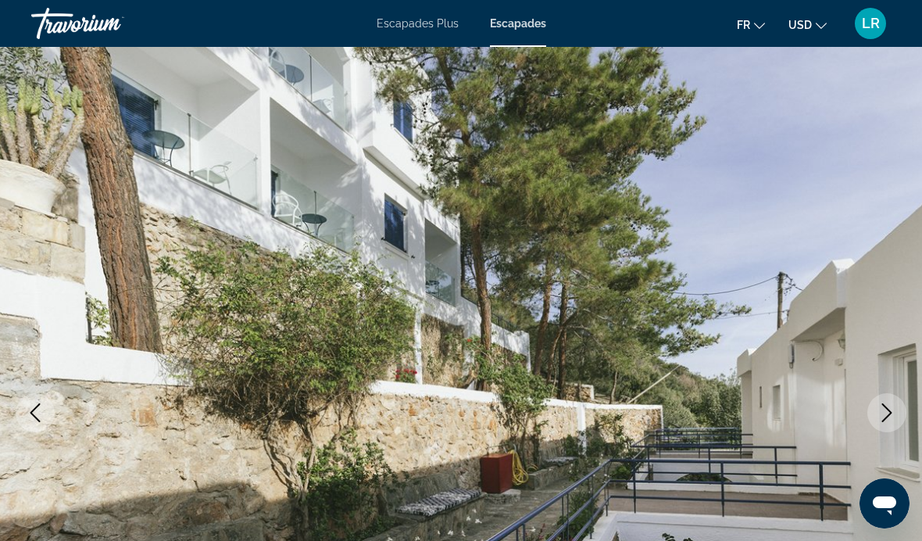
click at [875, 420] on button "Image suivante" at bounding box center [886, 412] width 39 height 39
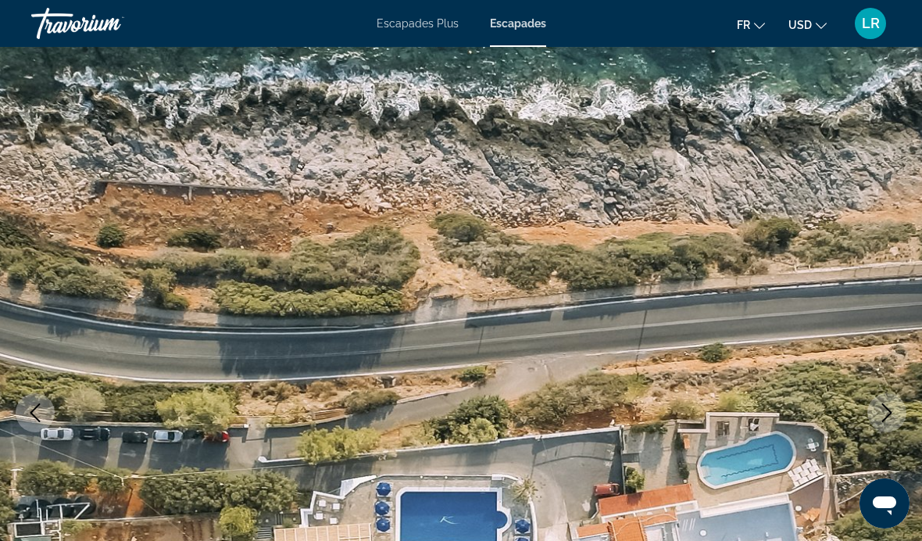
click at [868, 421] on img "Contenu principal" at bounding box center [461, 412] width 922 height 742
click at [863, 419] on img "Contenu principal" at bounding box center [461, 412] width 922 height 742
click at [867, 414] on button "Image suivante" at bounding box center [886, 412] width 39 height 39
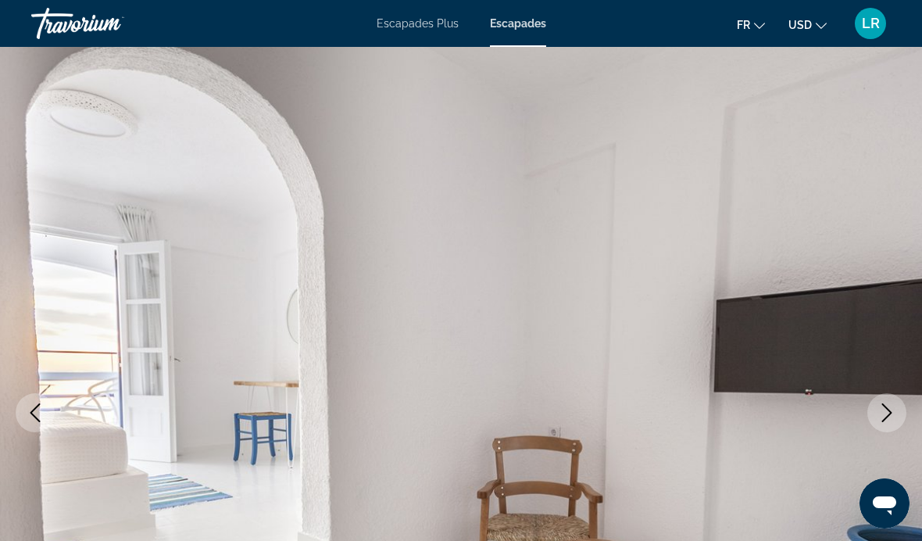
click at [876, 420] on button "Image suivante" at bounding box center [886, 412] width 39 height 39
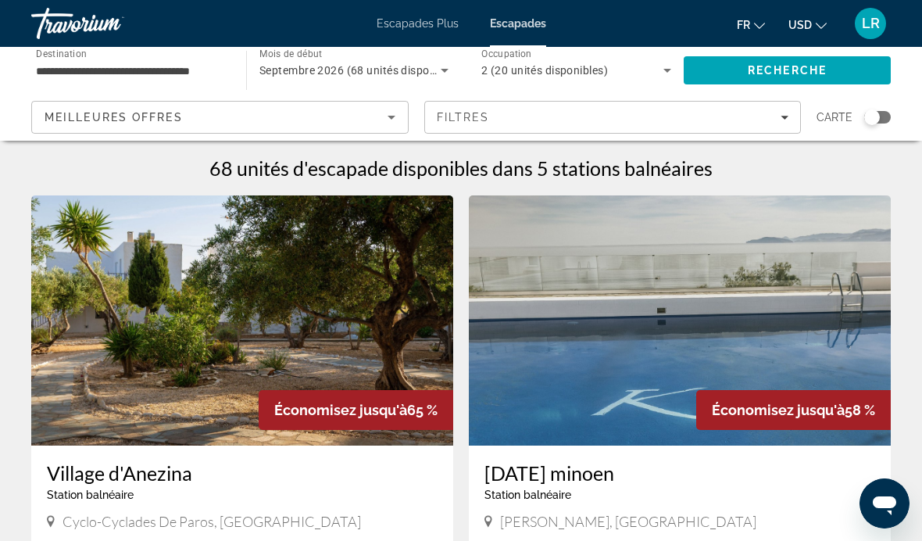
click at [428, 28] on span "Escapades Plus" at bounding box center [418, 23] width 82 height 13
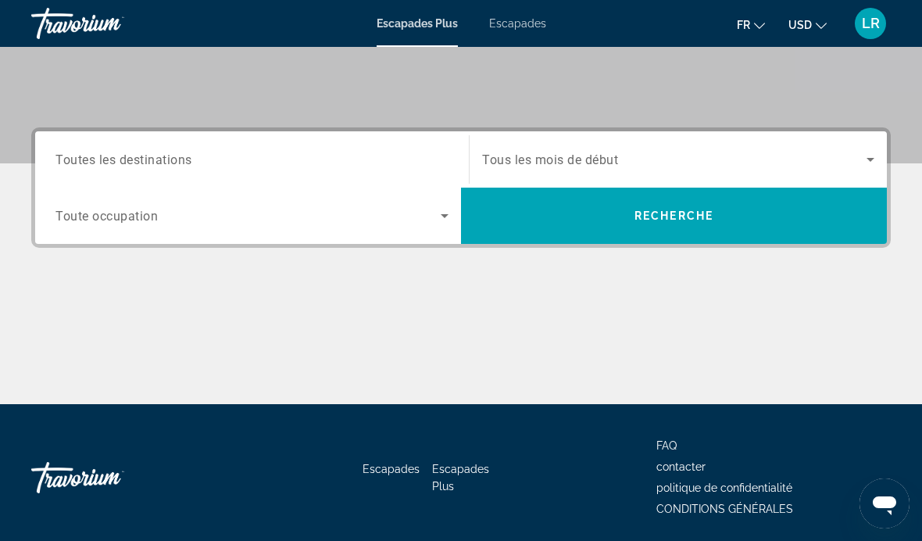
scroll to position [305, 0]
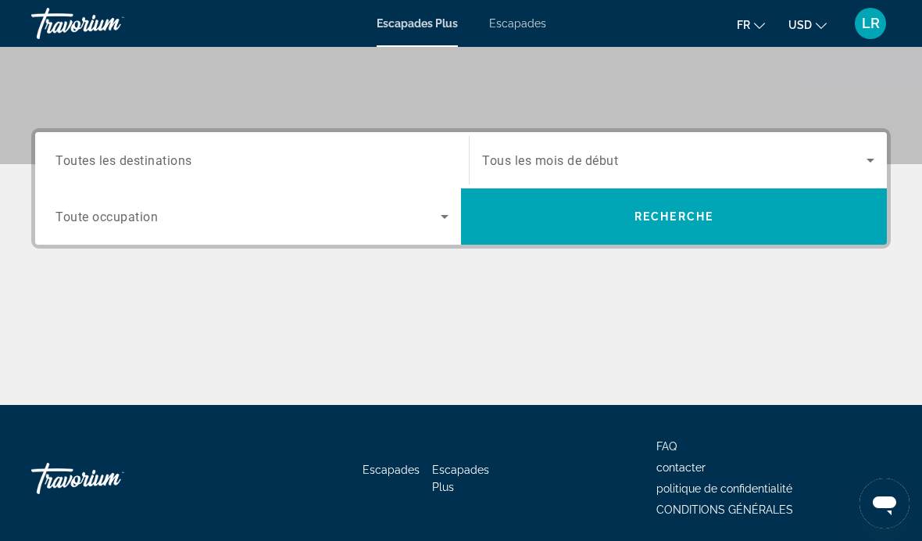
click at [74, 152] on input "Destination Toutes les destinations" at bounding box center [251, 161] width 393 height 19
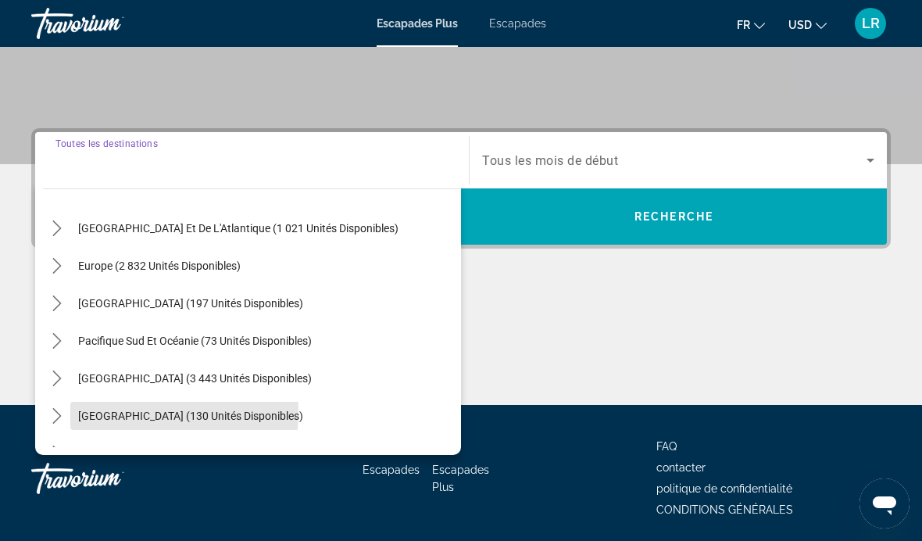
scroll to position [137, 0]
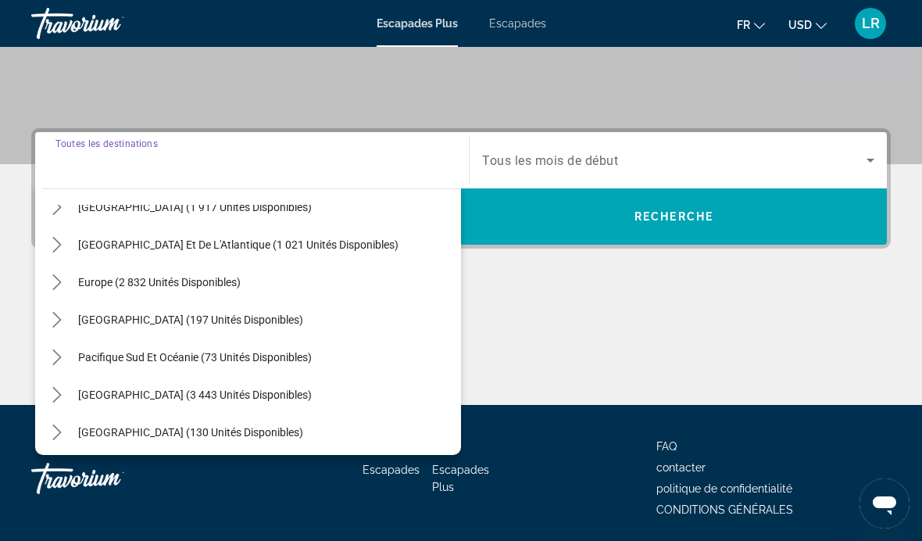
click at [59, 278] on icon "Basculer le sous-menu Europe (2 832 unités disponibles)" at bounding box center [57, 282] width 16 height 16
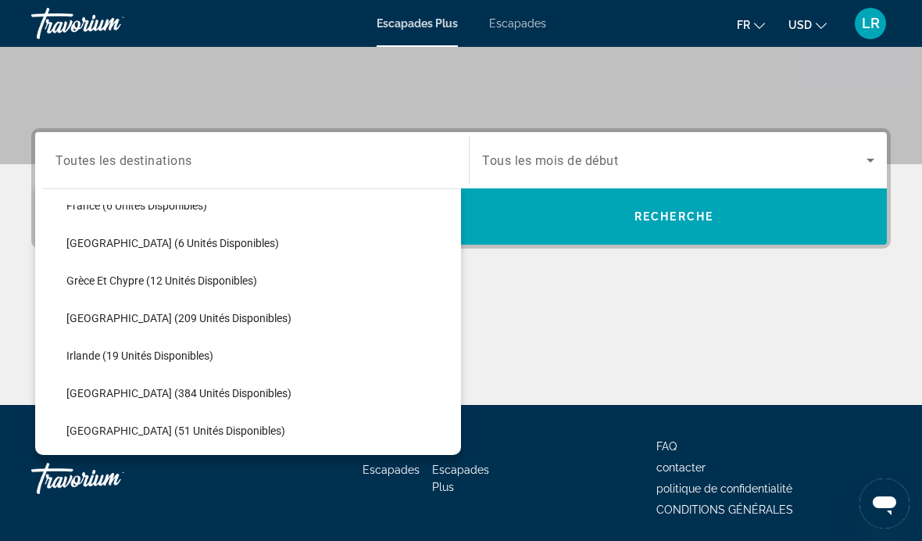
scroll to position [405, 0]
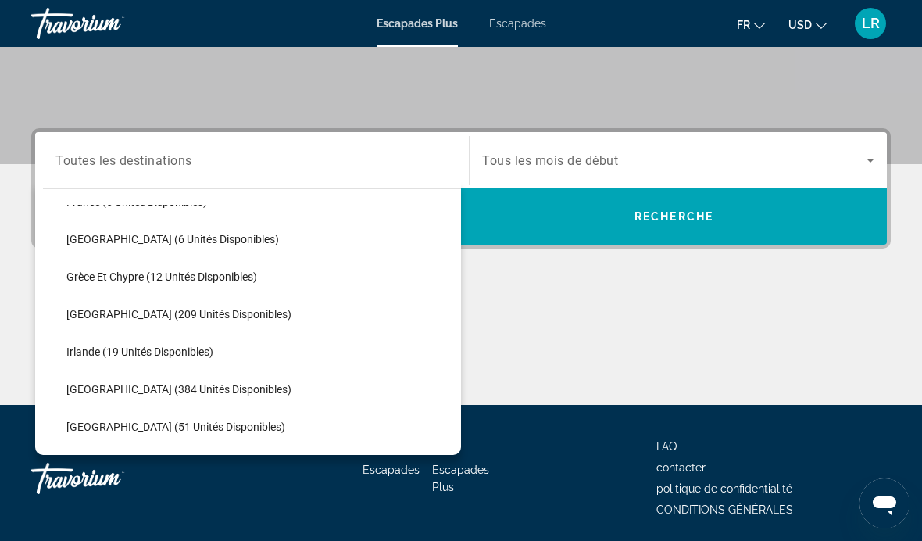
click at [80, 274] on span "Grèce Et Chypre (12 Unités Disponibles)" at bounding box center [161, 276] width 191 height 13
type input "**********"
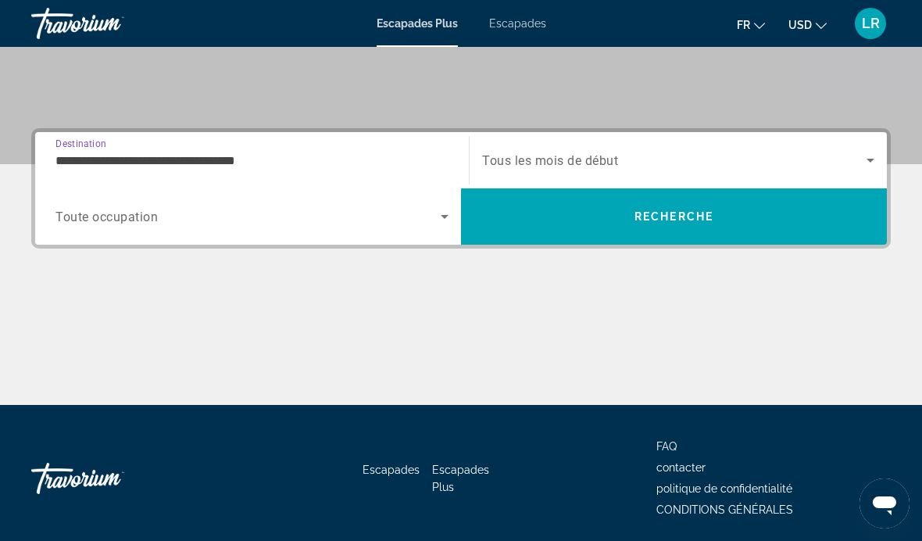
click at [85, 207] on span "Widget de recherche" at bounding box center [247, 216] width 385 height 19
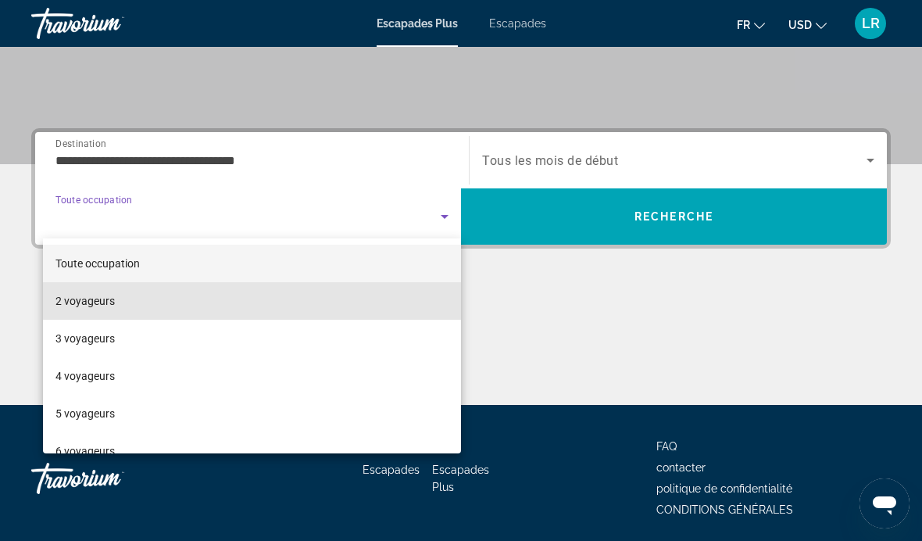
click at [84, 301] on span "2 voyageurs" at bounding box center [84, 300] width 59 height 19
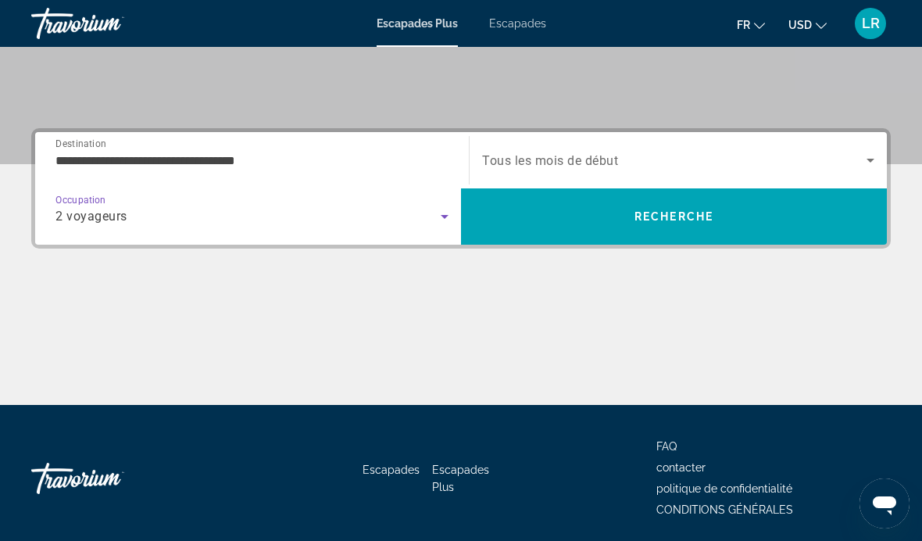
click at [501, 145] on div "Widget de recherche" at bounding box center [678, 160] width 392 height 44
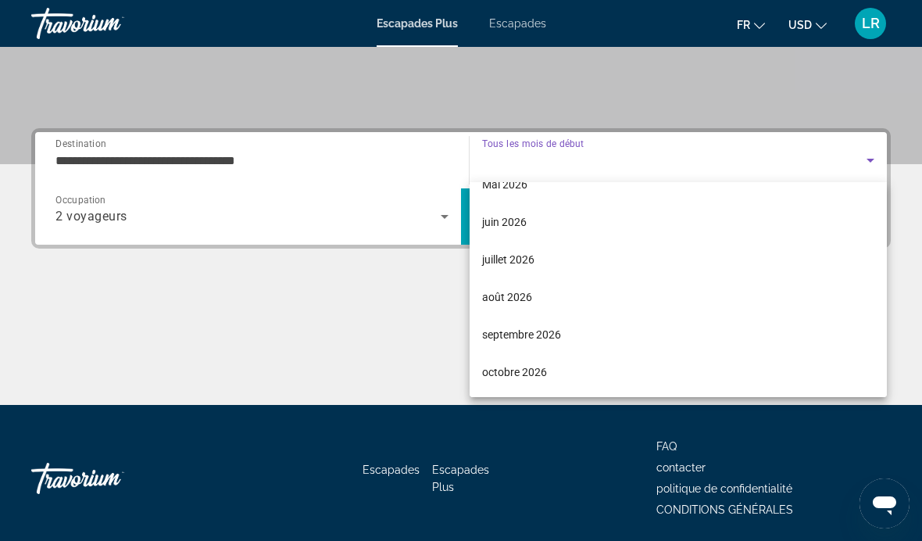
scroll to position [323, 0]
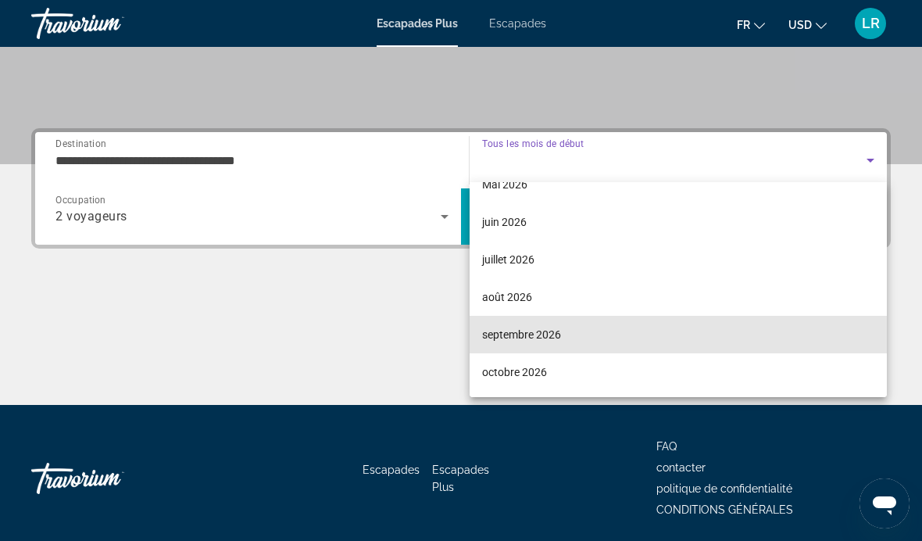
click at [511, 333] on span "septembre 2026" at bounding box center [521, 334] width 79 height 19
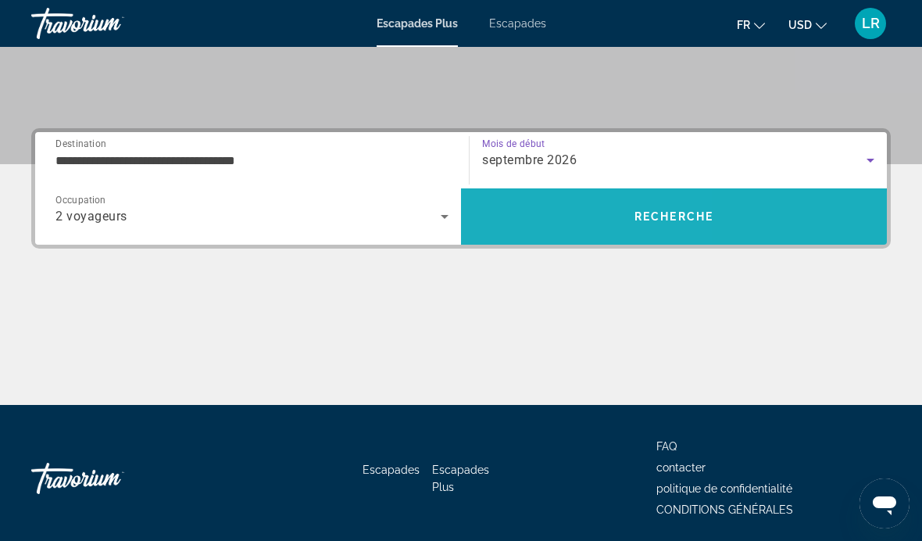
click at [502, 234] on span "RECHERCHE" at bounding box center [674, 217] width 426 height 38
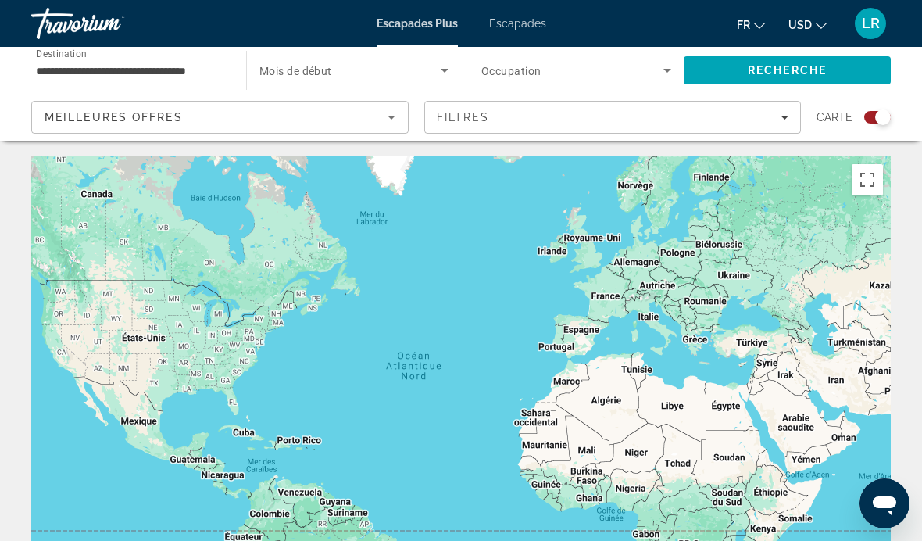
click at [529, 19] on span "Escapades" at bounding box center [517, 23] width 57 height 13
